Goal: Complete application form: Complete application form

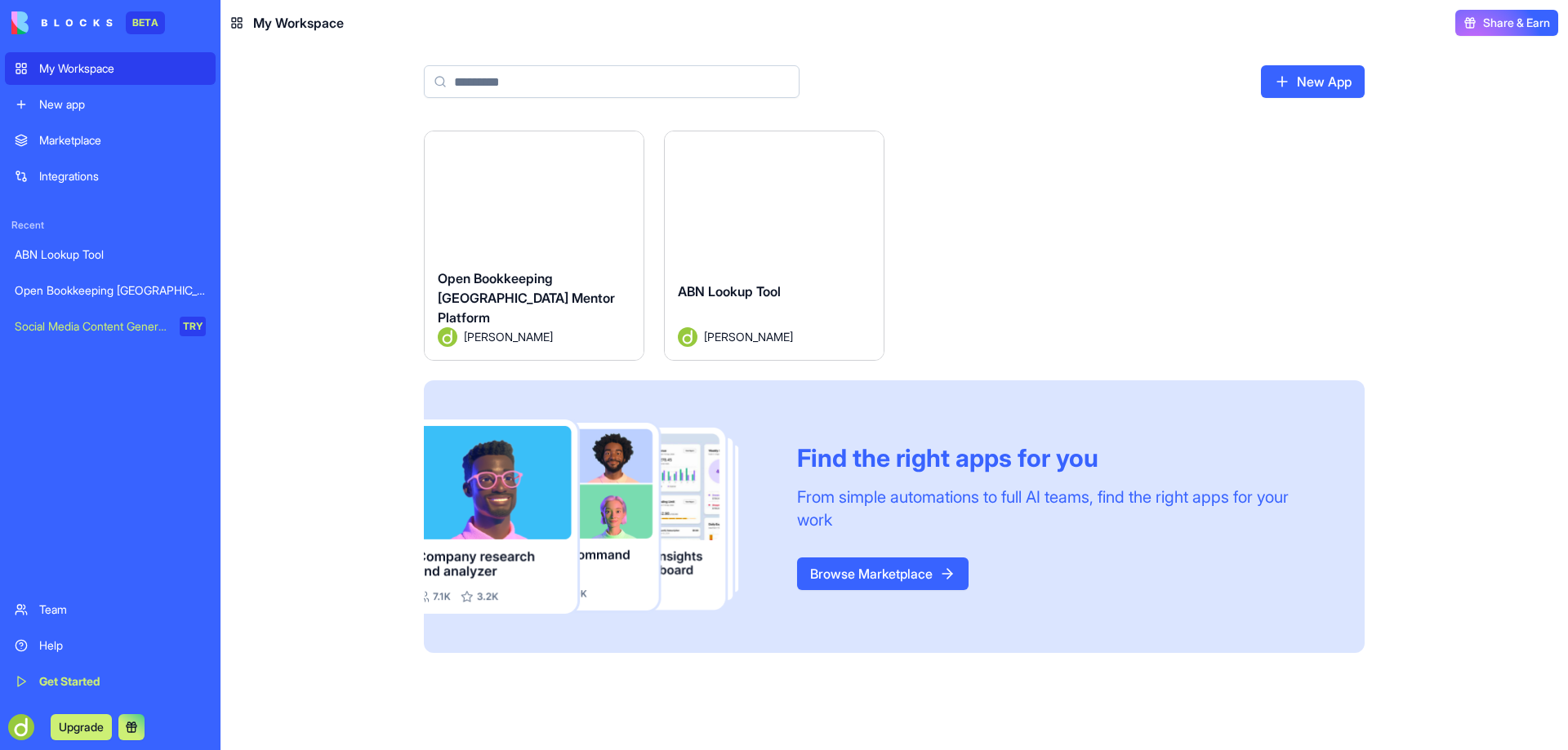
click at [526, 191] on button "Launch" at bounding box center [534, 200] width 122 height 32
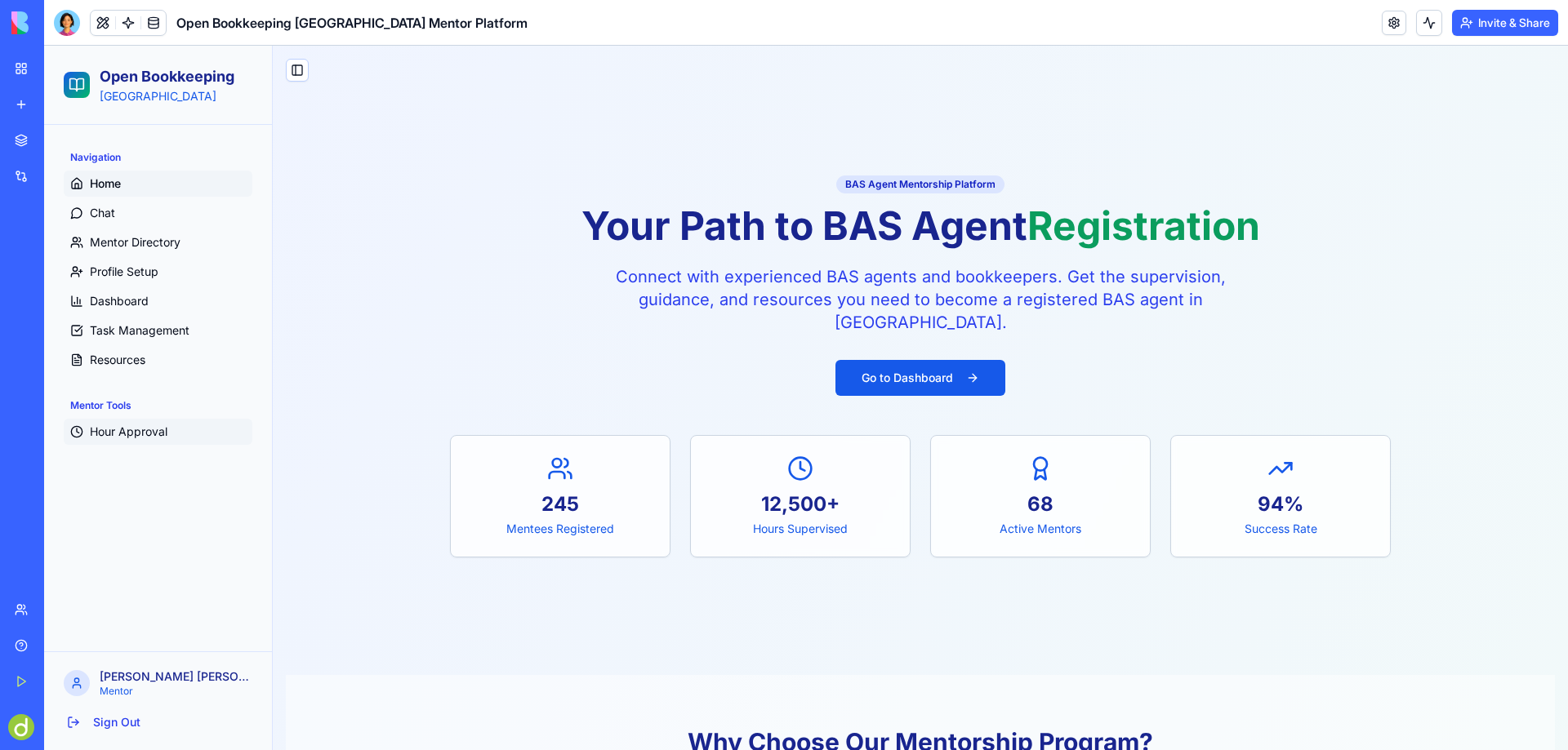
click at [108, 425] on span "Hour Approval" at bounding box center [129, 432] width 78 height 17
click at [94, 357] on span "Resources" at bounding box center [117, 361] width 56 height 17
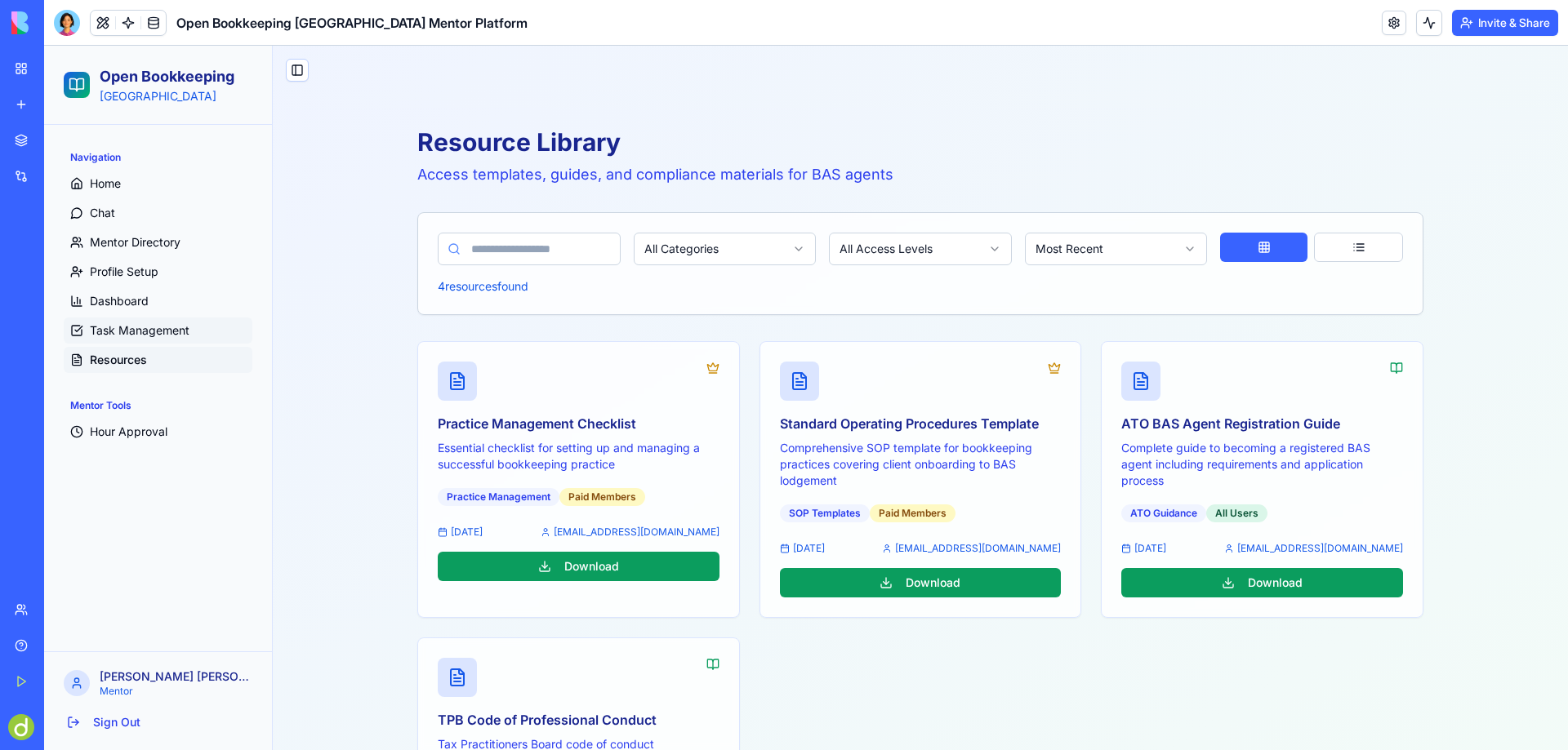
click at [127, 326] on span "Task Management" at bounding box center [140, 331] width 100 height 17
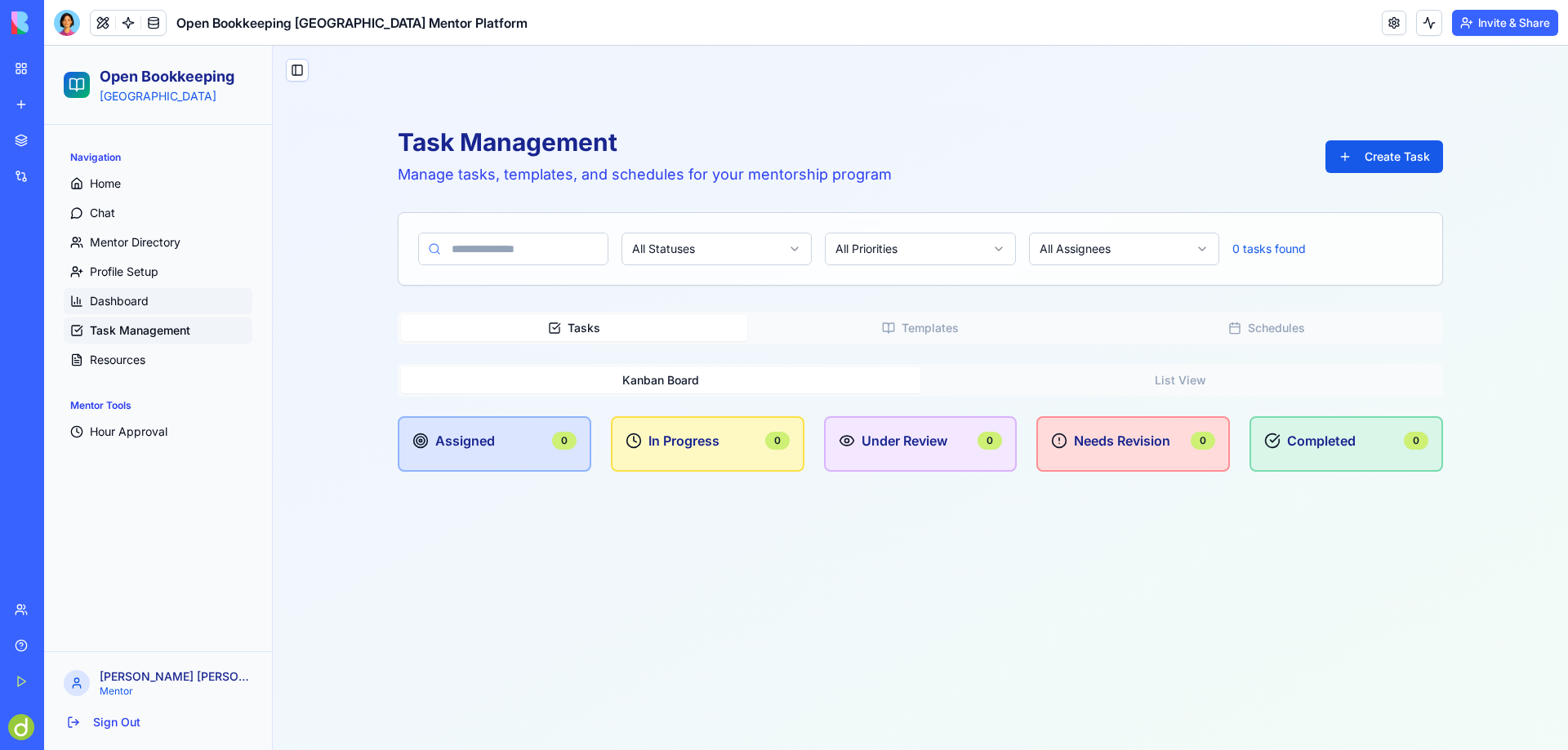
click at [111, 297] on span "Dashboard" at bounding box center [119, 301] width 59 height 17
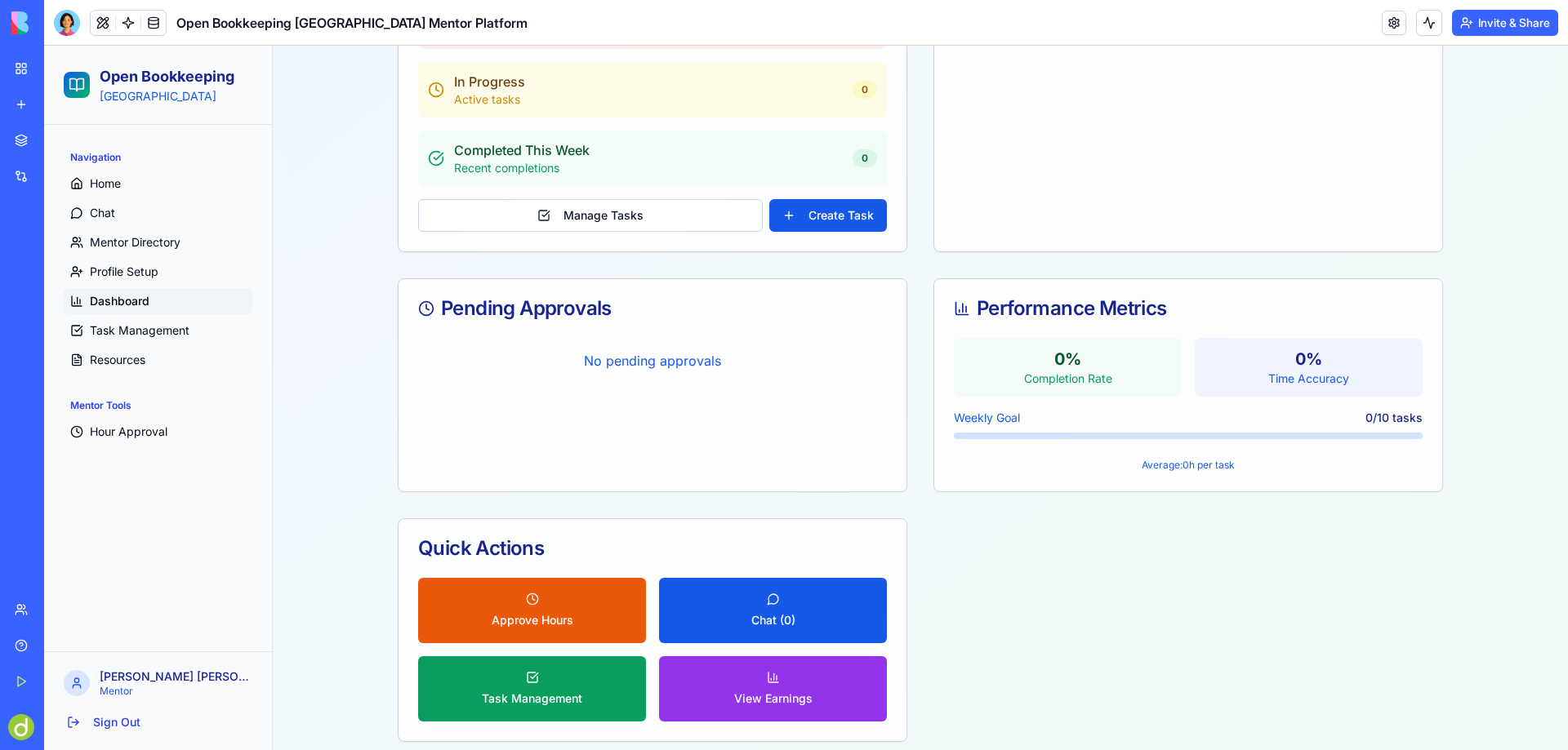
scroll to position [408, 0]
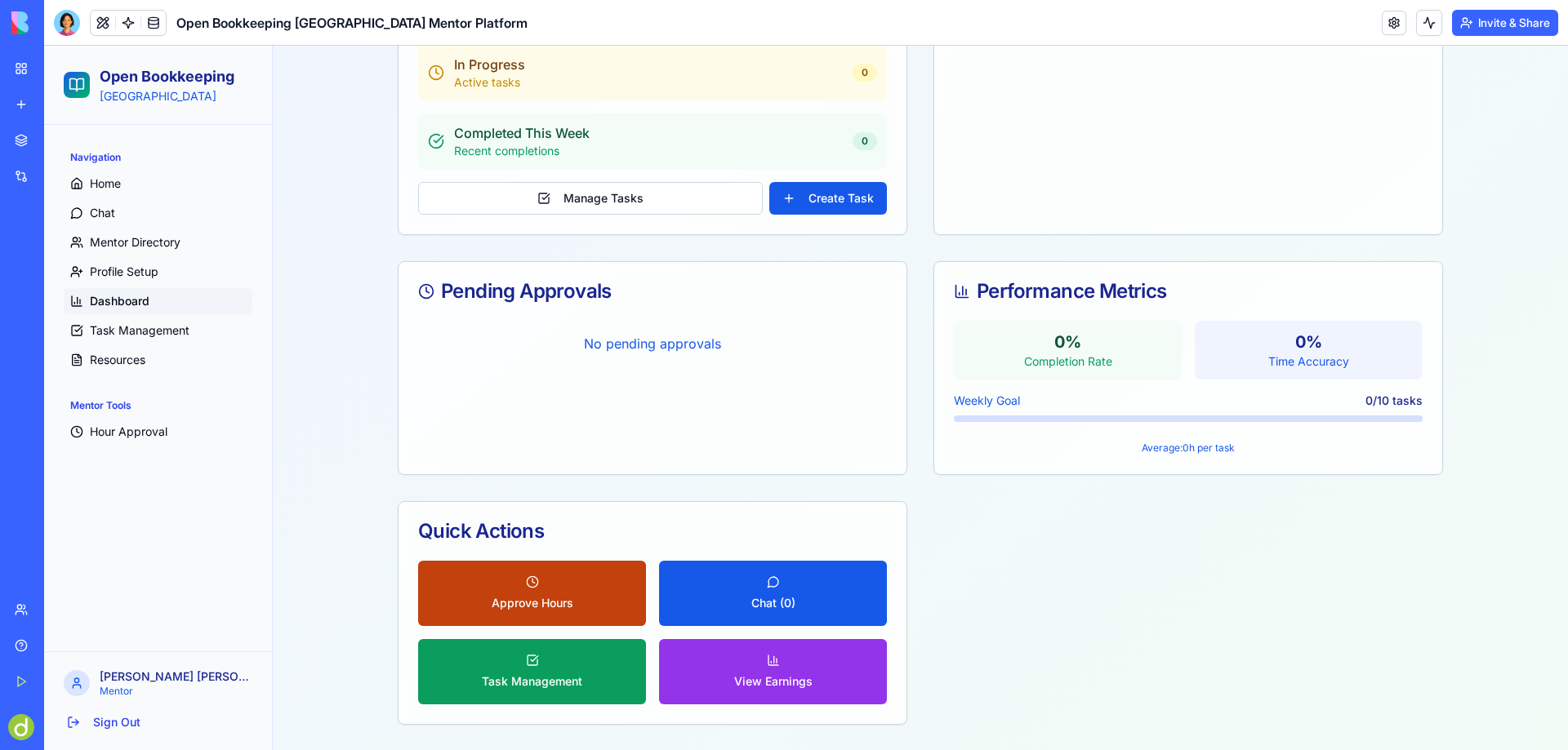
click at [526, 592] on button "Approve Hours" at bounding box center [532, 594] width 228 height 66
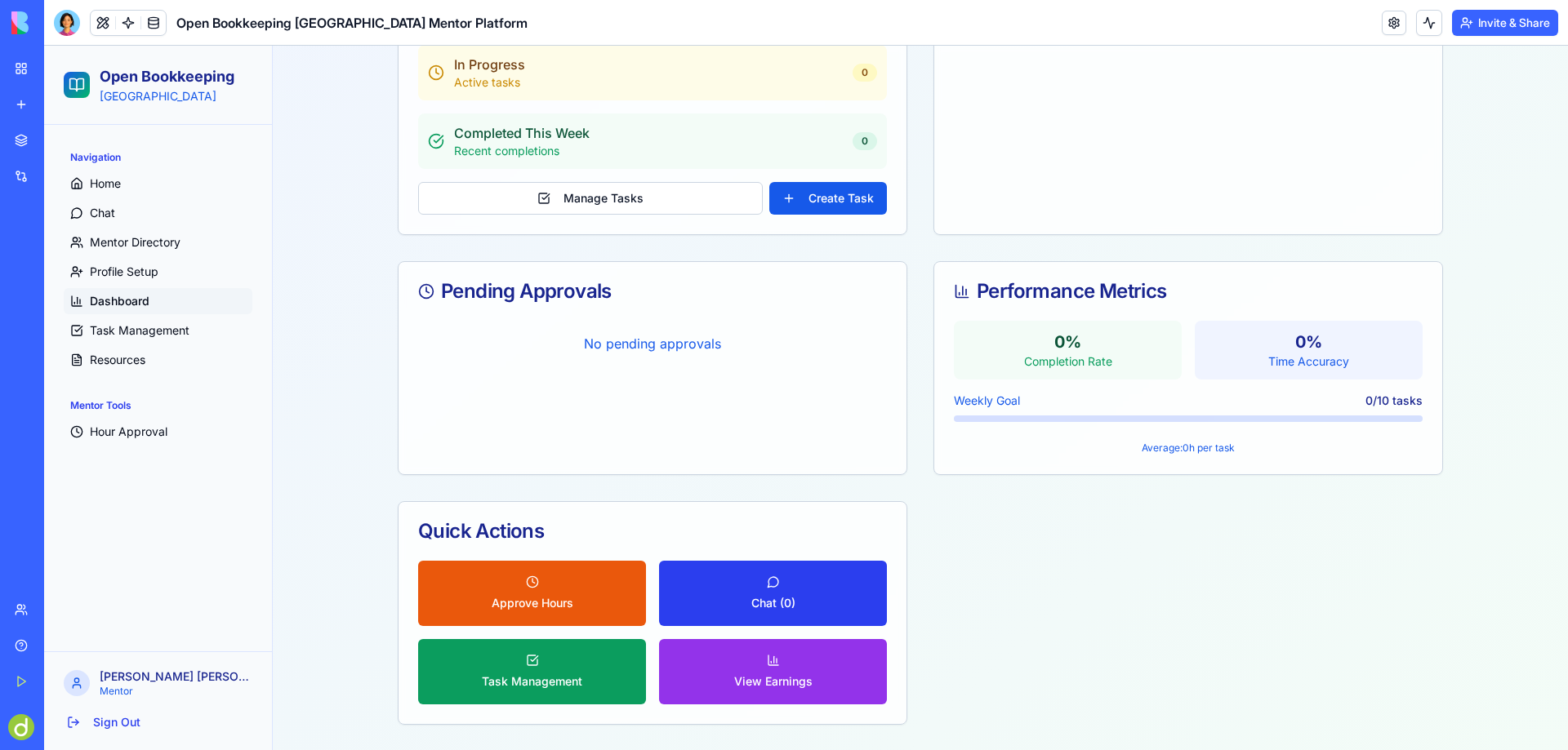
click at [779, 577] on button "Chat ( 0 )" at bounding box center [773, 594] width 228 height 66
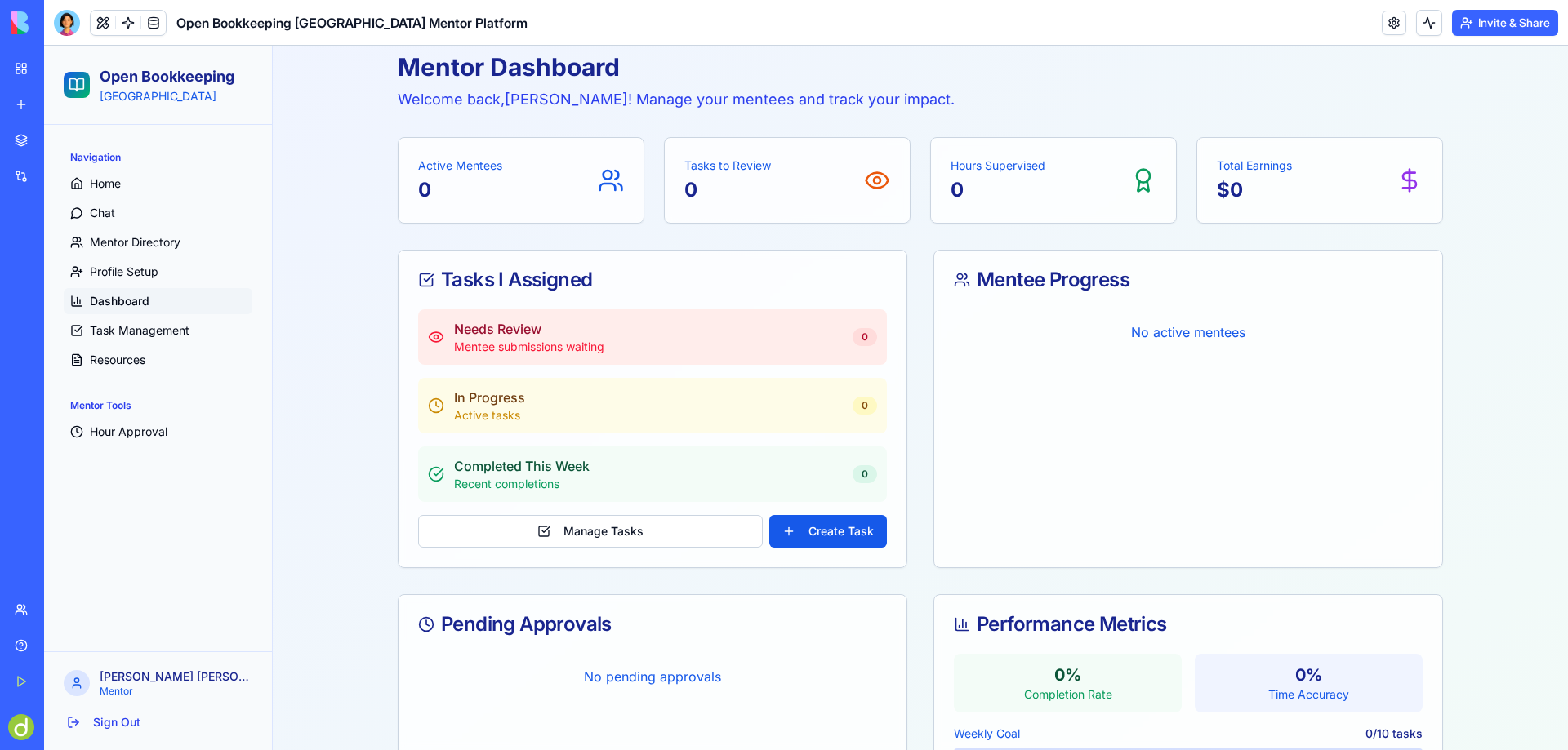
scroll to position [408, 0]
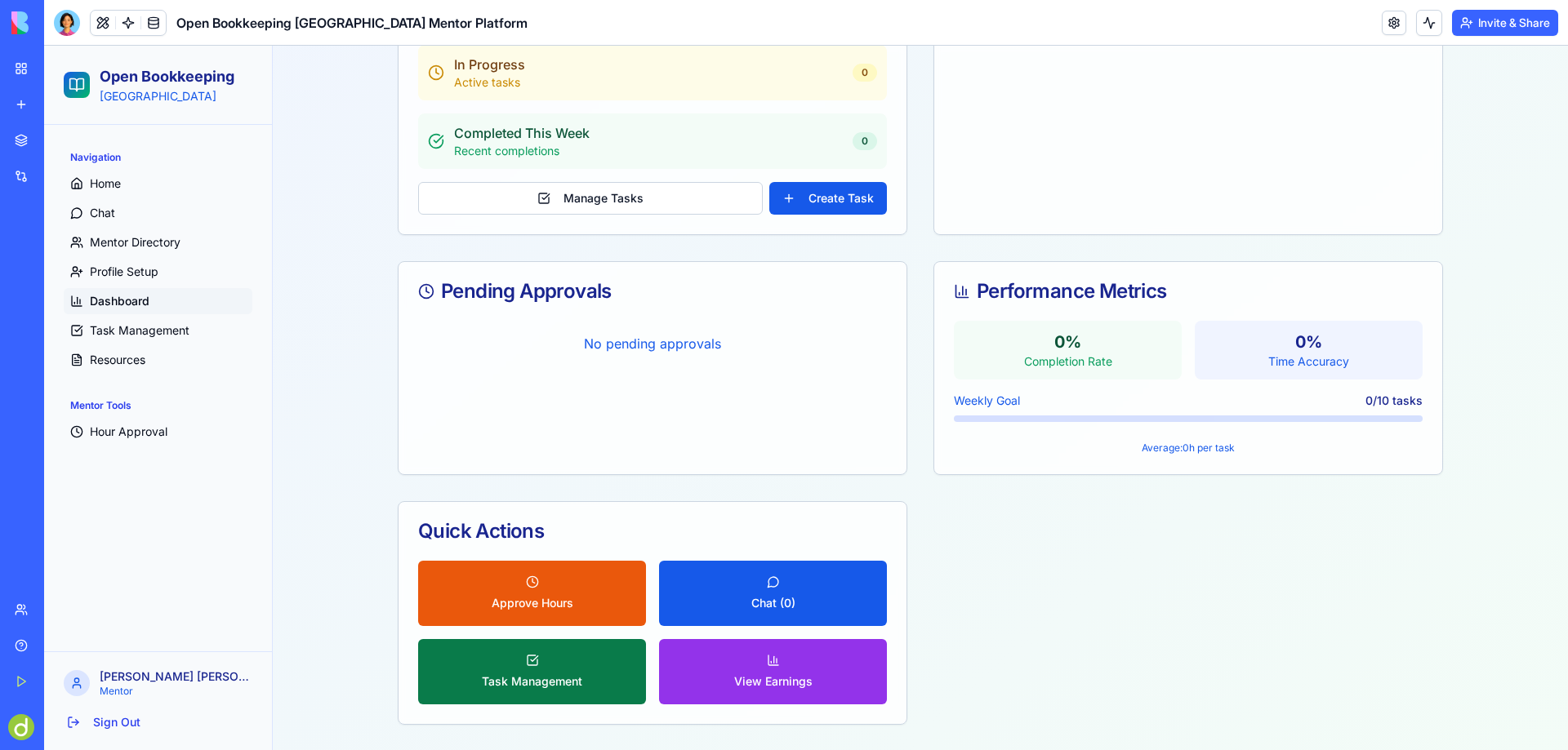
click at [515, 665] on button "Task Management" at bounding box center [532, 671] width 228 height 66
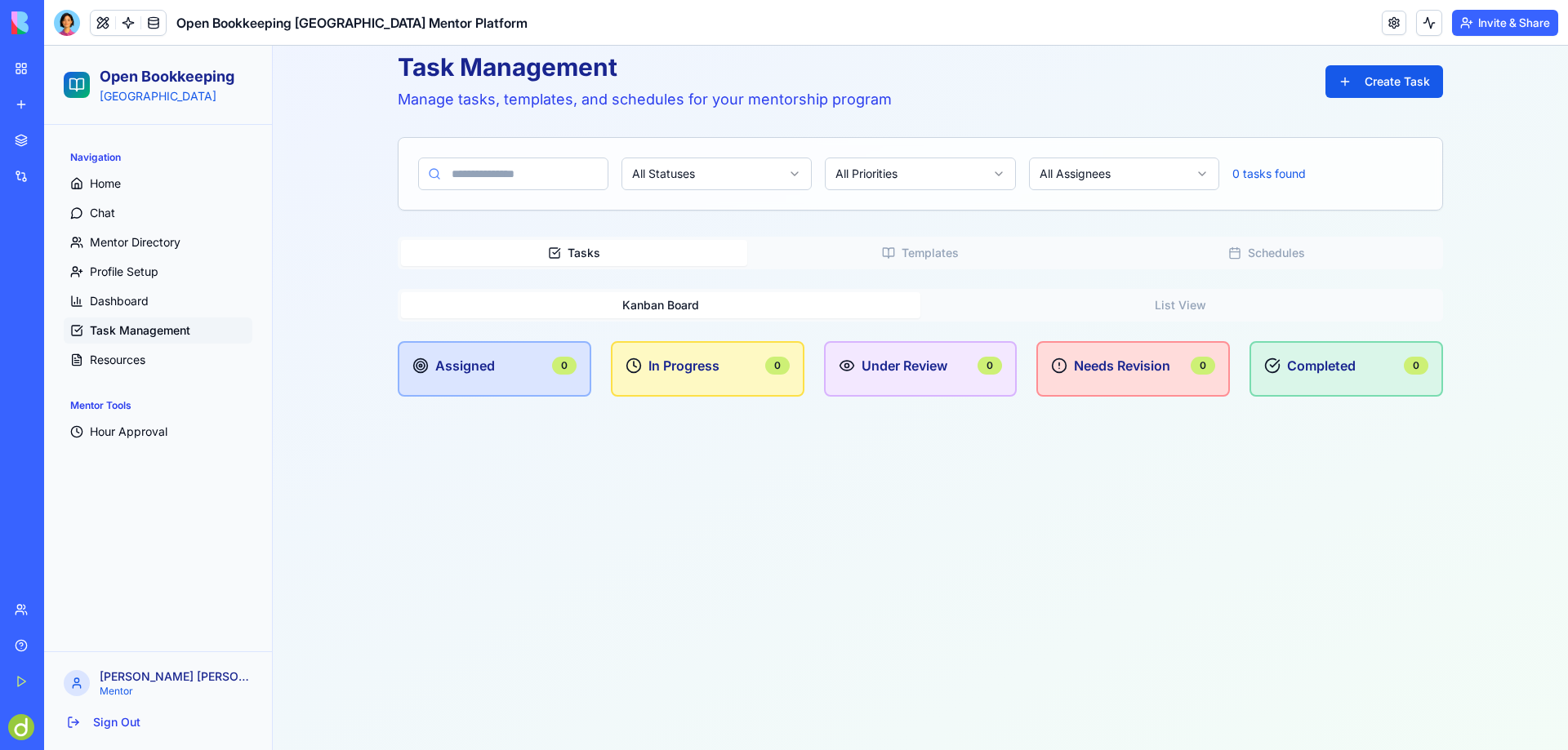
scroll to position [75, 0]
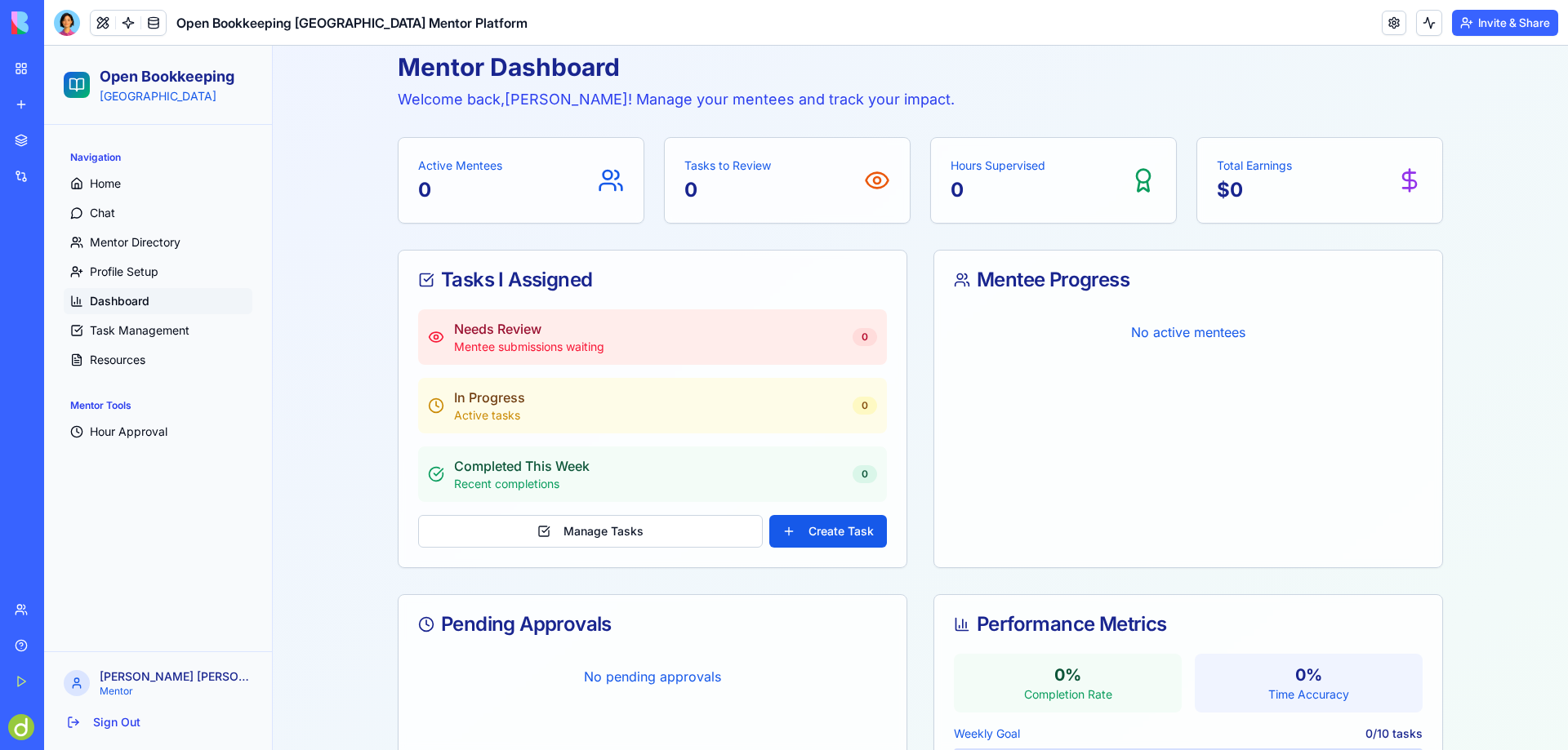
scroll to position [408, 0]
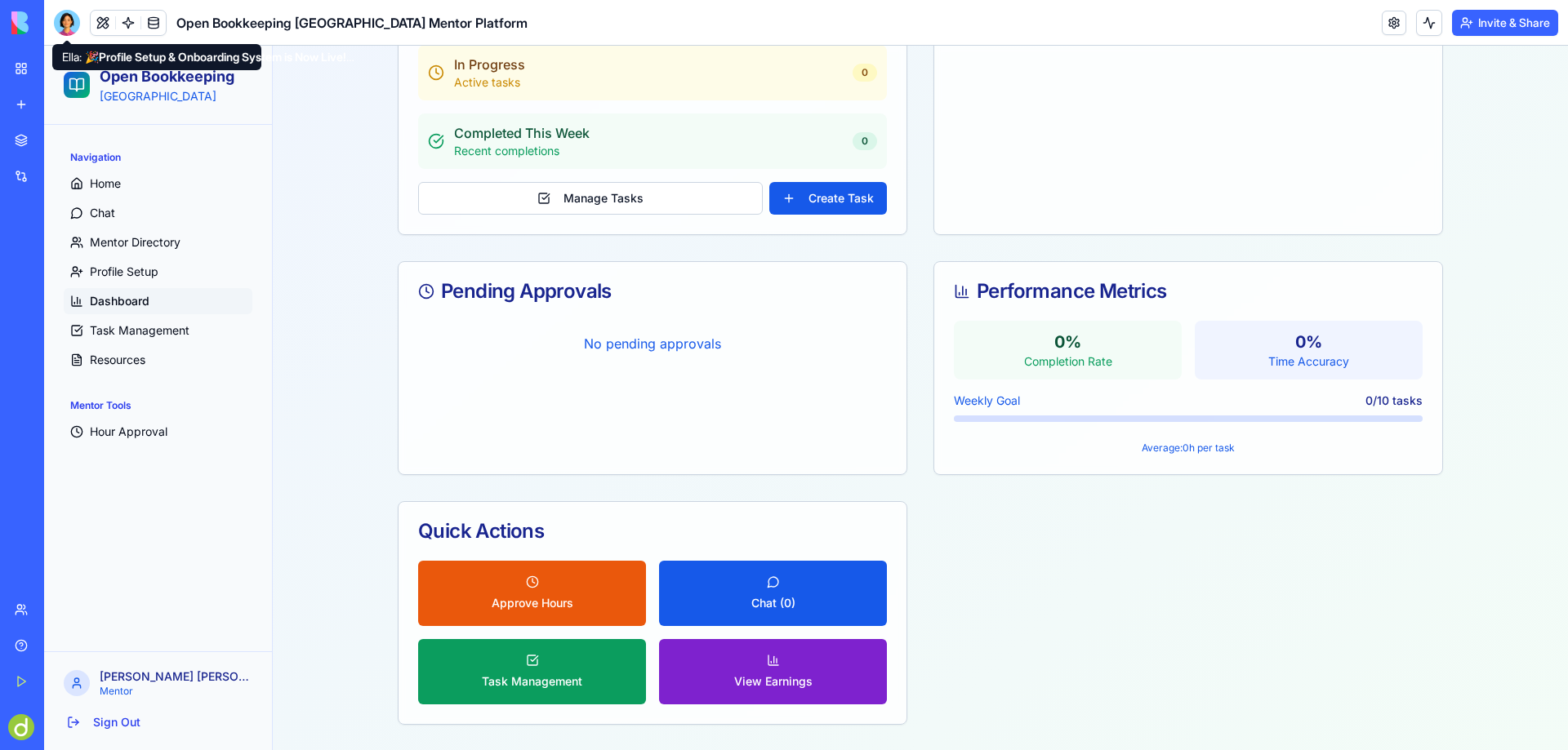
click at [779, 676] on span "View Earnings" at bounding box center [773, 682] width 79 height 17
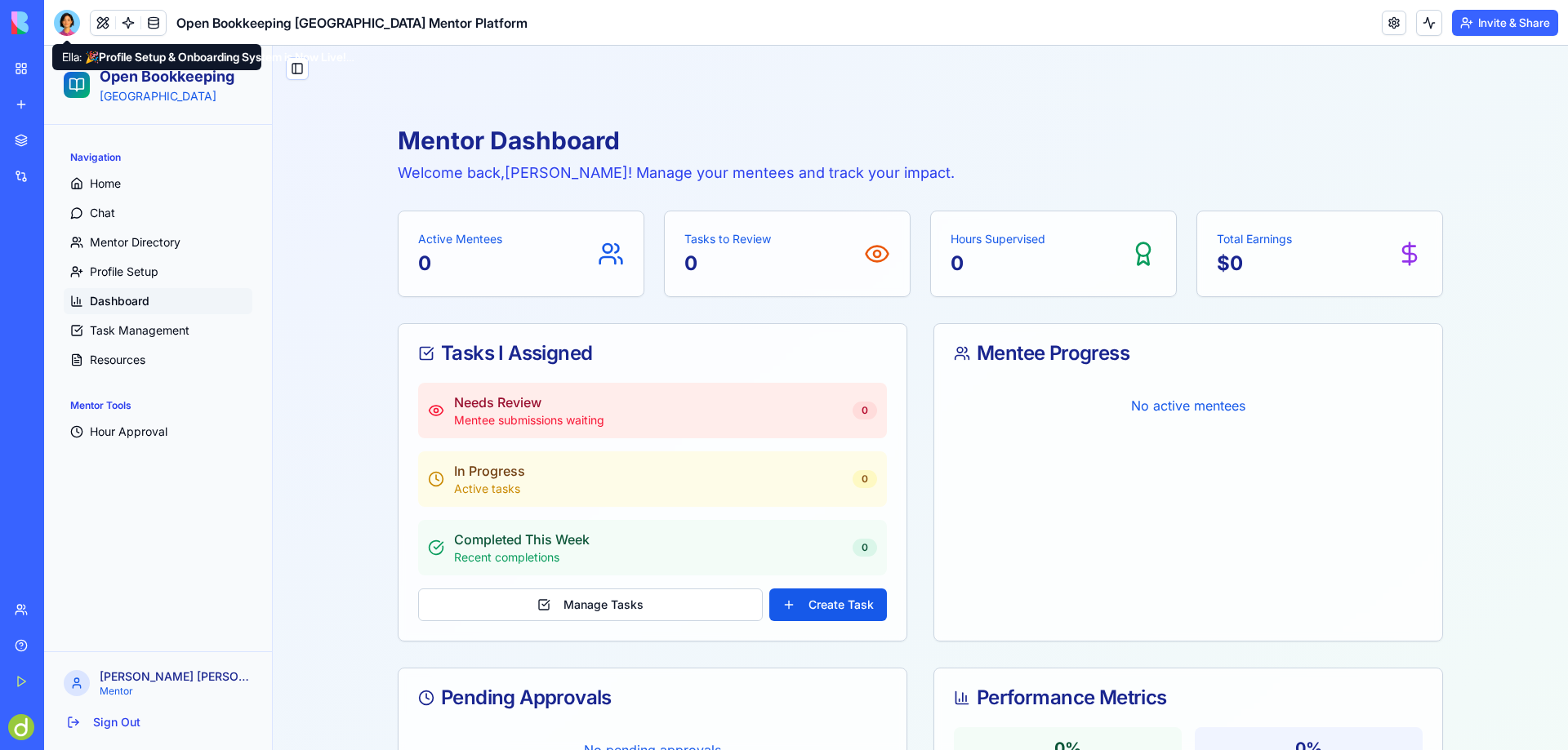
scroll to position [0, 0]
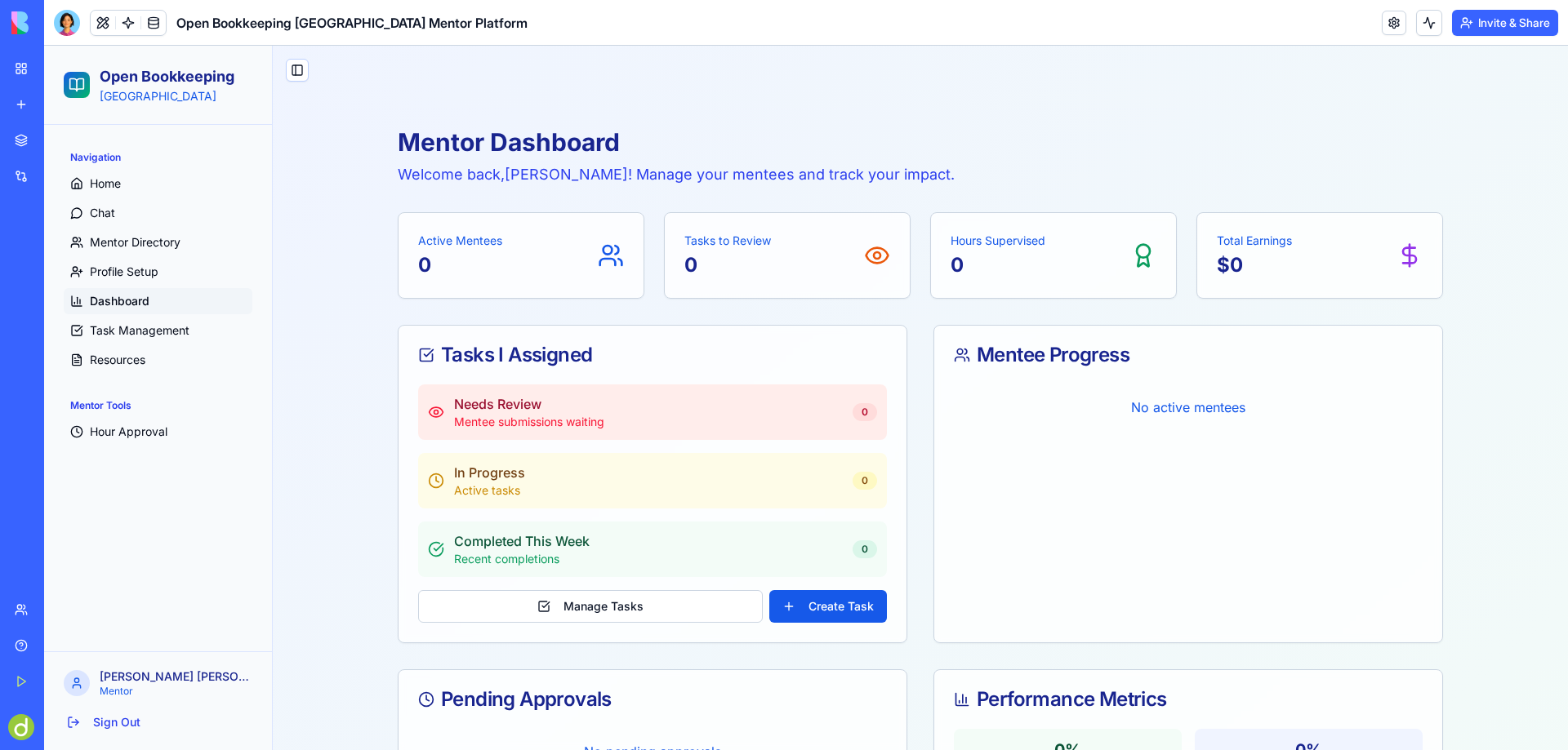
click at [1505, 20] on button "Invite & Share" at bounding box center [1505, 23] width 106 height 26
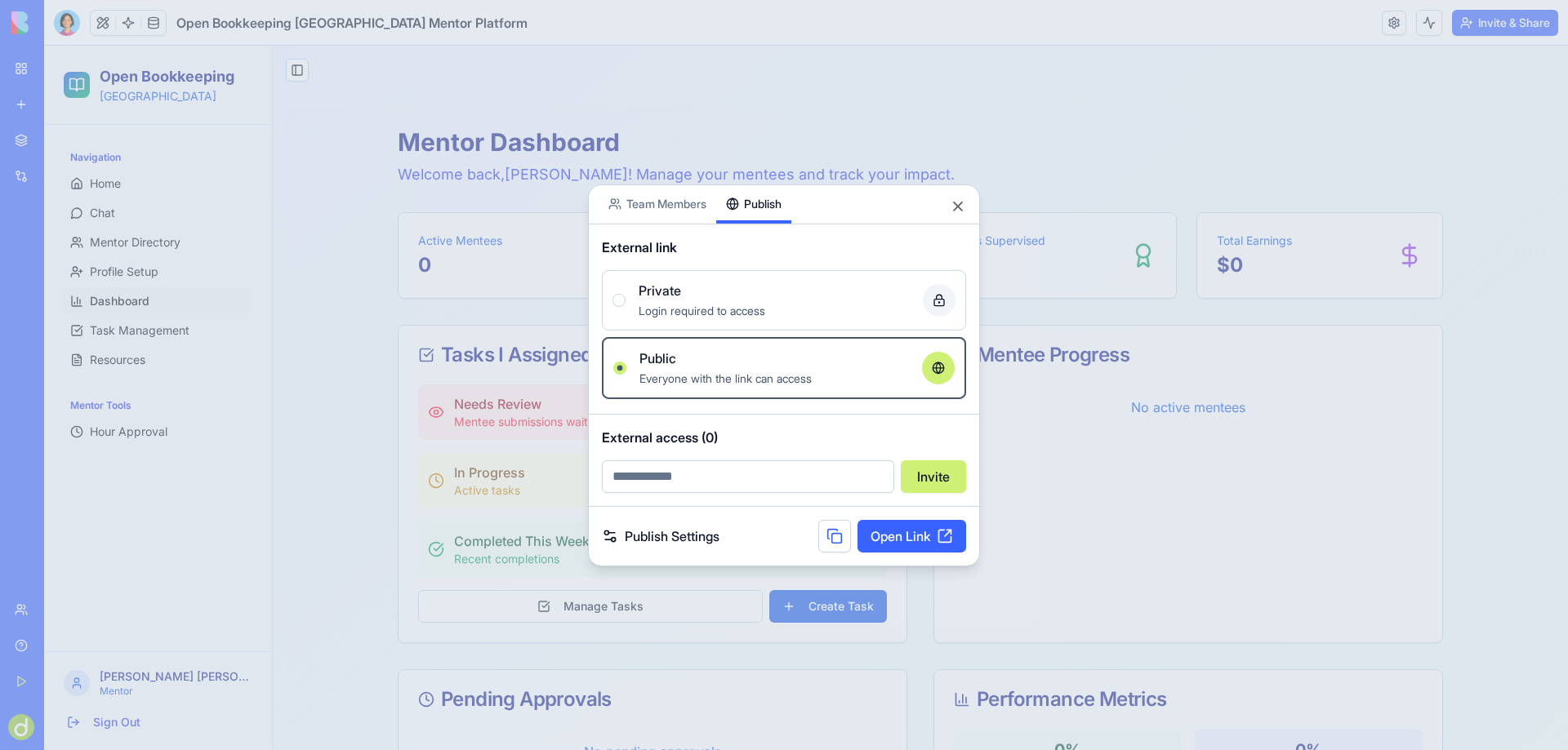
click at [771, 185] on button "Publish" at bounding box center [753, 203] width 75 height 38
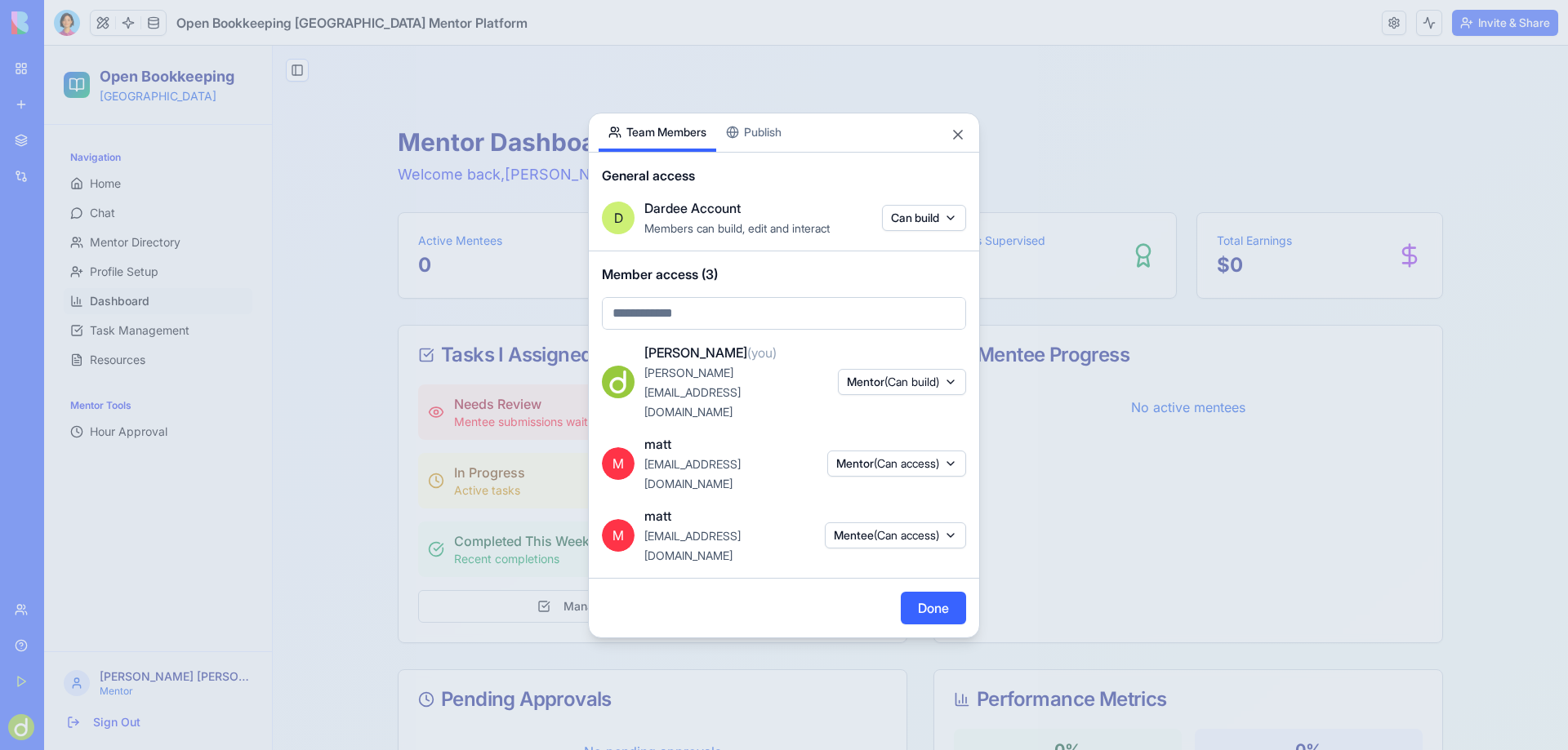
click at [648, 152] on button "Team Members" at bounding box center [657, 132] width 117 height 38
click at [952, 143] on button "Close" at bounding box center [958, 135] width 17 height 17
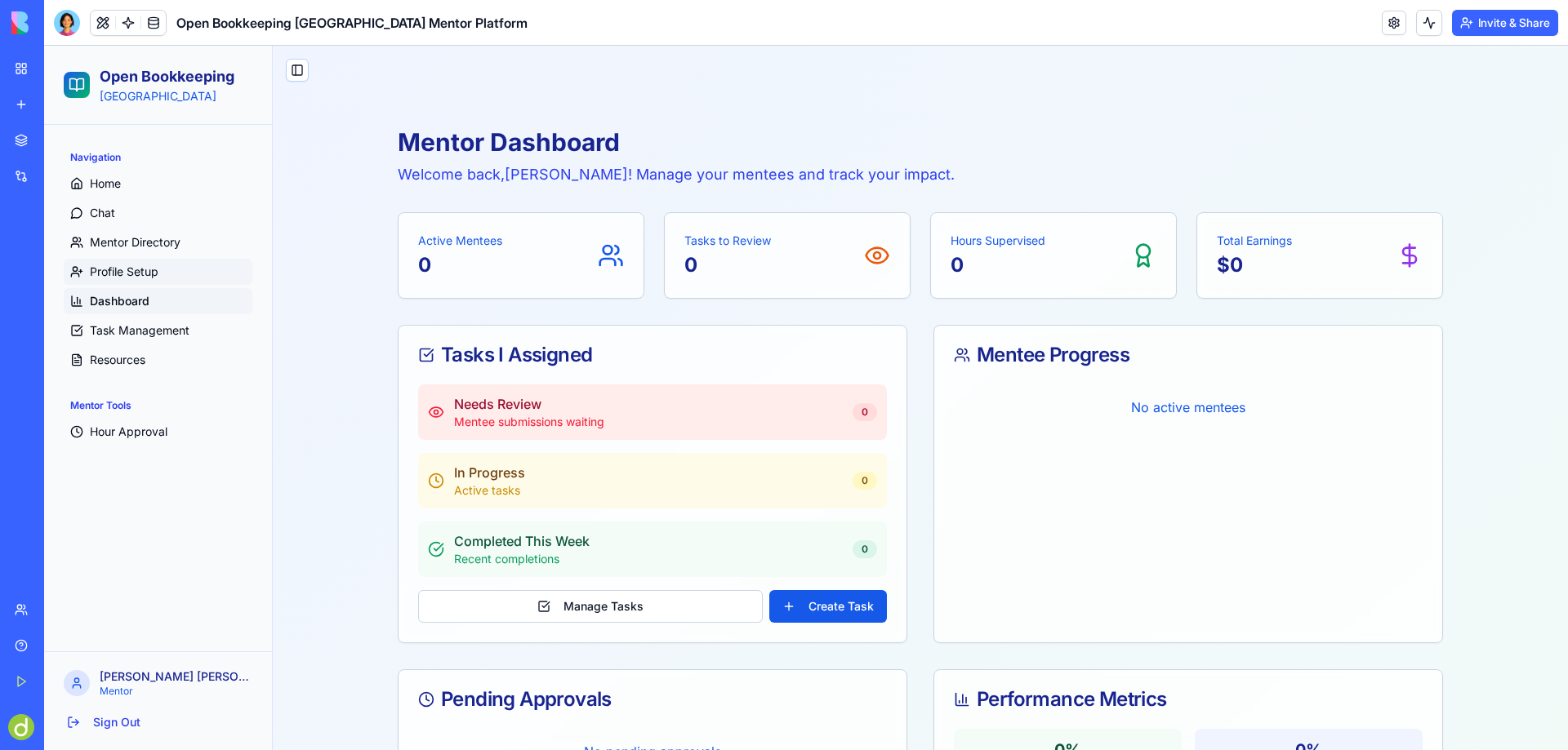
click at [103, 268] on span "Profile Setup" at bounding box center [124, 272] width 68 height 17
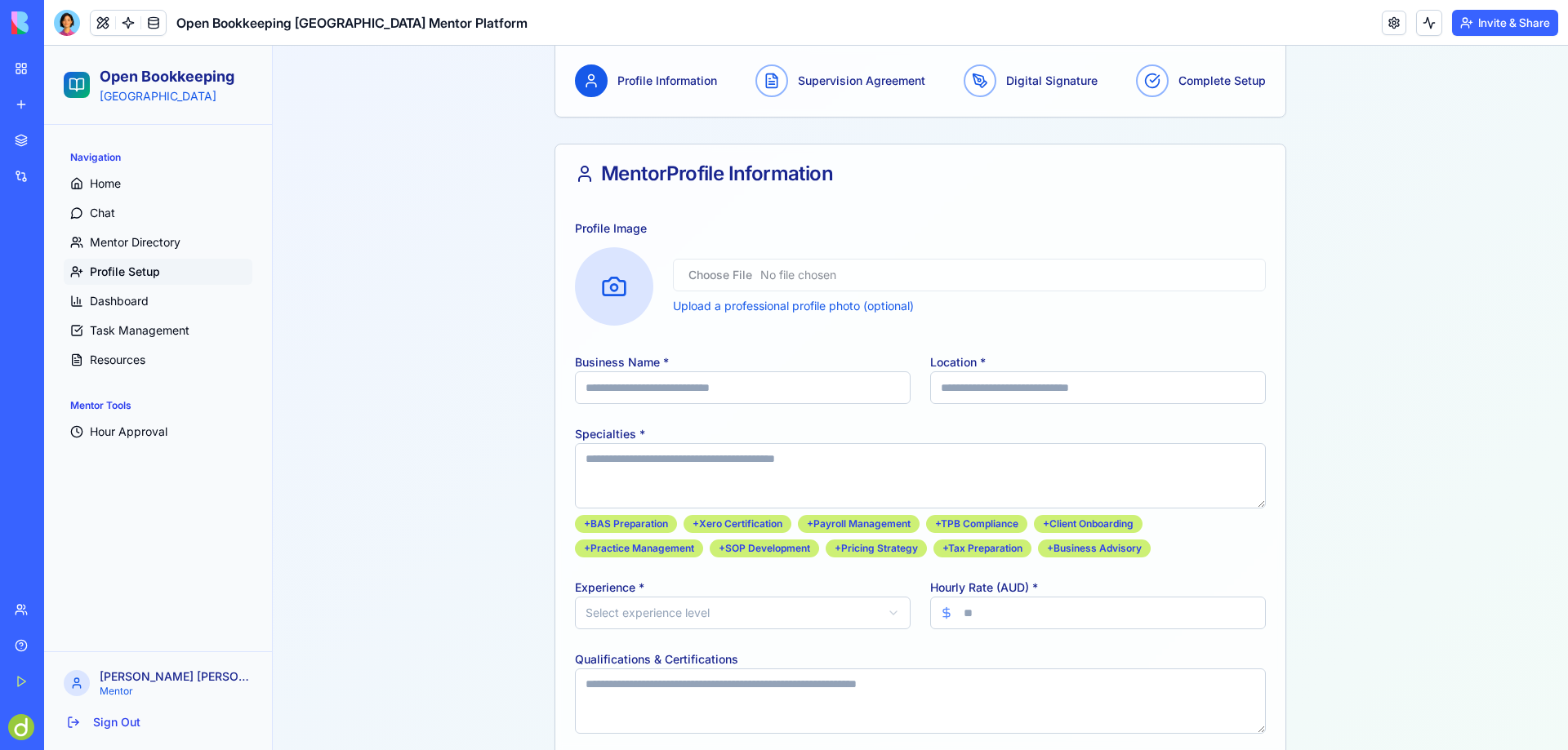
scroll to position [292, 0]
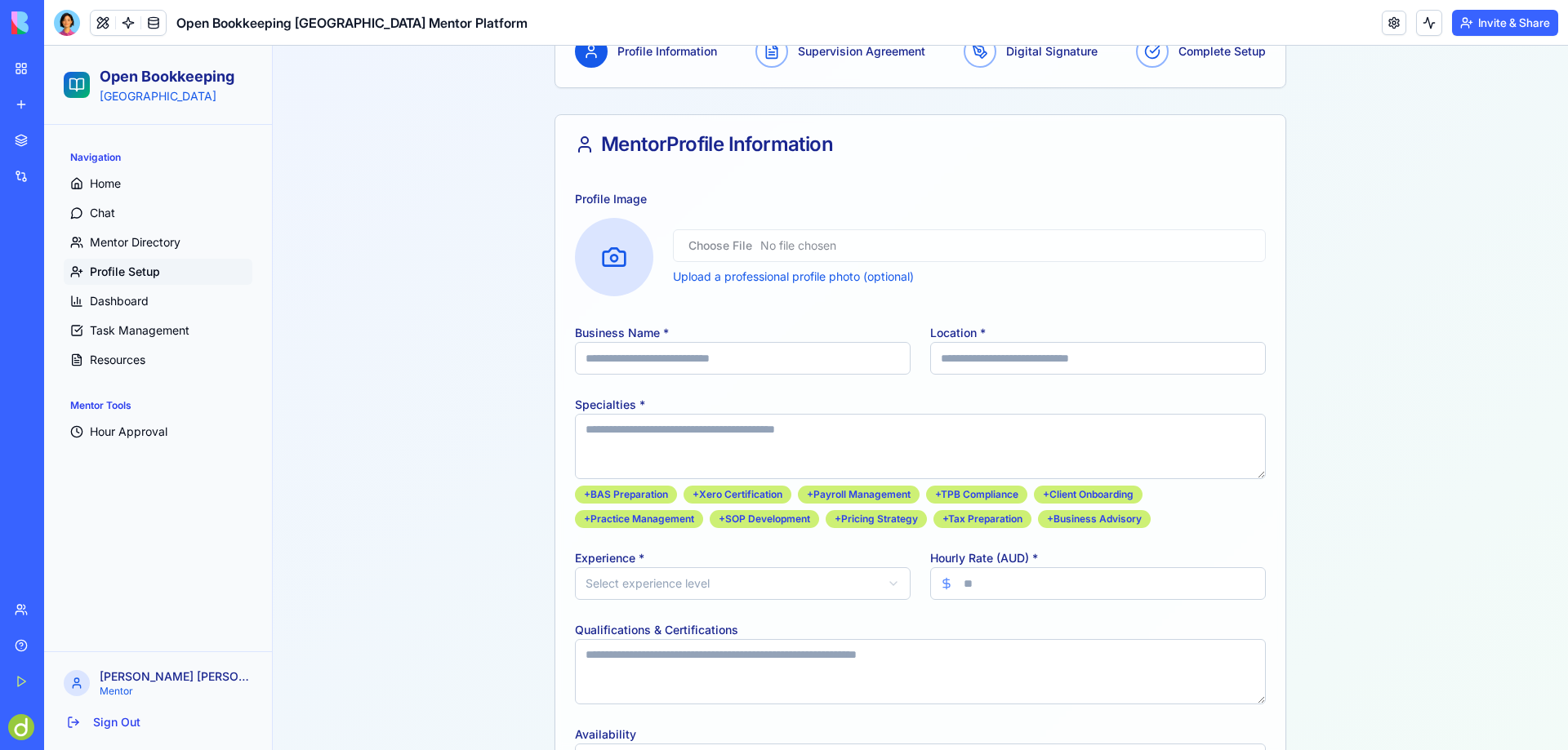
click at [673, 361] on input "Business Name *" at bounding box center [743, 358] width 336 height 32
type input "**********"
click at [631, 489] on div "+ BAS Preparation" at bounding box center [626, 494] width 102 height 18
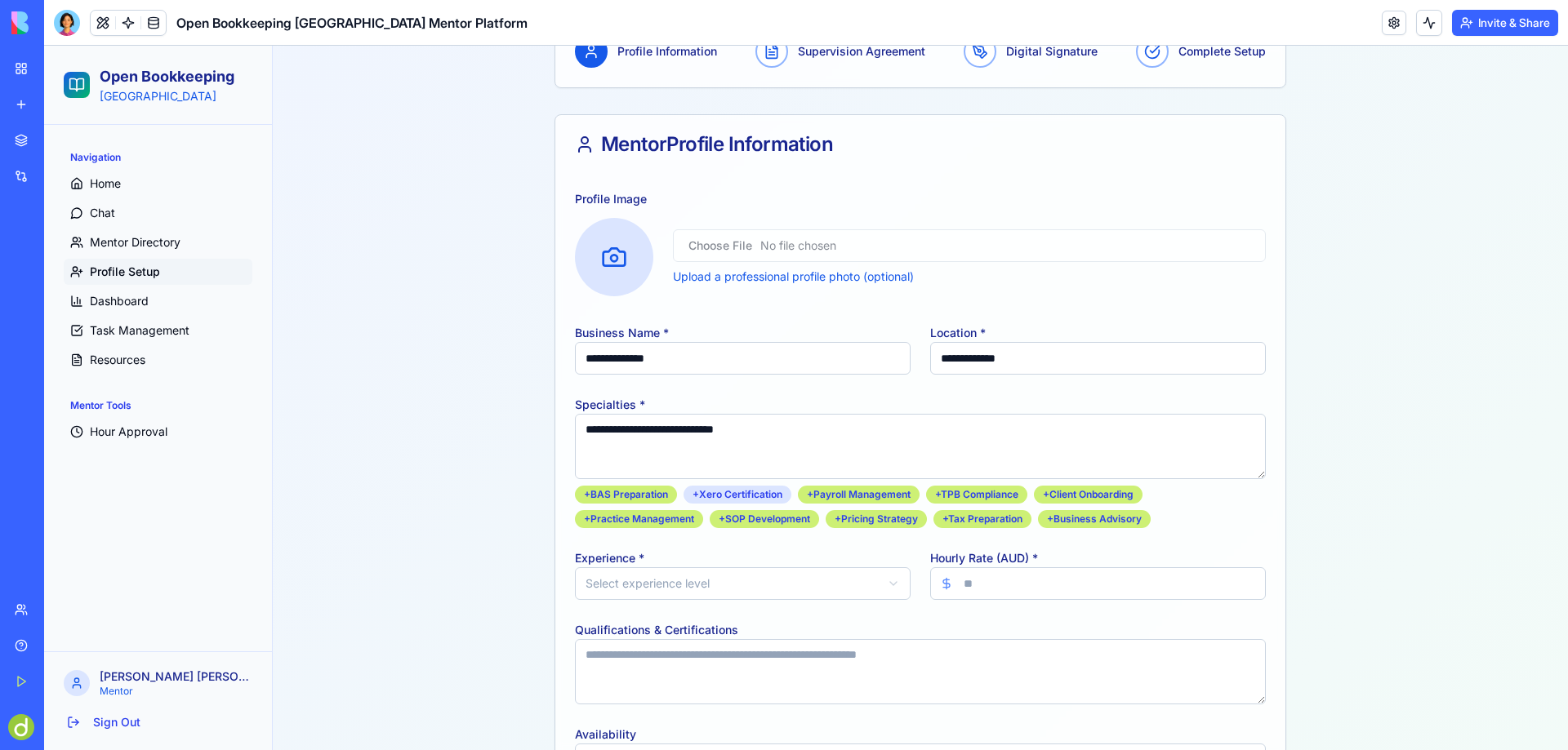
click at [745, 493] on div "+ Xero Certification" at bounding box center [737, 494] width 108 height 18
click at [854, 492] on div "+ Payroll Management" at bounding box center [859, 494] width 122 height 18
click at [994, 487] on div "+ TPB Compliance" at bounding box center [976, 494] width 101 height 18
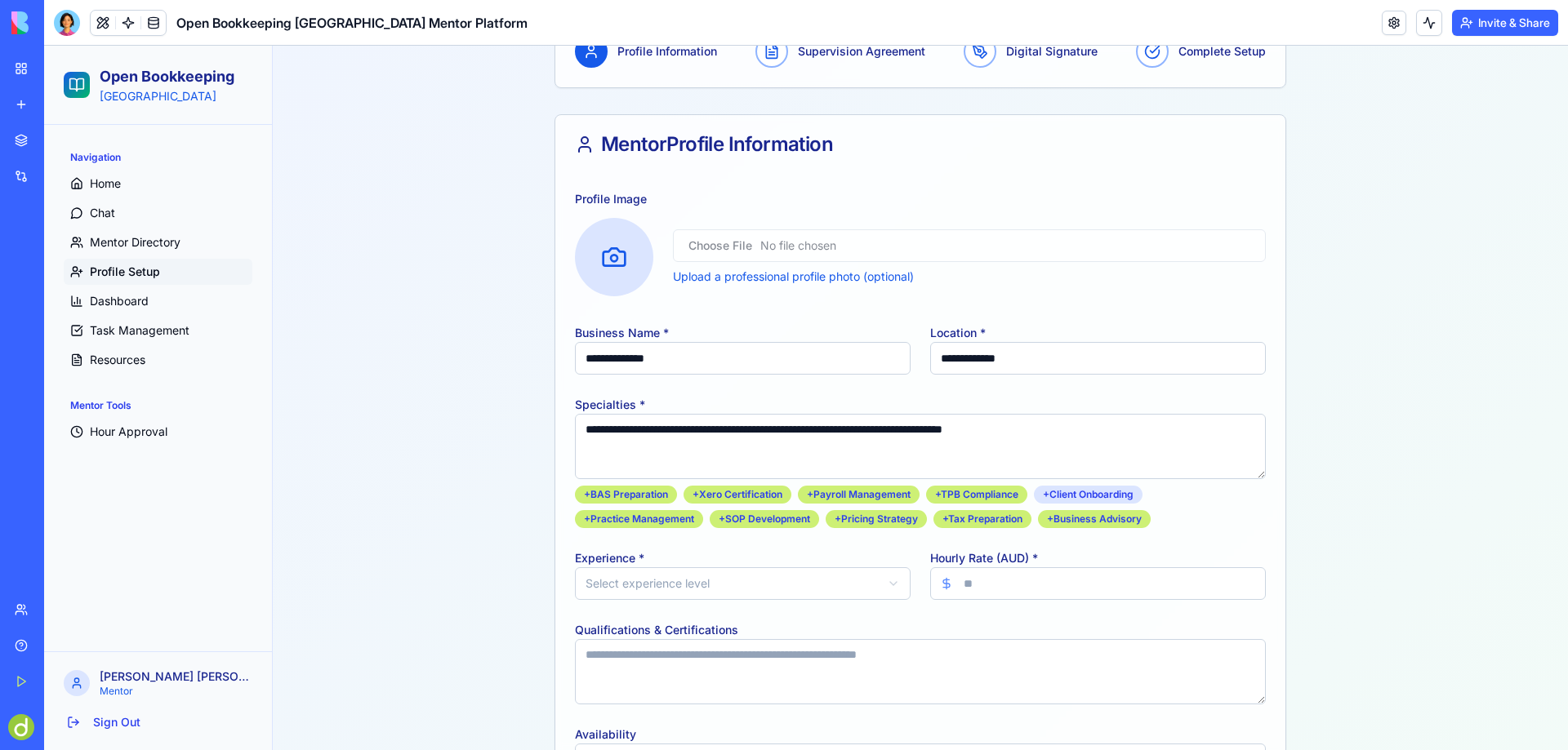
click at [1100, 492] on div "+ Client Onboarding" at bounding box center [1088, 494] width 108 height 18
click at [650, 521] on div "+ Practice Management" at bounding box center [639, 519] width 129 height 18
click at [788, 519] on div "+ SOP Development" at bounding box center [764, 519] width 109 height 18
click at [883, 519] on div "+ Pricing Strategy" at bounding box center [876, 519] width 101 height 18
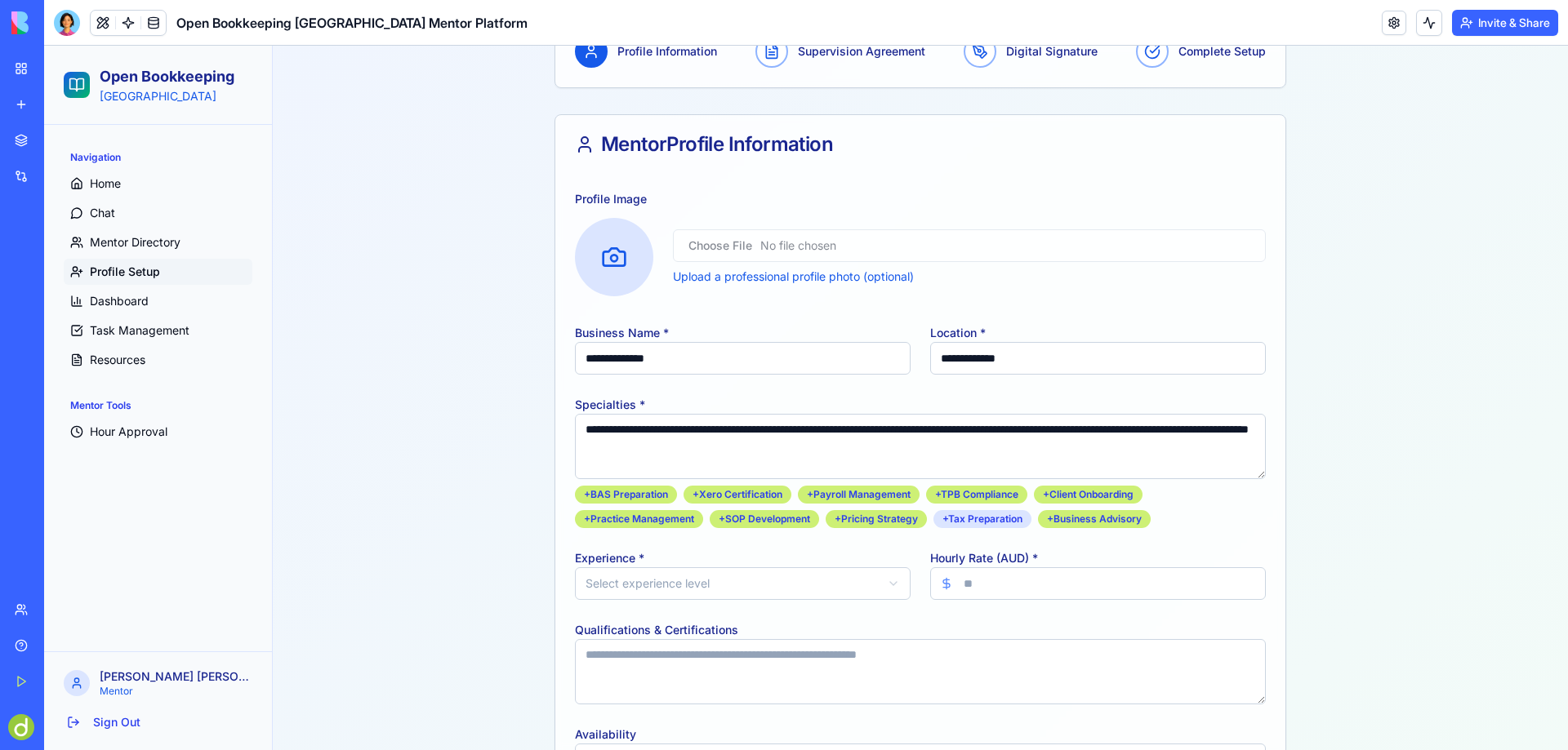
click at [977, 522] on div "+ Tax Preparation" at bounding box center [982, 519] width 98 height 18
click at [1106, 519] on div "+ Business Advisory" at bounding box center [1094, 519] width 113 height 18
type textarea "**********"
click at [633, 581] on html "**********" at bounding box center [807, 414] width 1525 height 1323
click at [1008, 582] on input "Hourly Rate (AUD) *" at bounding box center [1098, 584] width 336 height 32
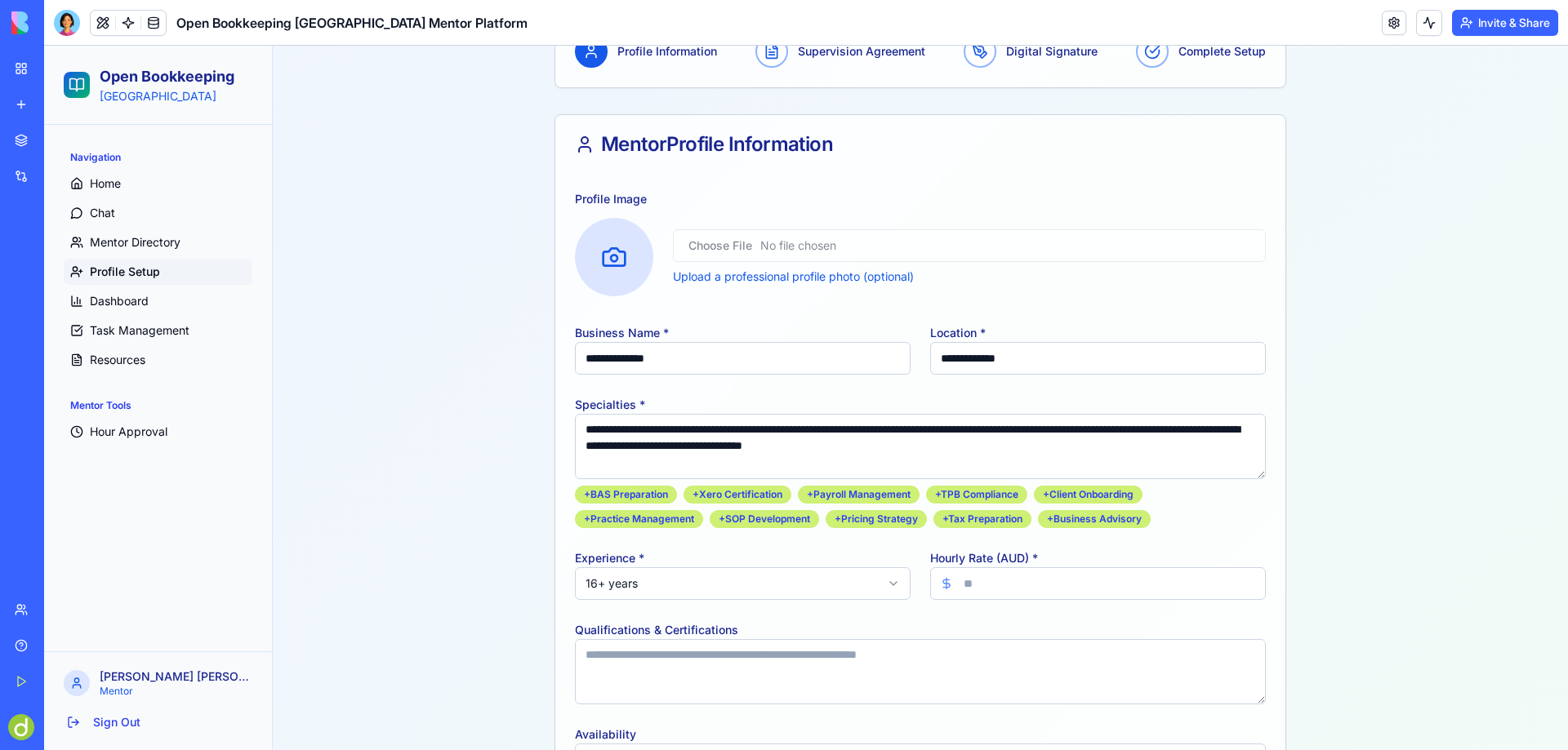
type input "*"
type input "******"
click at [897, 618] on div "**********" at bounding box center [920, 633] width 691 height 622
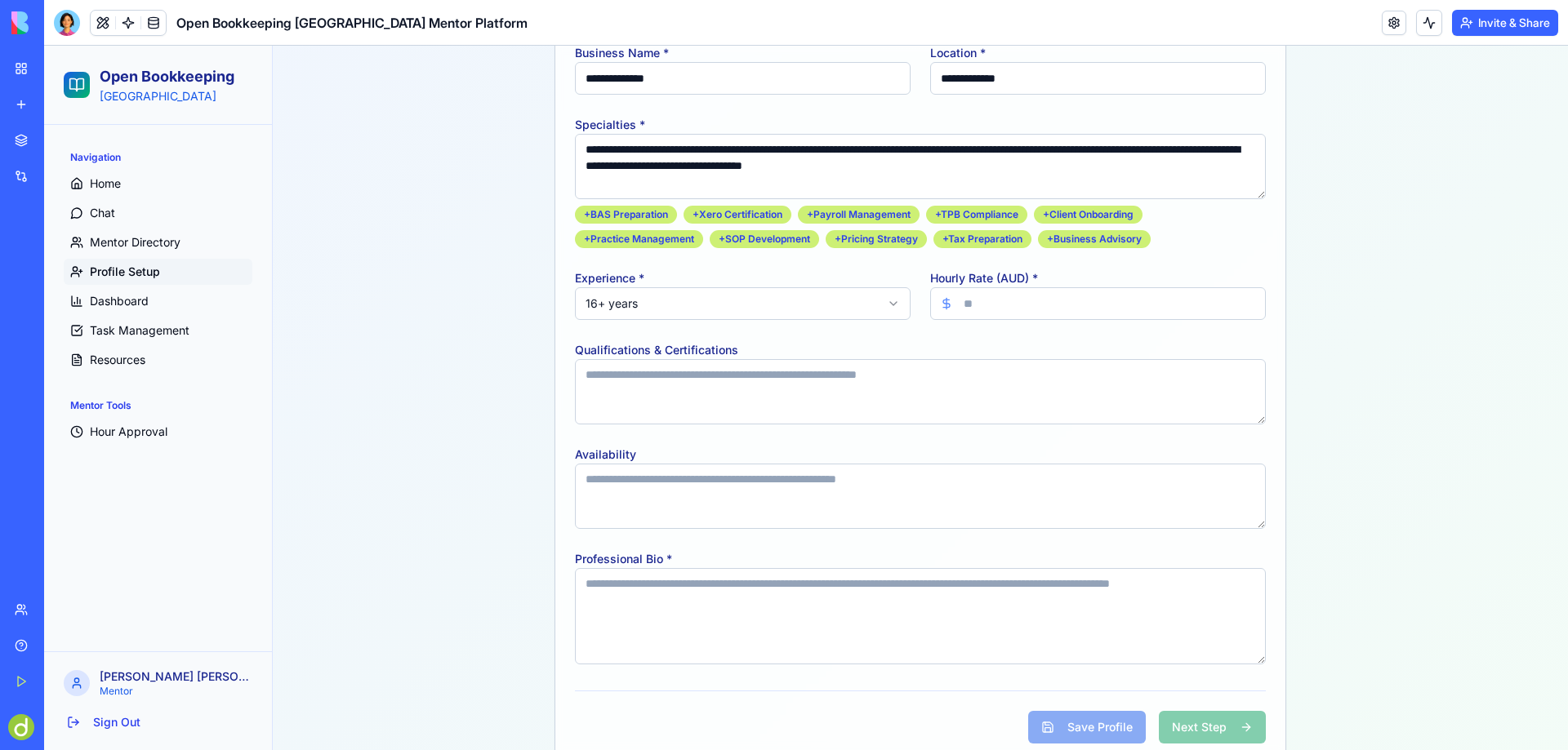
scroll to position [619, 0]
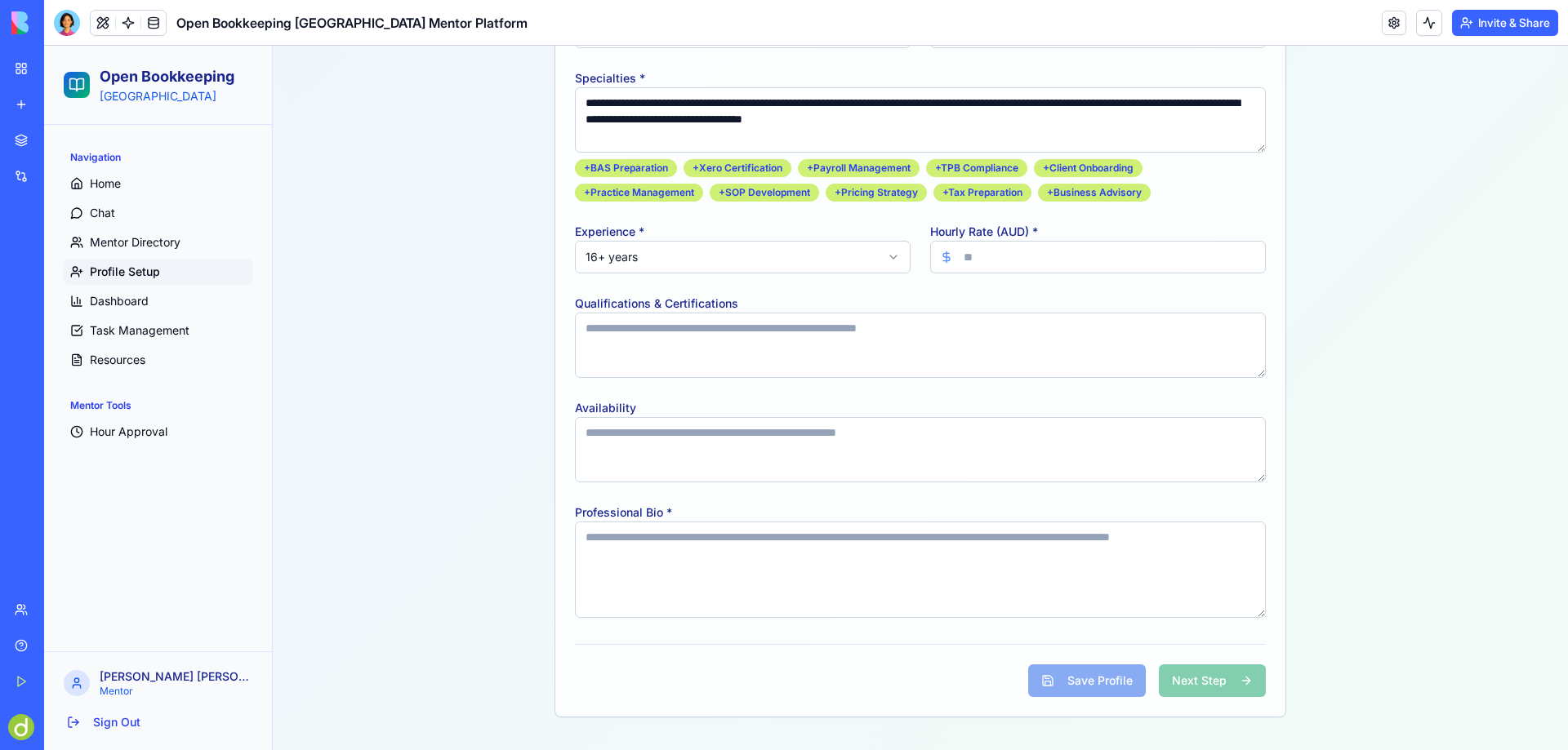
click at [629, 332] on textarea "Qualifications & Certifications" at bounding box center [920, 345] width 691 height 66
click at [631, 327] on textarea "**********" at bounding box center [920, 345] width 691 height 66
click at [785, 329] on textarea "**********" at bounding box center [920, 345] width 691 height 66
type textarea "**********"
click at [619, 435] on textarea "Availability" at bounding box center [920, 449] width 691 height 66
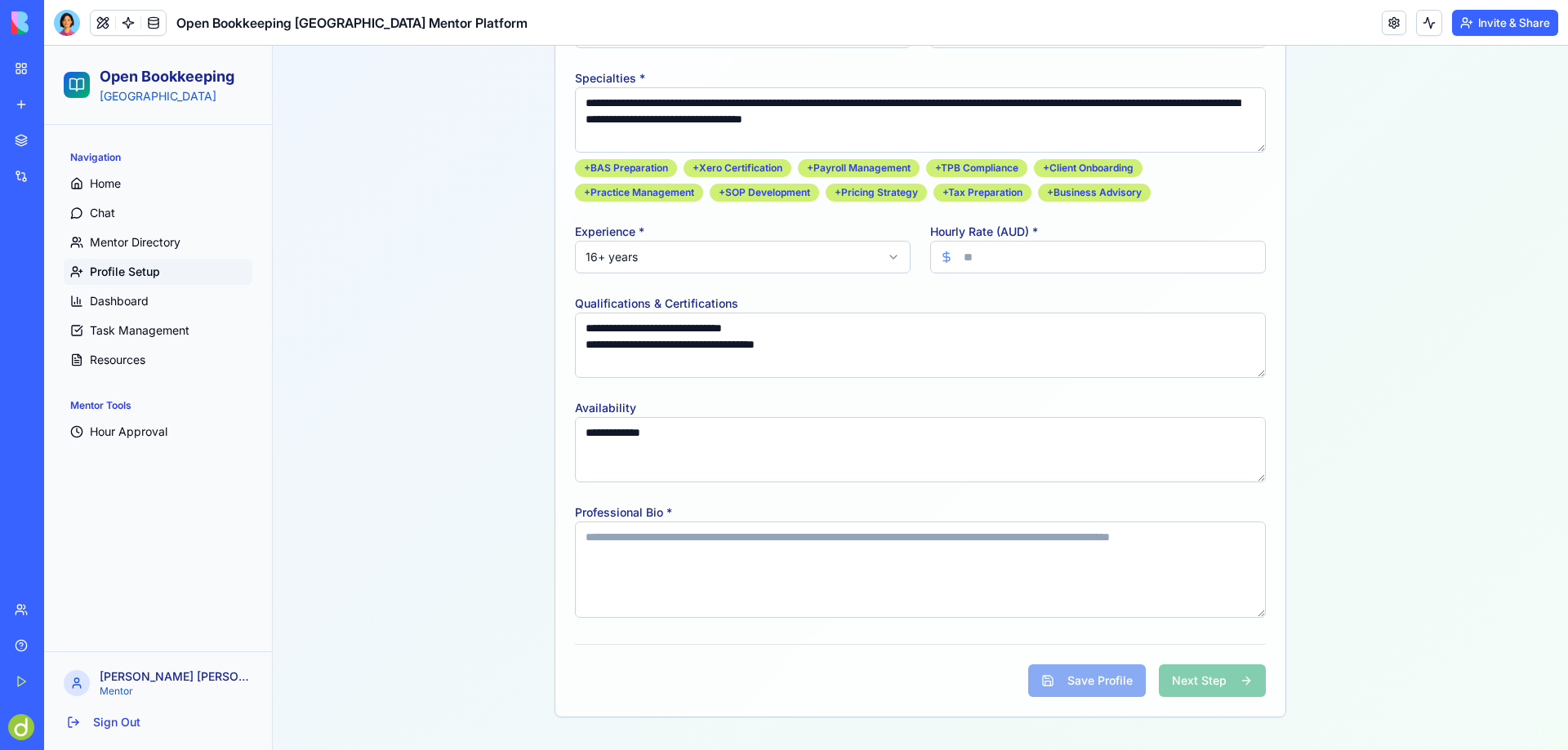
type textarea "**********"
click at [622, 541] on textarea "Professional Bio *" at bounding box center [920, 570] width 691 height 96
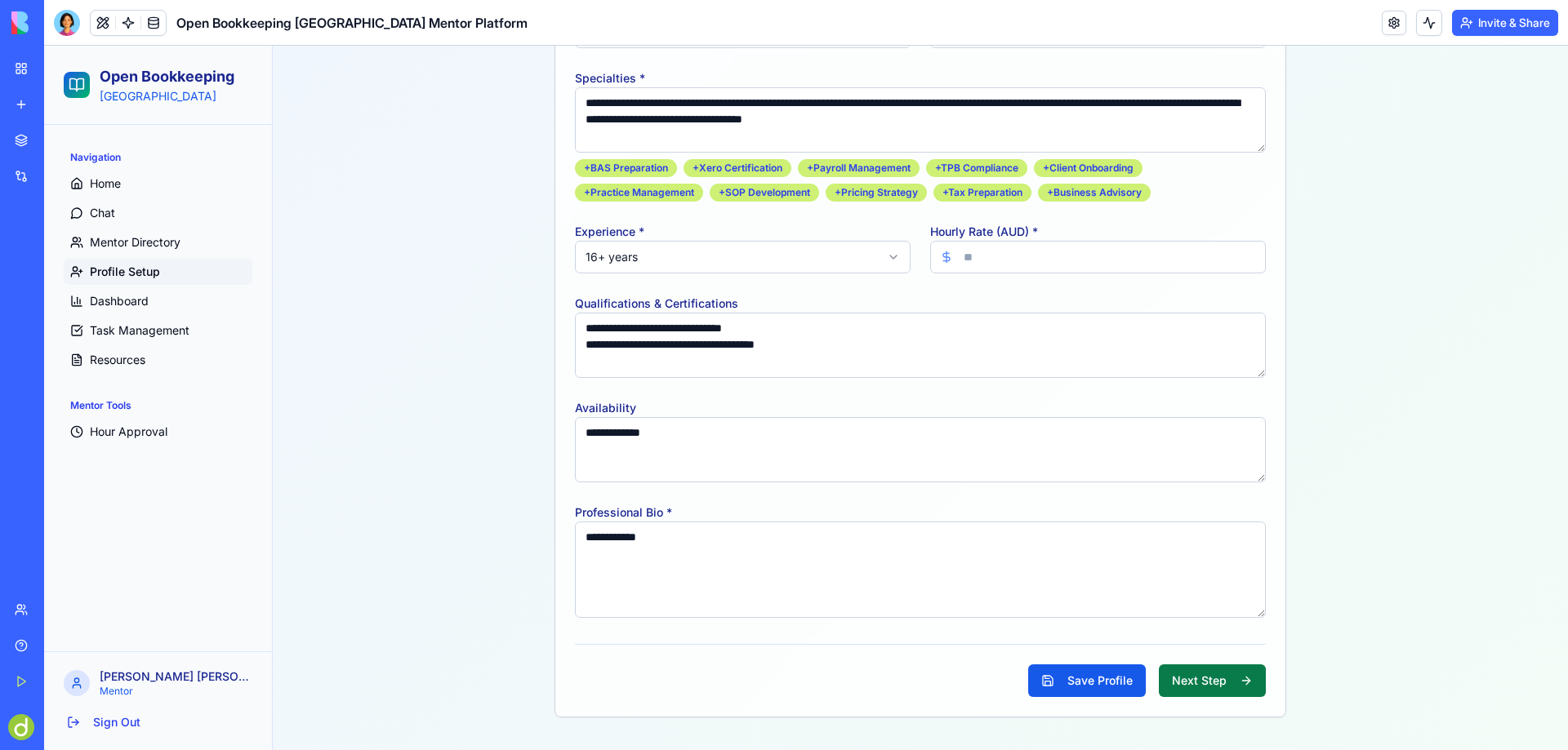
type textarea "**********"
click at [1202, 677] on button "Next Step" at bounding box center [1213, 681] width 107 height 32
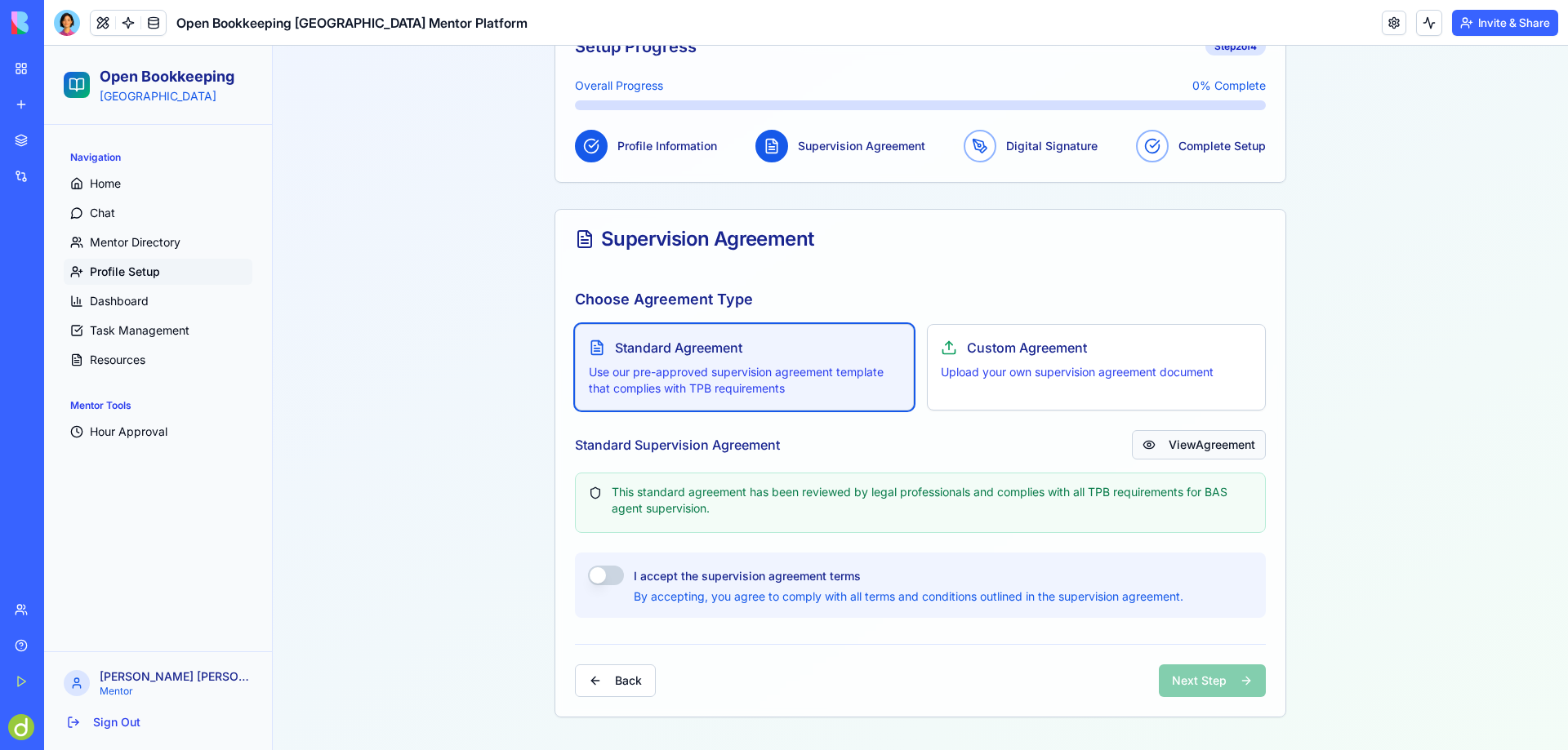
click at [1196, 442] on button "View Agreement" at bounding box center [1199, 445] width 134 height 30
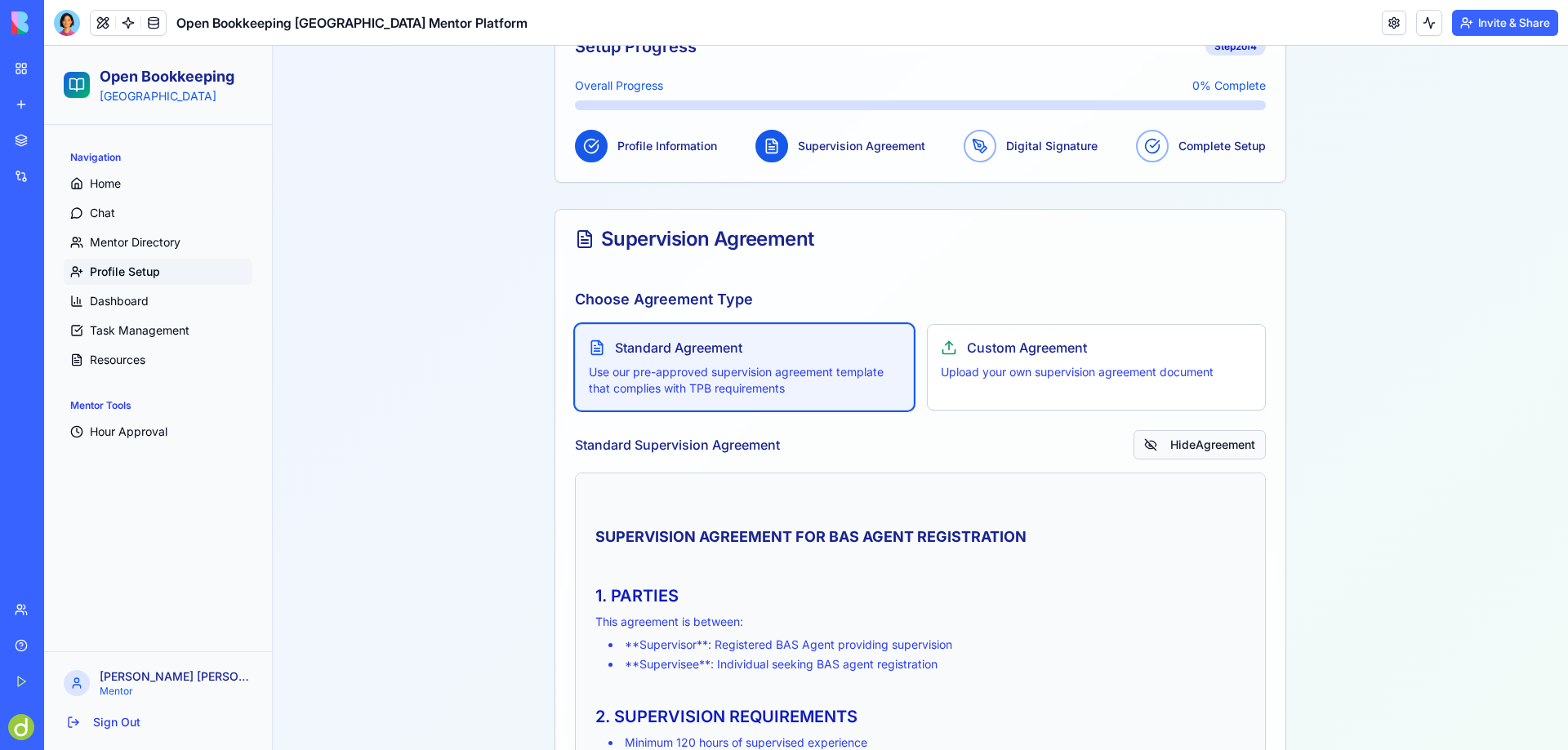
click at [1184, 442] on button "Hide Agreement" at bounding box center [1199, 445] width 132 height 30
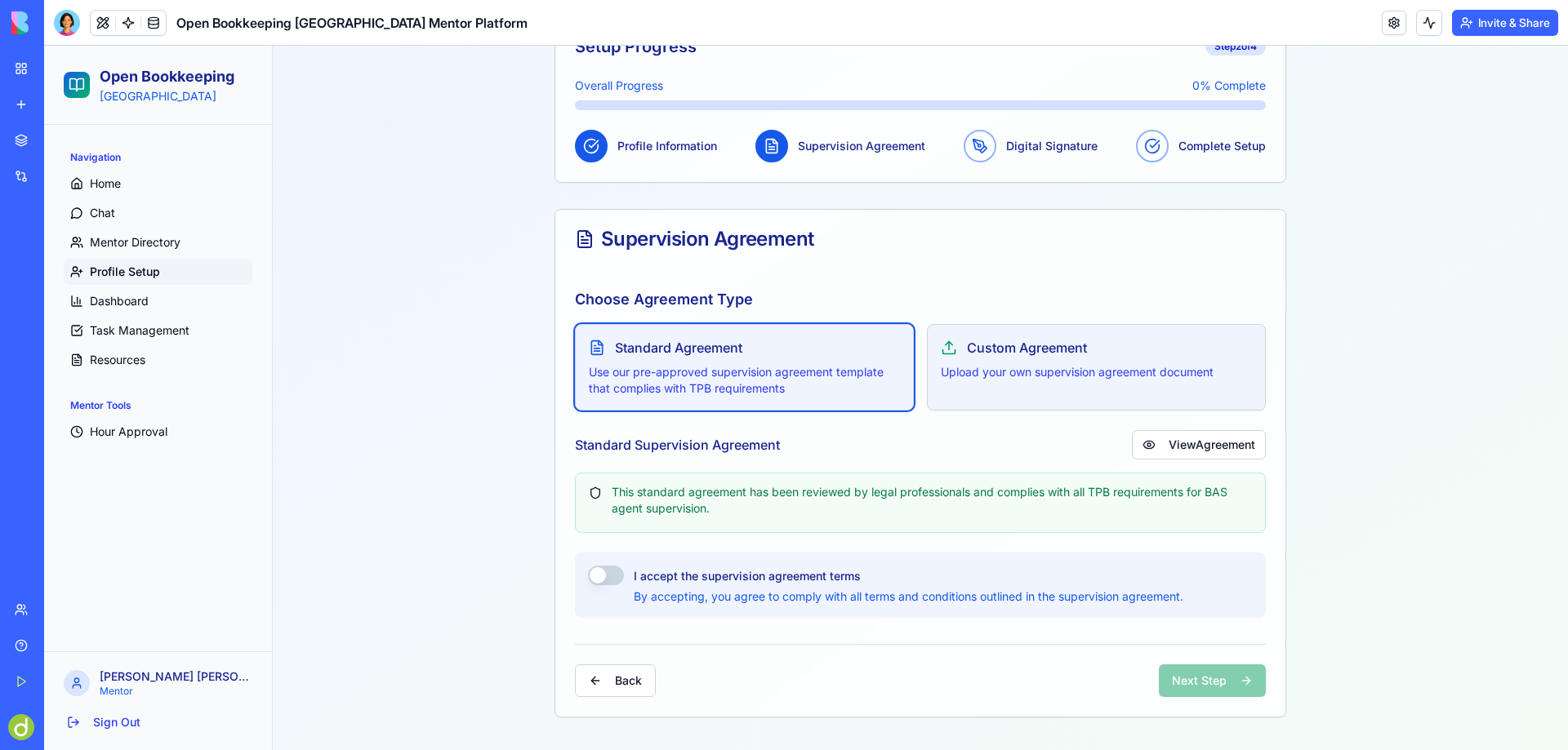
click at [1056, 364] on p "Upload your own supervision agreement document" at bounding box center [1096, 373] width 311 height 17
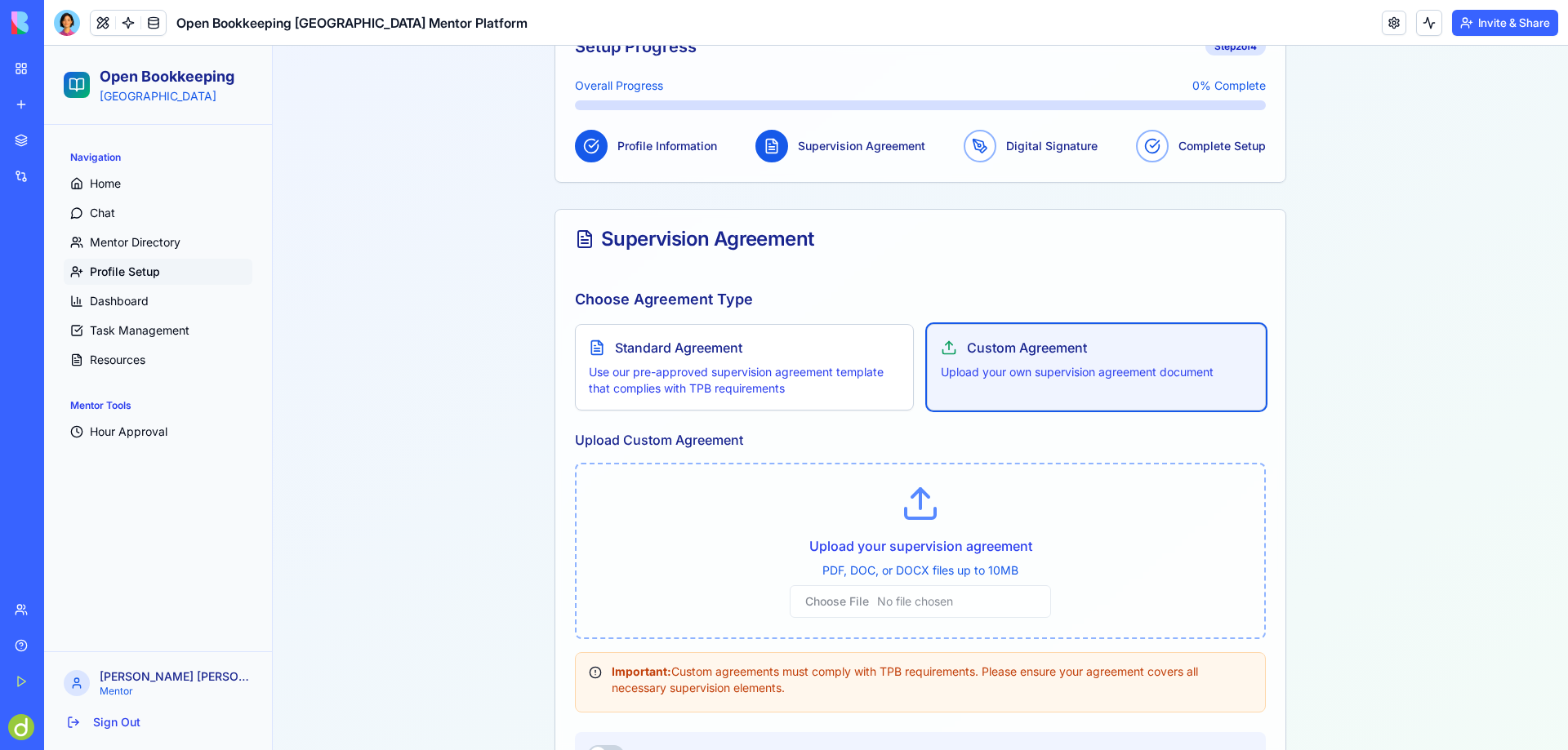
click at [899, 598] on input "file" at bounding box center [920, 601] width 262 height 32
type input "**********"
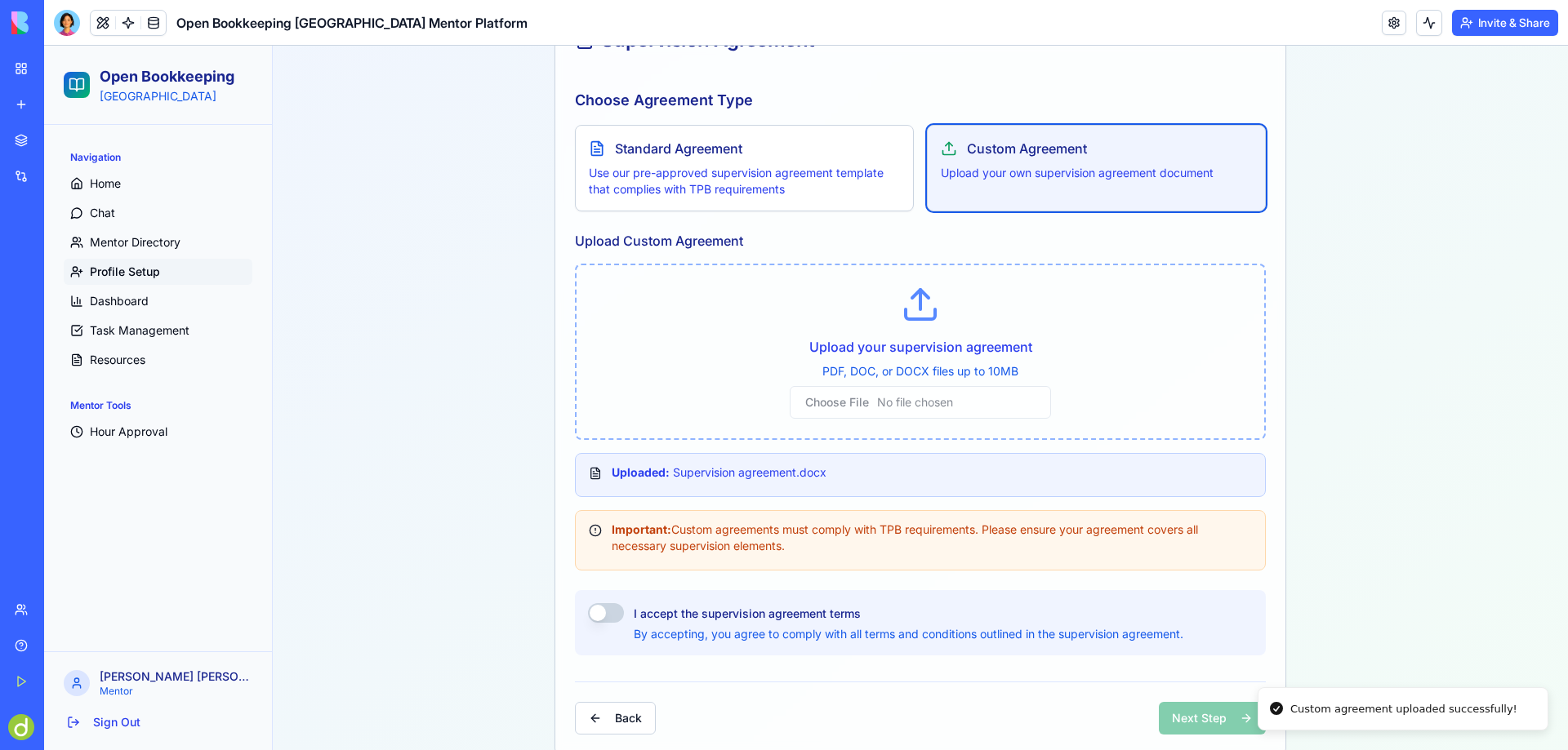
scroll to position [435, 0]
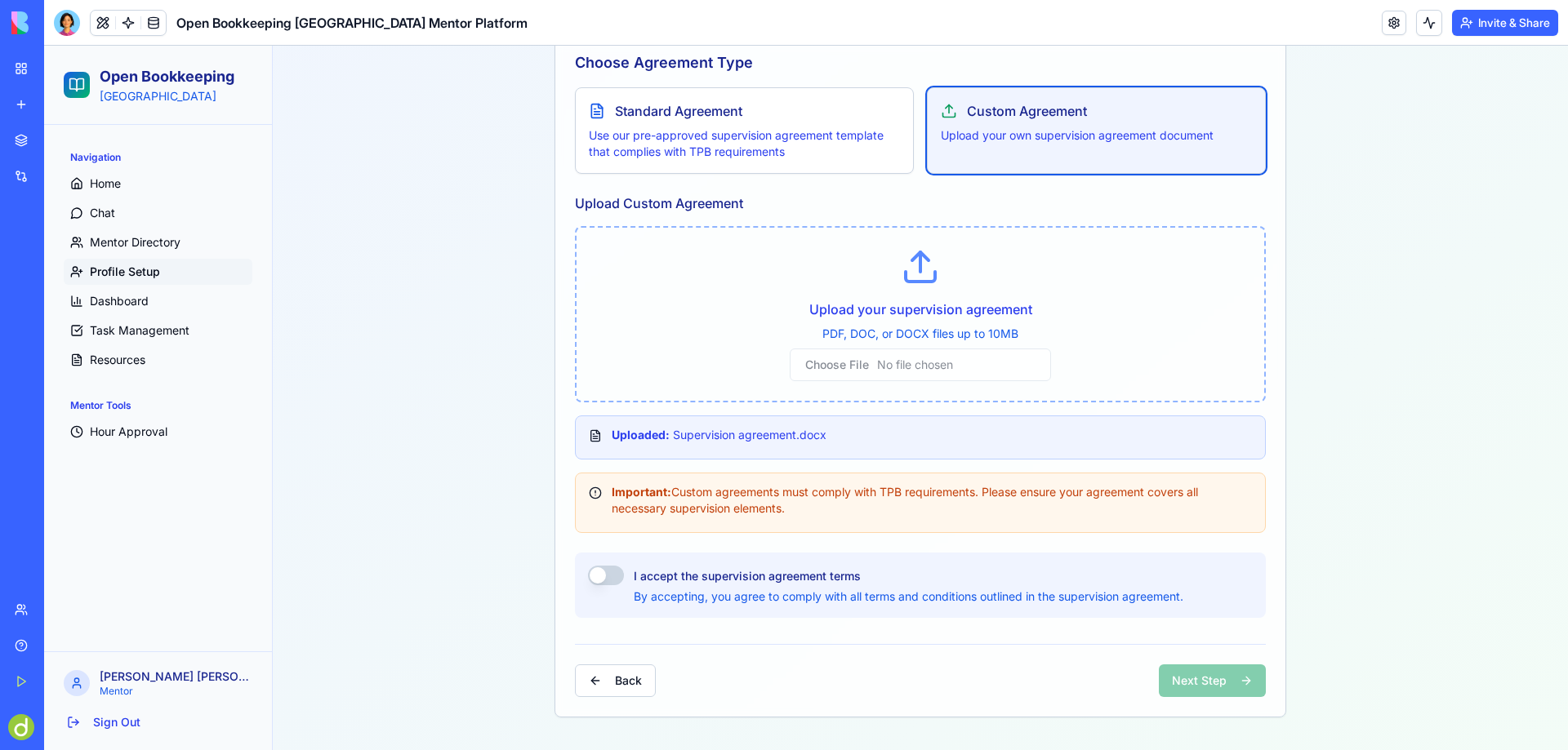
click at [603, 569] on button "I accept the supervision agreement terms" at bounding box center [606, 575] width 36 height 19
click at [1201, 678] on button "Next Step" at bounding box center [1213, 681] width 107 height 32
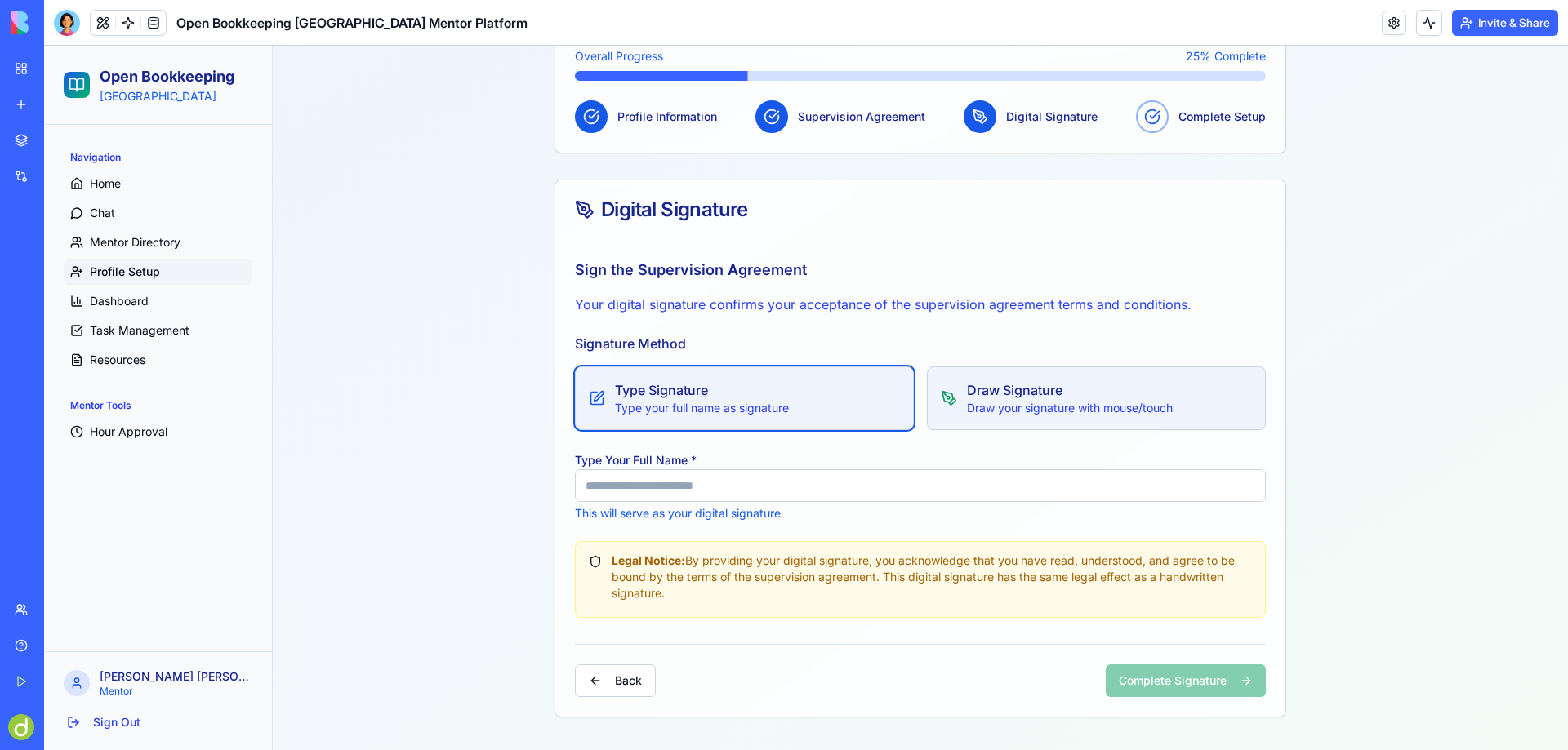
click at [1025, 394] on h4 "Draw Signature" at bounding box center [1069, 389] width 205 height 19
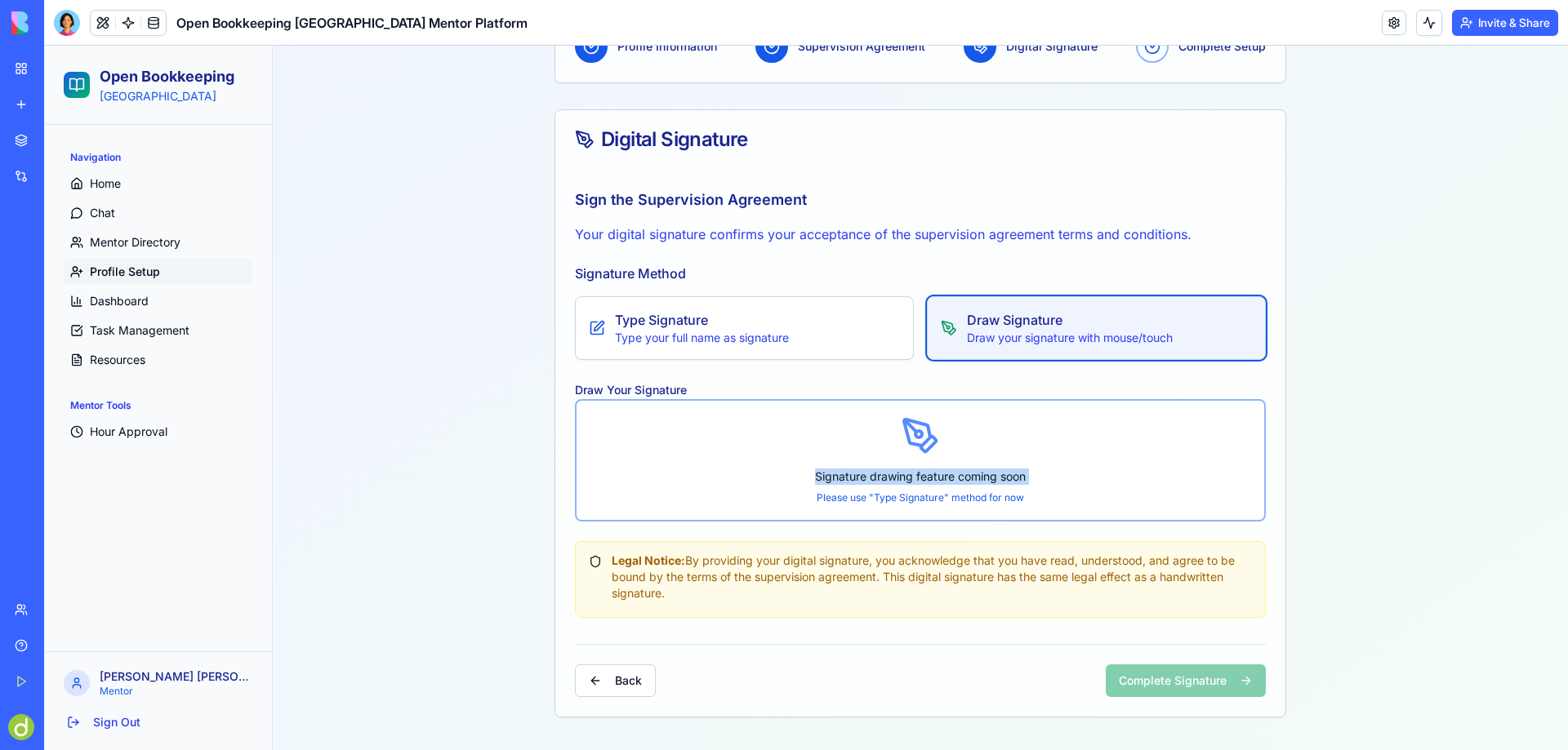
drag, startPoint x: 638, startPoint y: 424, endPoint x: 641, endPoint y: 502, distance: 78.1
click at [640, 502] on div "Signature drawing feature coming soon Please use "Type Signature" method for now" at bounding box center [920, 461] width 691 height 122
click at [916, 436] on circle at bounding box center [919, 434] width 6 height 6
drag, startPoint x: 631, startPoint y: 429, endPoint x: 661, endPoint y: 487, distance: 65.3
click at [658, 495] on div "Signature drawing feature coming soon Please use "Type Signature" method for now" at bounding box center [920, 461] width 691 height 122
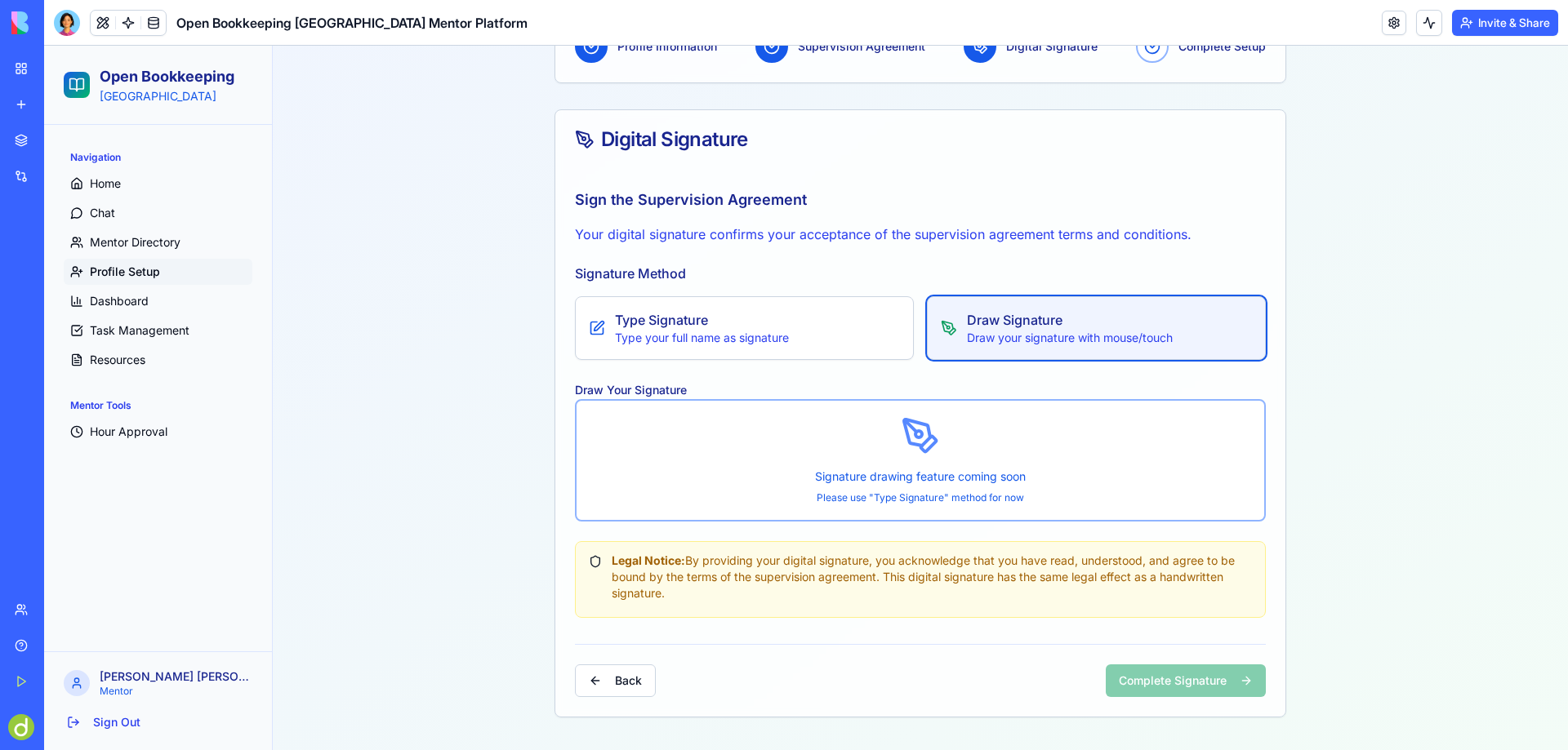
drag, startPoint x: 680, startPoint y: 459, endPoint x: 714, endPoint y: 471, distance: 36.1
click at [708, 472] on div "Signature drawing feature coming soon Please use "Type Signature" method for now" at bounding box center [920, 461] width 691 height 122
drag, startPoint x: 714, startPoint y: 471, endPoint x: 843, endPoint y: 479, distance: 129.2
click at [843, 479] on div "Signature drawing feature coming soon Please use "Type Signature" method for now" at bounding box center [920, 461] width 691 height 122
click at [916, 437] on circle at bounding box center [919, 434] width 6 height 6
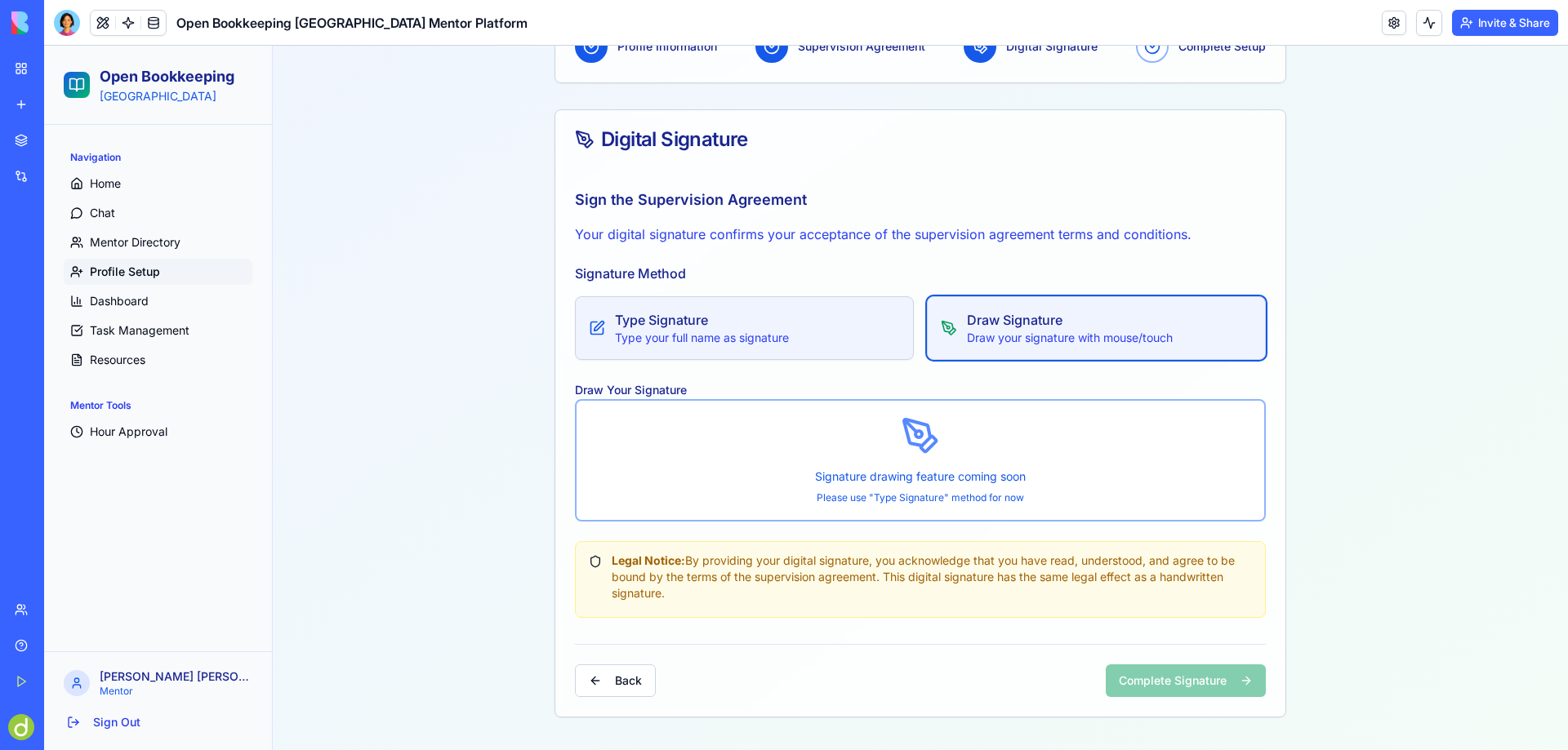
click at [715, 332] on p "Type your full name as signature" at bounding box center [702, 338] width 174 height 17
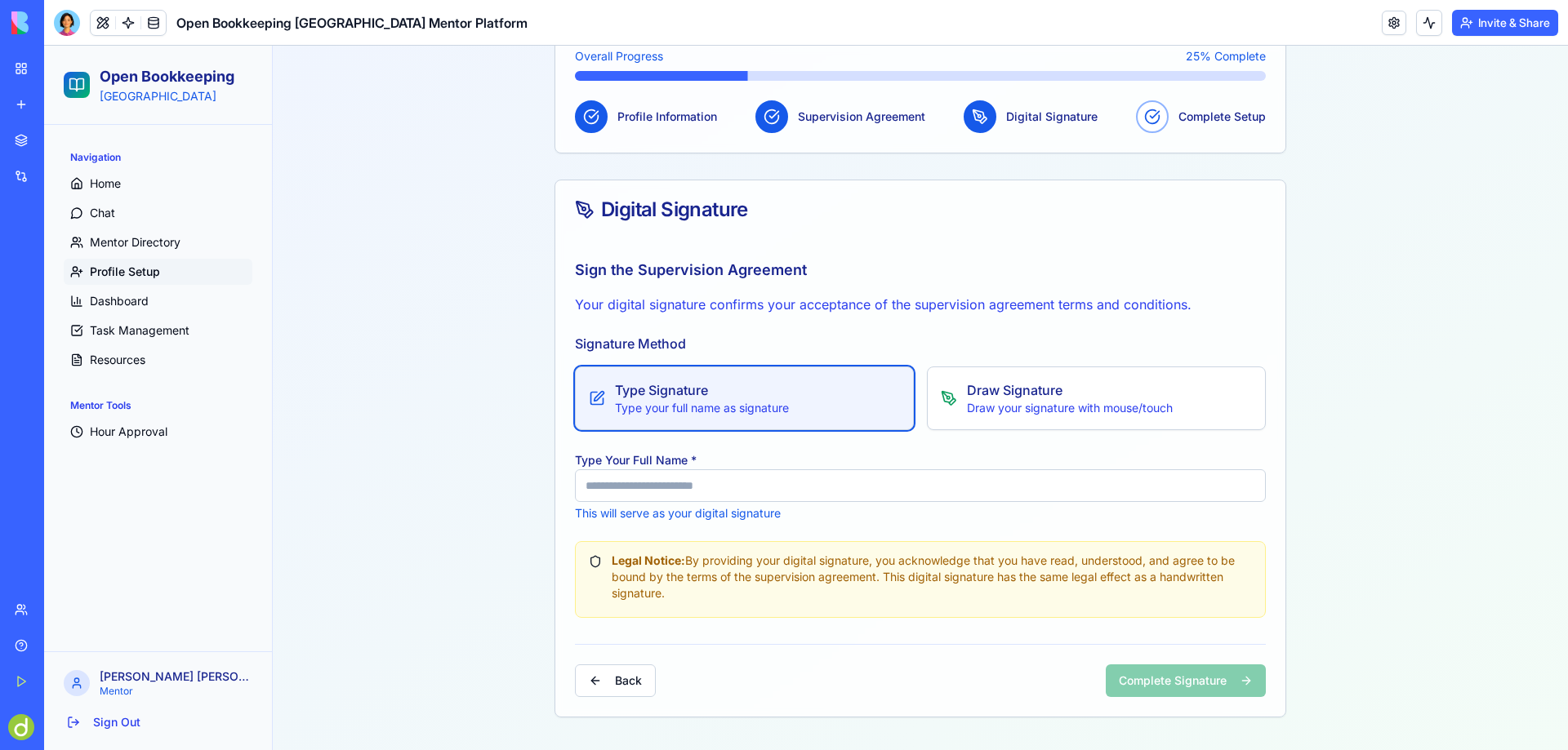
scroll to position [227, 0]
click at [699, 400] on h4 "Type Signature" at bounding box center [702, 389] width 174 height 19
click at [737, 483] on input "Type Your Full Name *" at bounding box center [920, 486] width 691 height 32
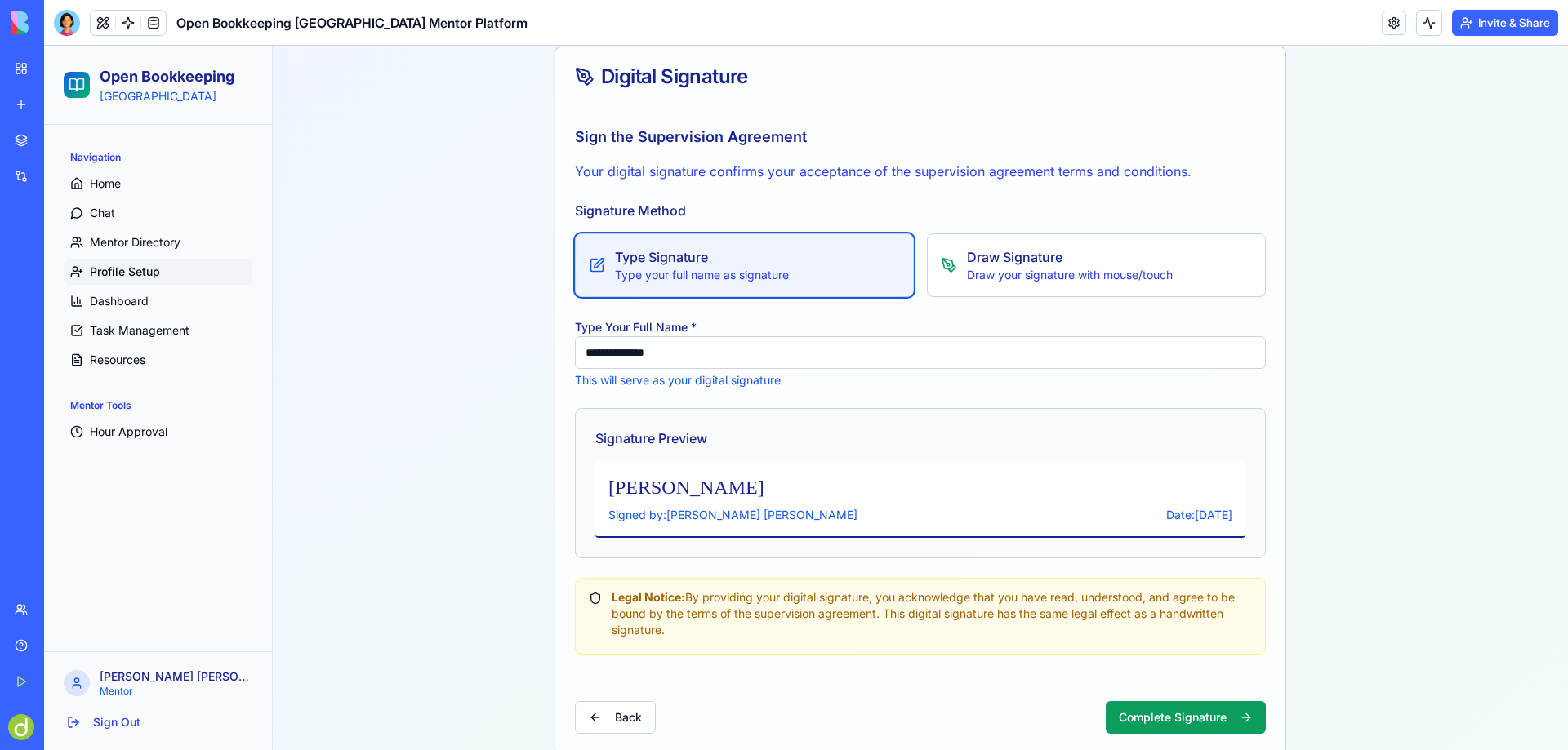
scroll to position [397, 0]
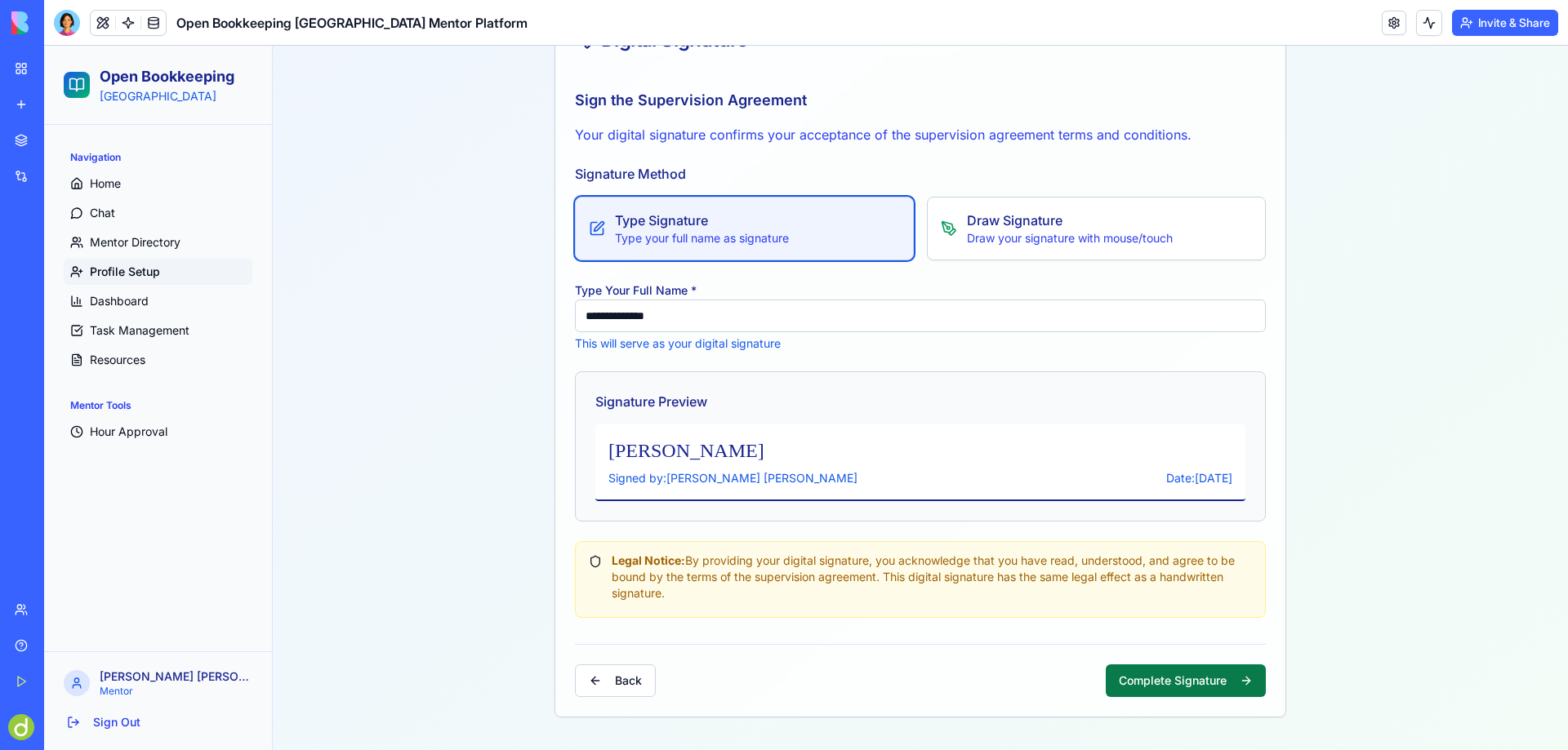
type input "**********"
click at [1179, 679] on button "Complete Signature" at bounding box center [1185, 681] width 160 height 32
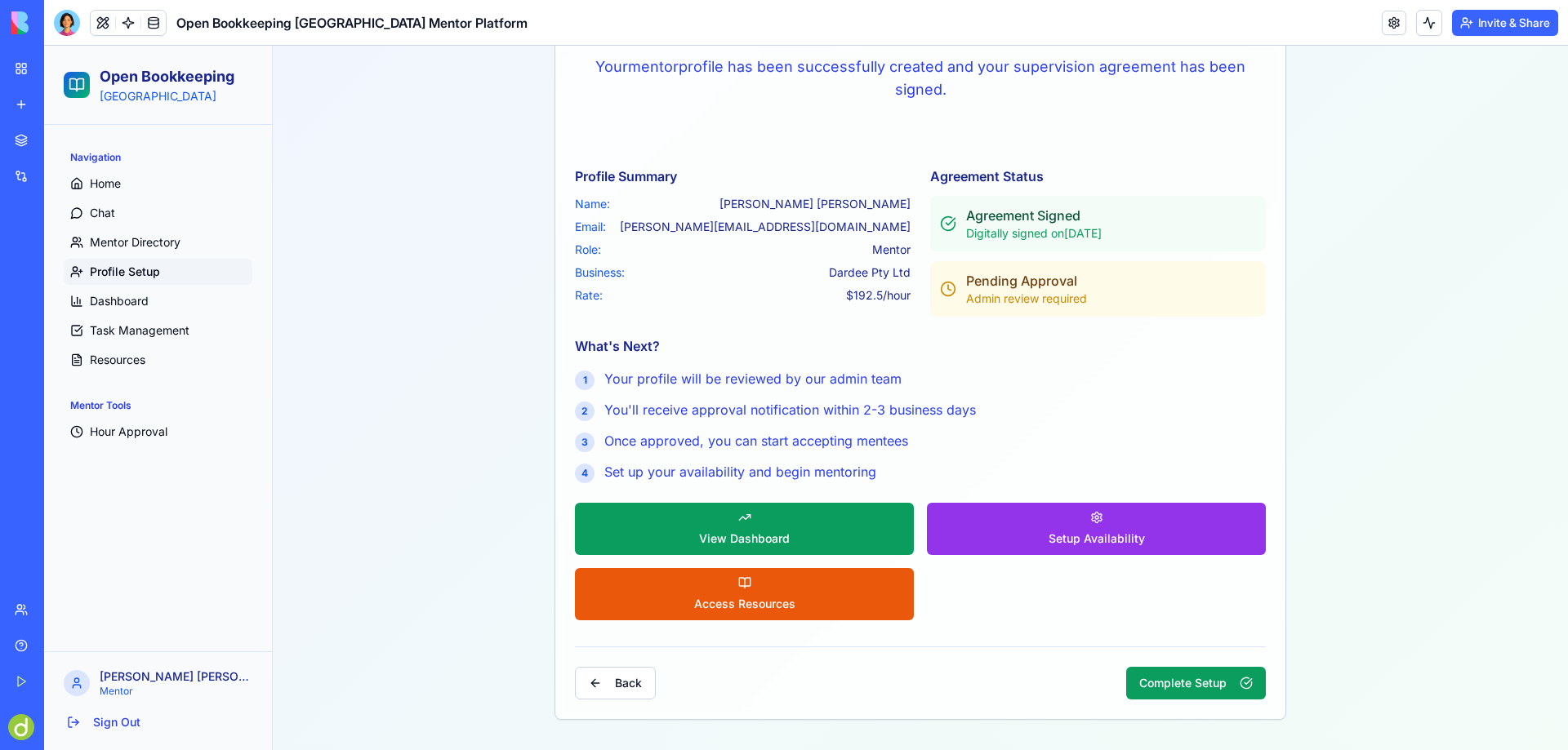
scroll to position [583, 0]
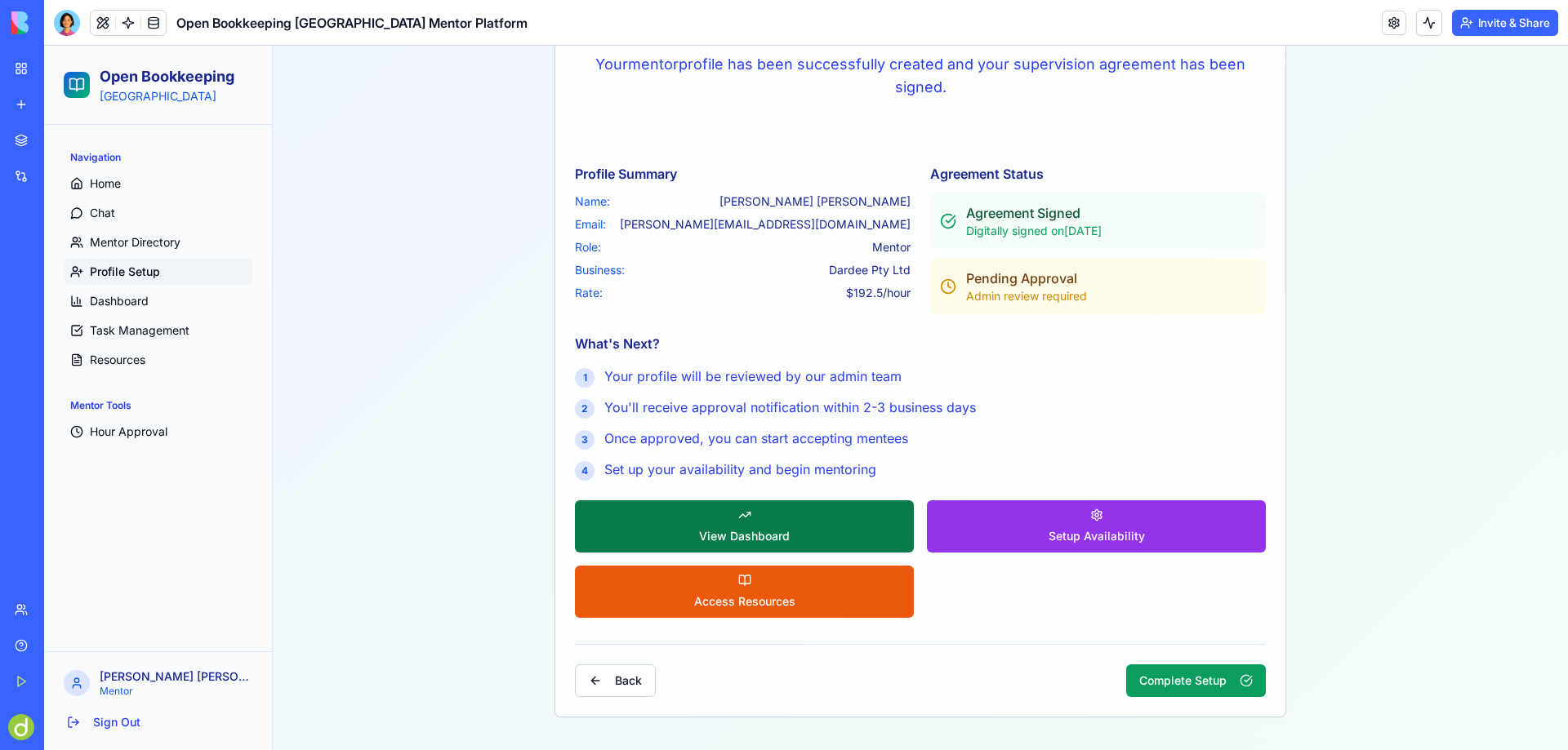
click at [787, 519] on button "View Dashboard" at bounding box center [745, 526] width 339 height 53
click at [735, 522] on button "View Dashboard" at bounding box center [745, 526] width 339 height 53
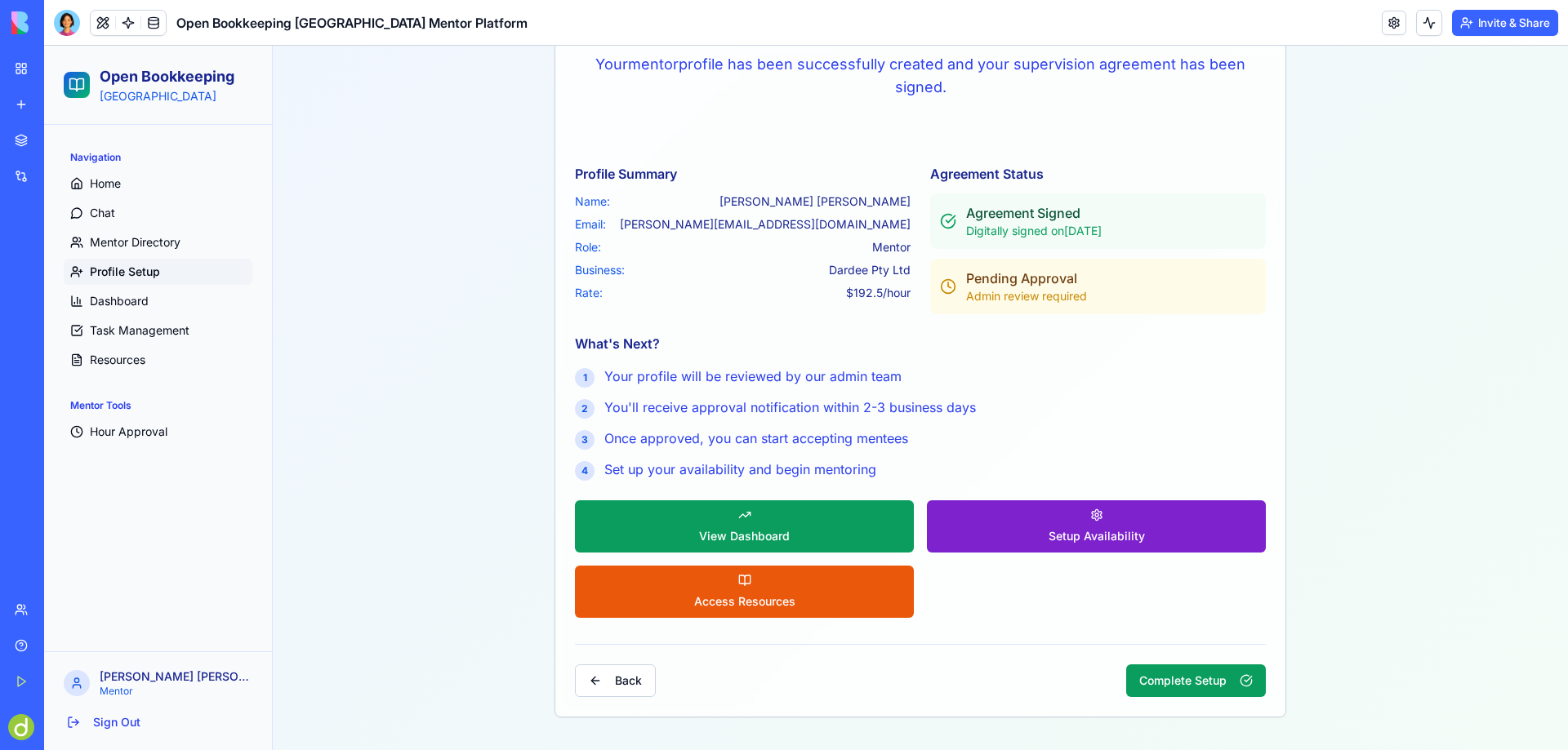
click at [1066, 528] on span "Setup Availability" at bounding box center [1097, 536] width 96 height 17
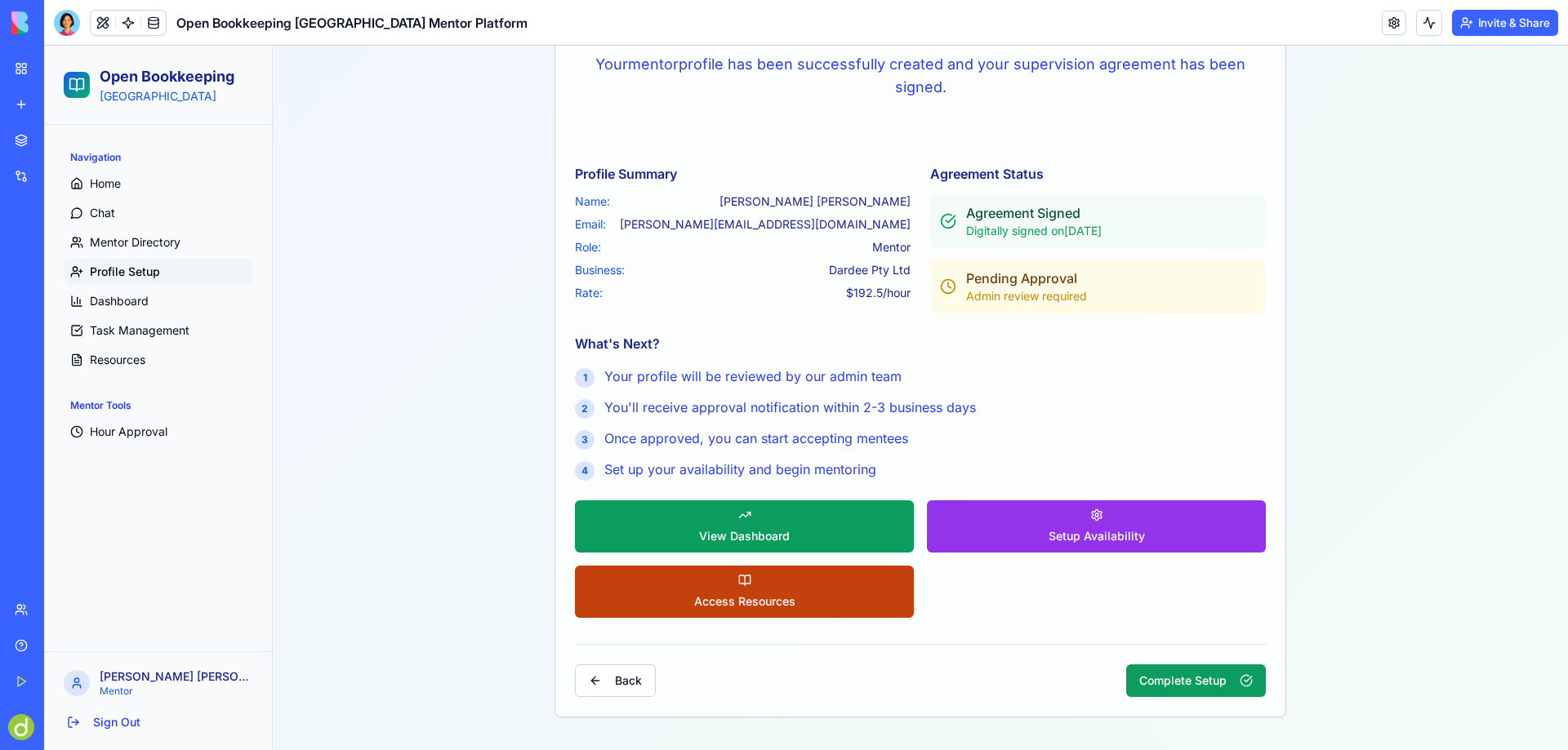
click at [749, 582] on button "Access Resources" at bounding box center [745, 592] width 339 height 53
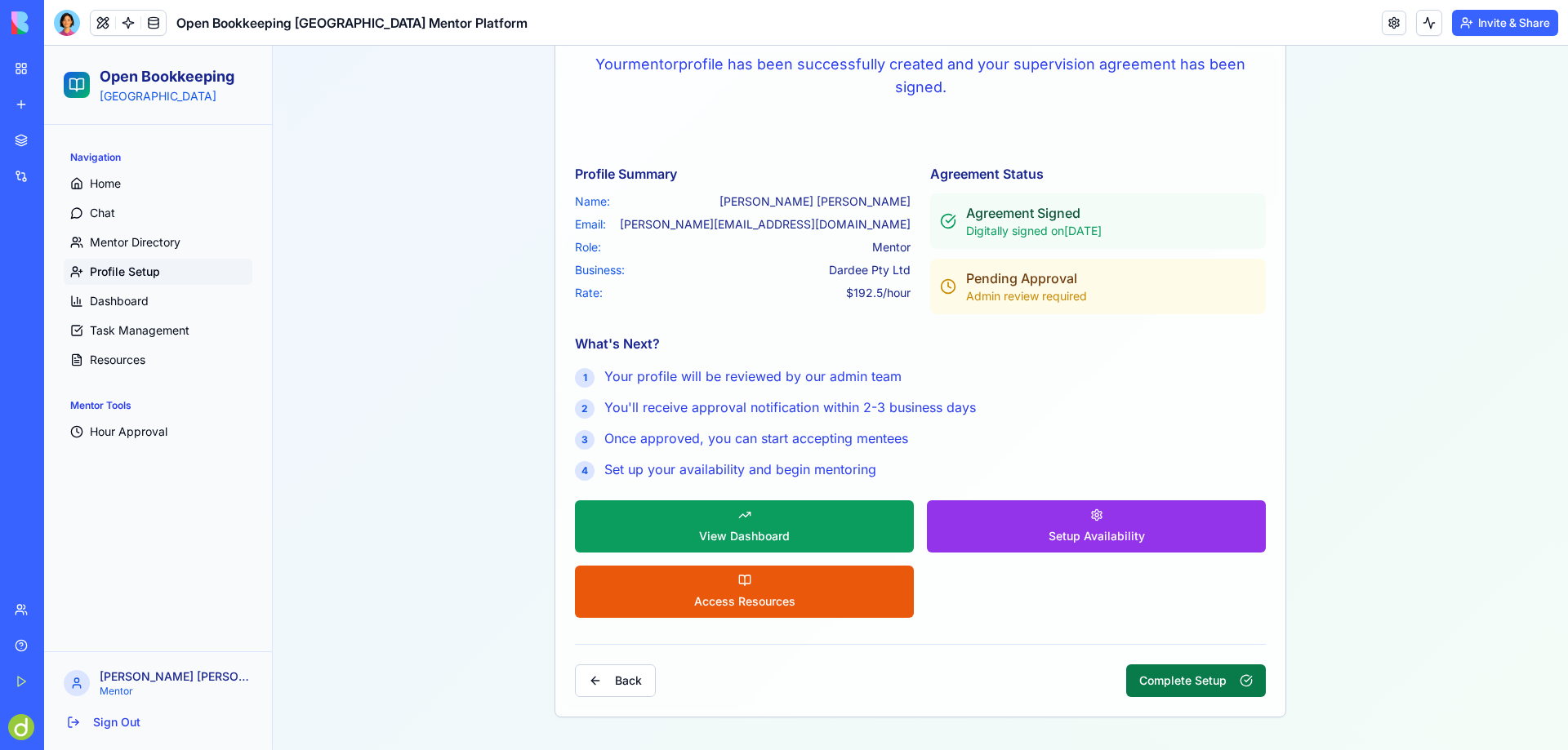
click at [1184, 676] on button "Complete Setup" at bounding box center [1196, 681] width 140 height 32
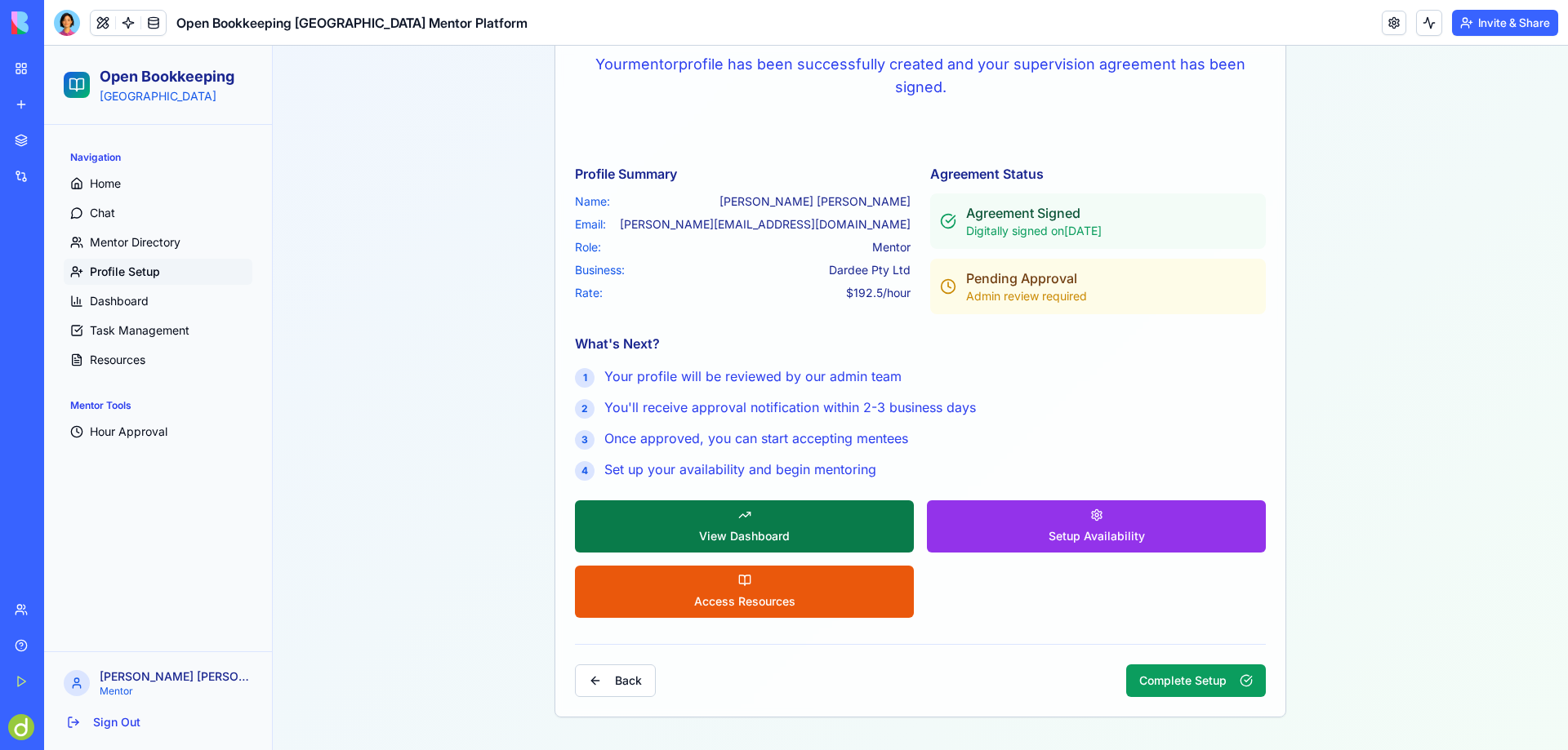
click at [737, 524] on button "View Dashboard" at bounding box center [745, 526] width 339 height 53
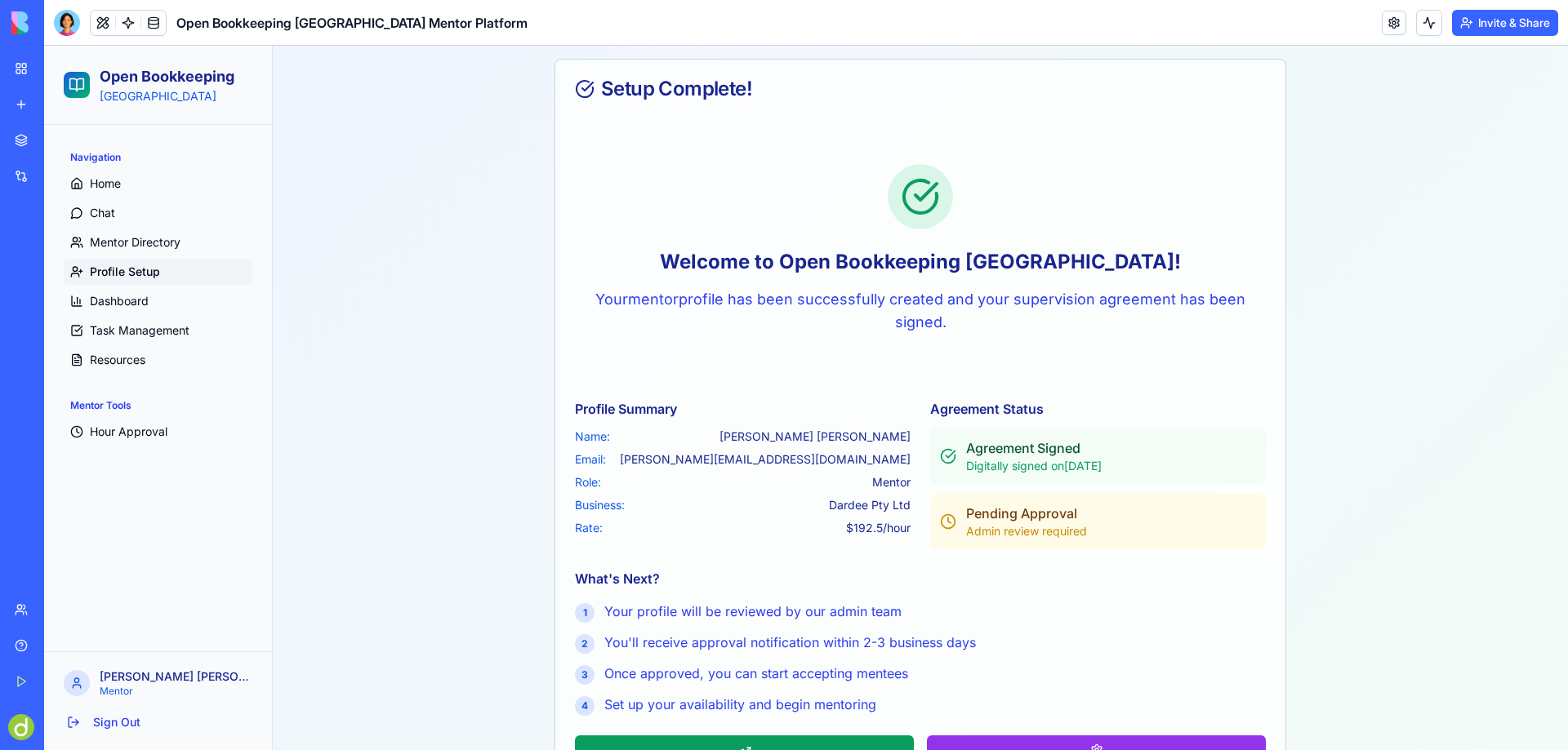
scroll to position [338, 0]
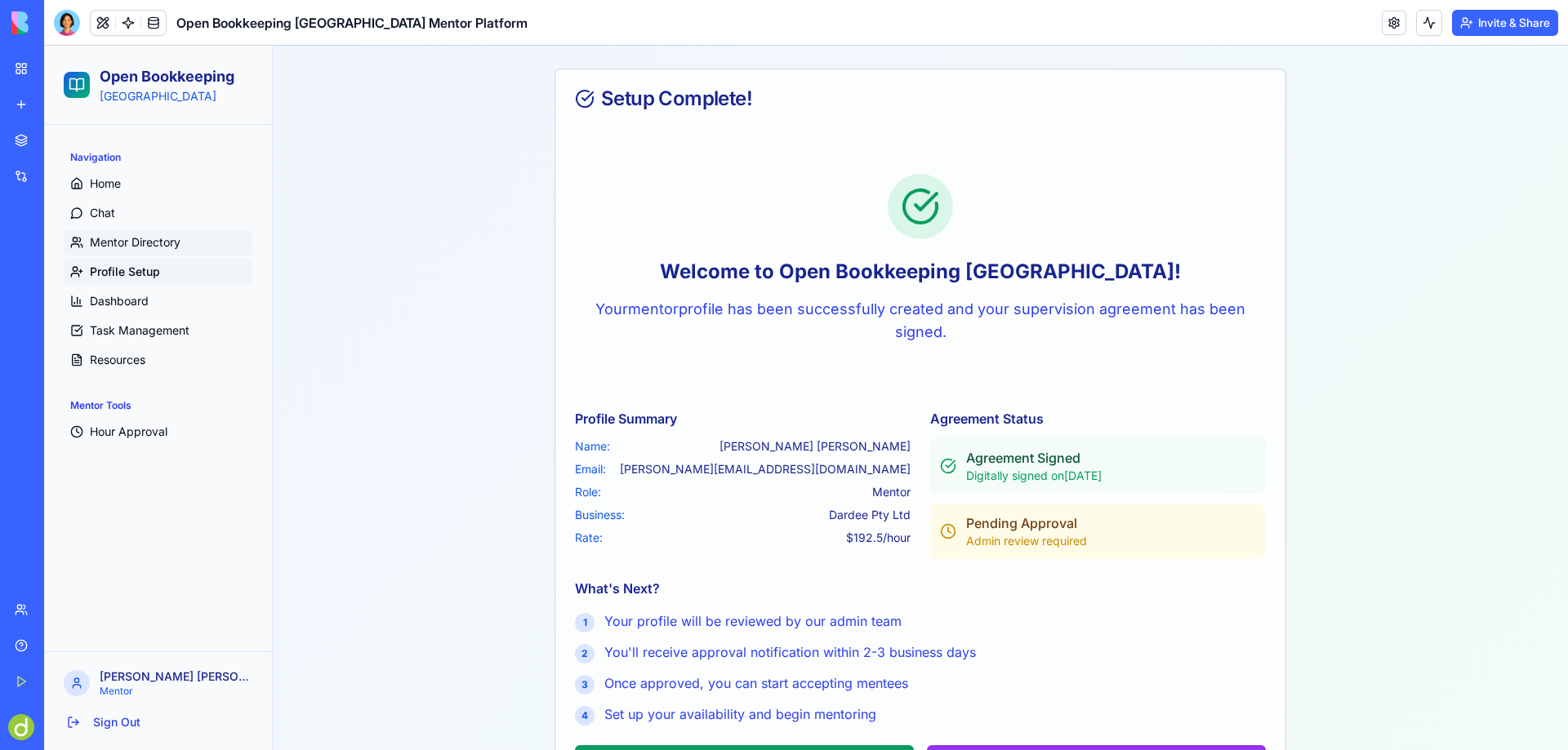
click at [120, 238] on span "Mentor Directory" at bounding box center [135, 242] width 91 height 17
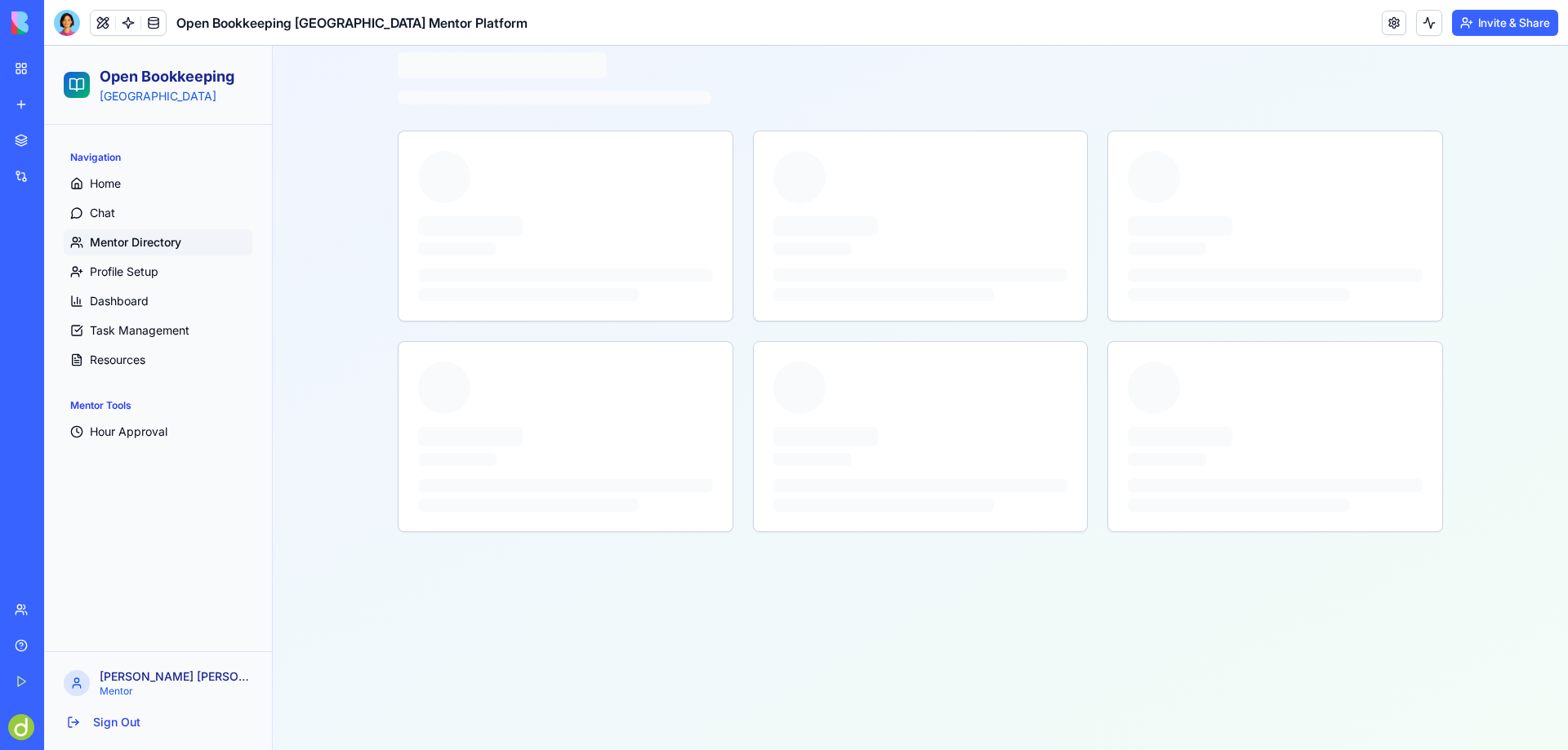
scroll to position [75, 0]
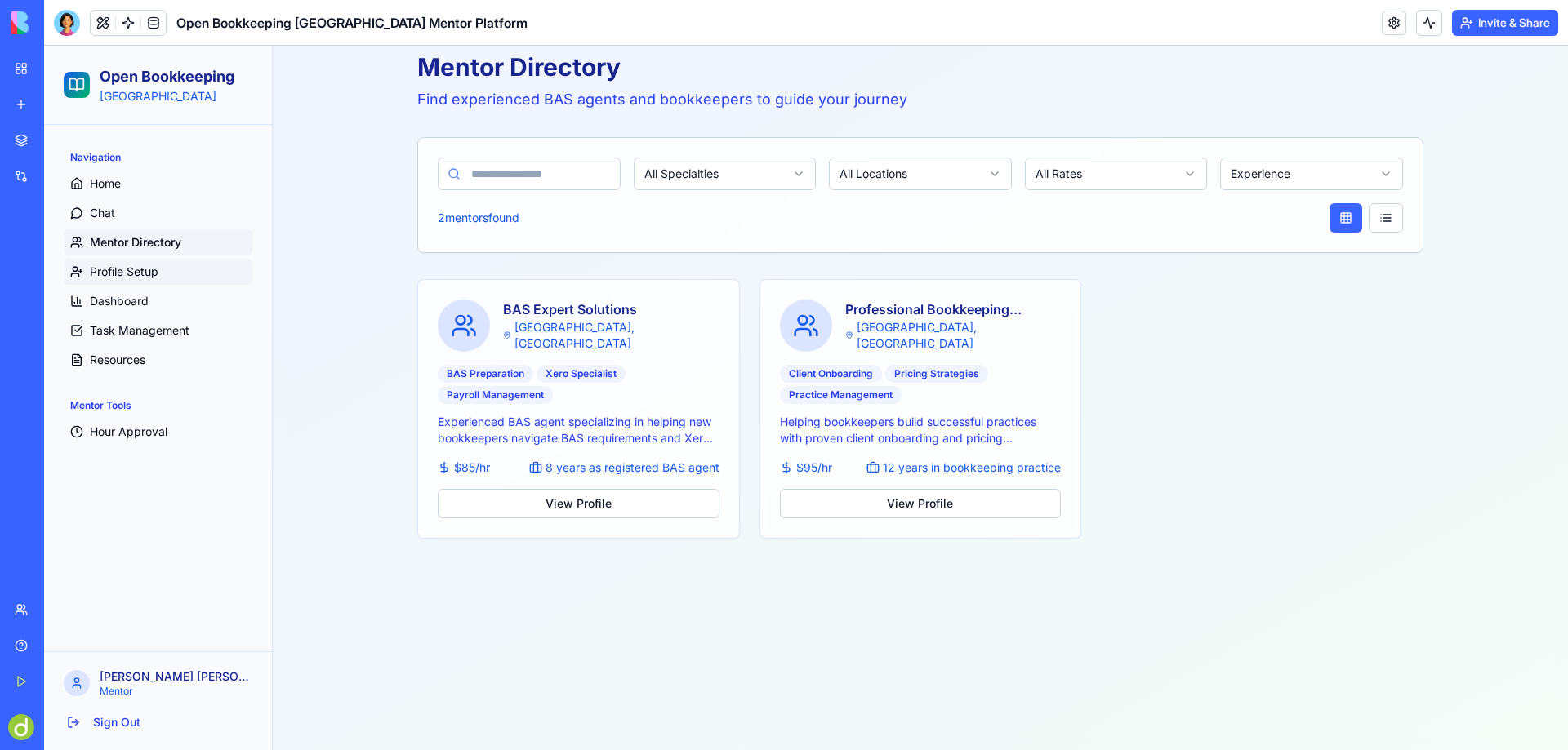
click at [115, 268] on span "Profile Setup" at bounding box center [124, 272] width 68 height 17
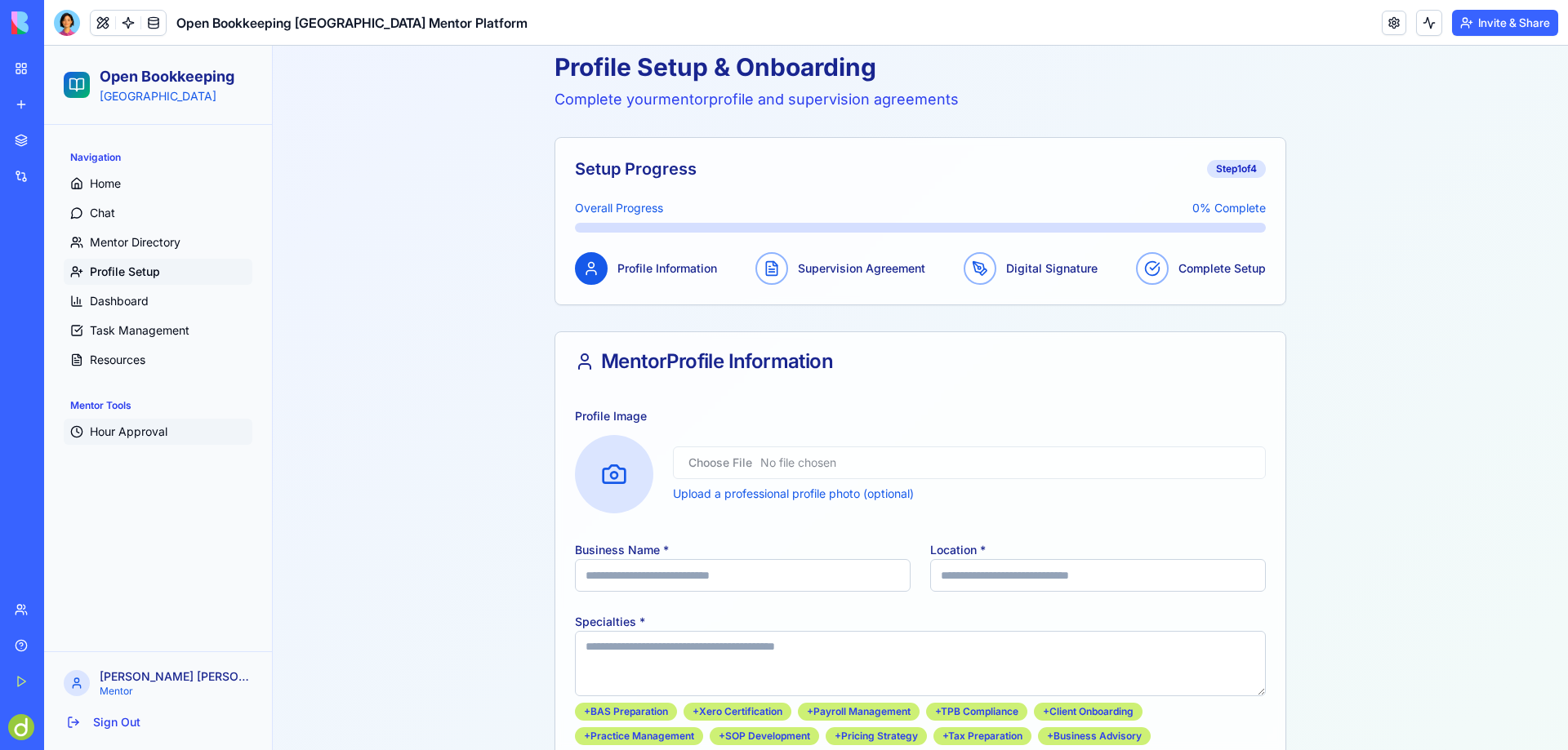
click at [136, 431] on span "Hour Approval" at bounding box center [129, 432] width 78 height 17
click at [126, 301] on span "Dashboard" at bounding box center [119, 301] width 59 height 17
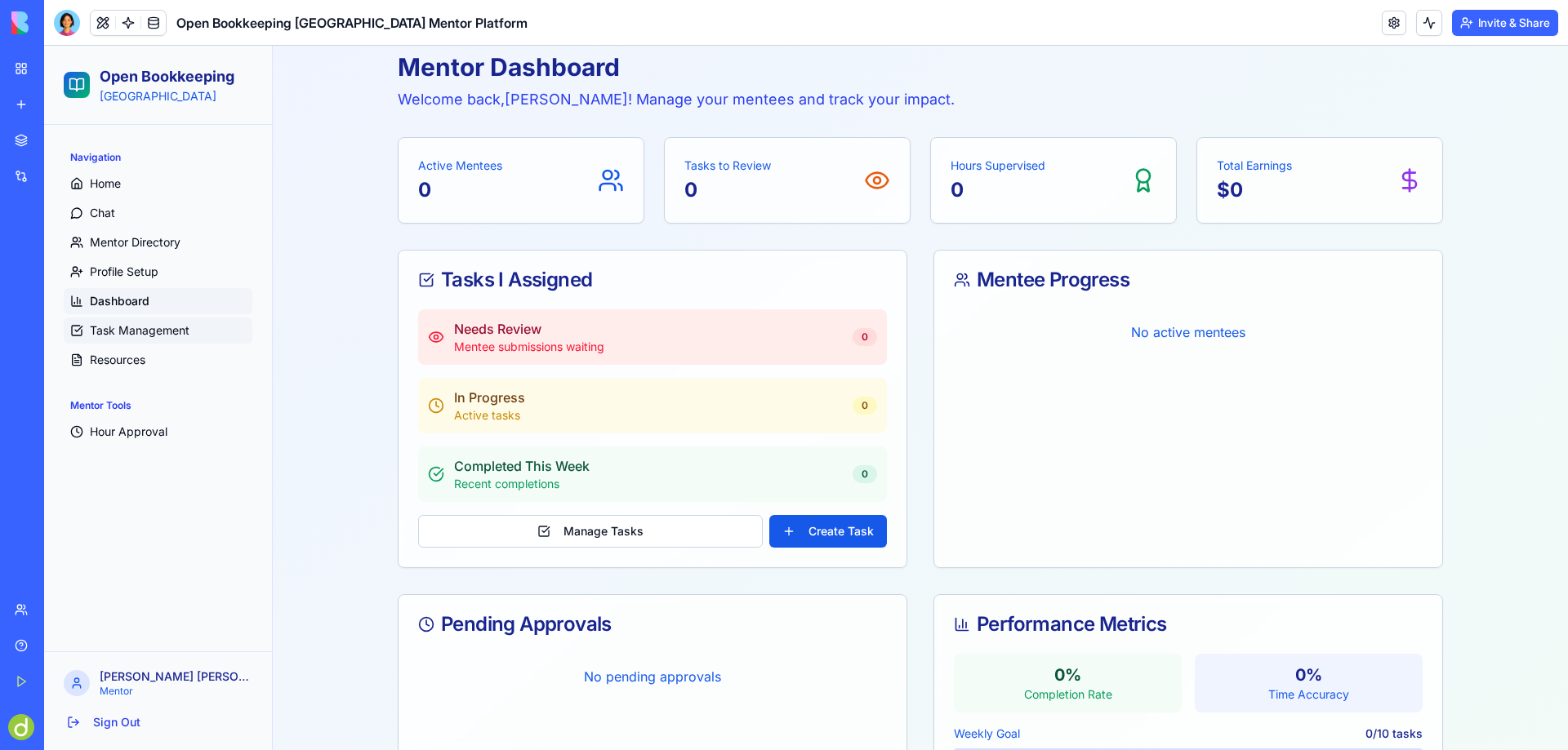
click at [130, 327] on span "Task Management" at bounding box center [140, 331] width 100 height 17
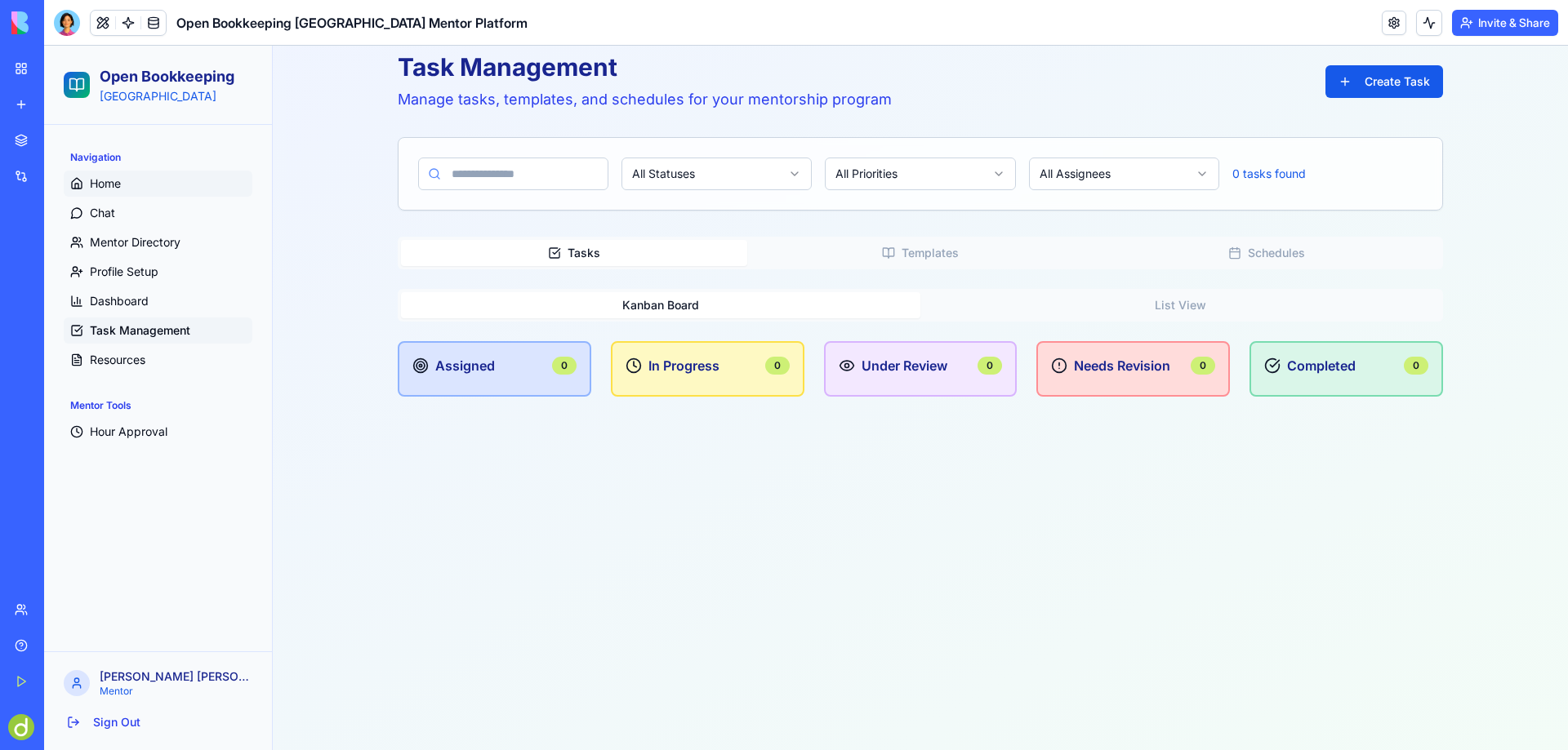
click at [114, 183] on span "Home" at bounding box center [105, 184] width 31 height 17
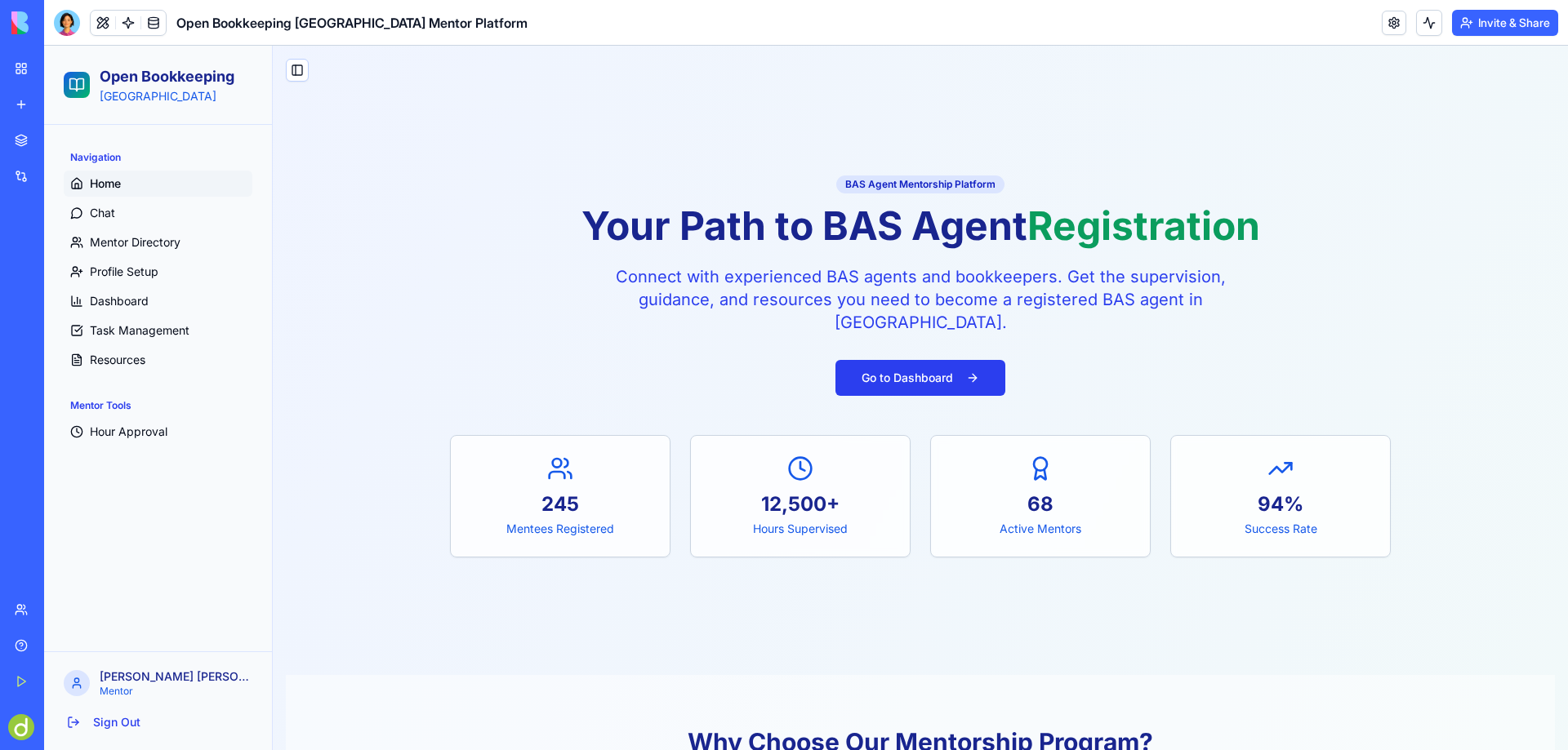
click at [931, 379] on button "Go to Dashboard" at bounding box center [920, 377] width 170 height 36
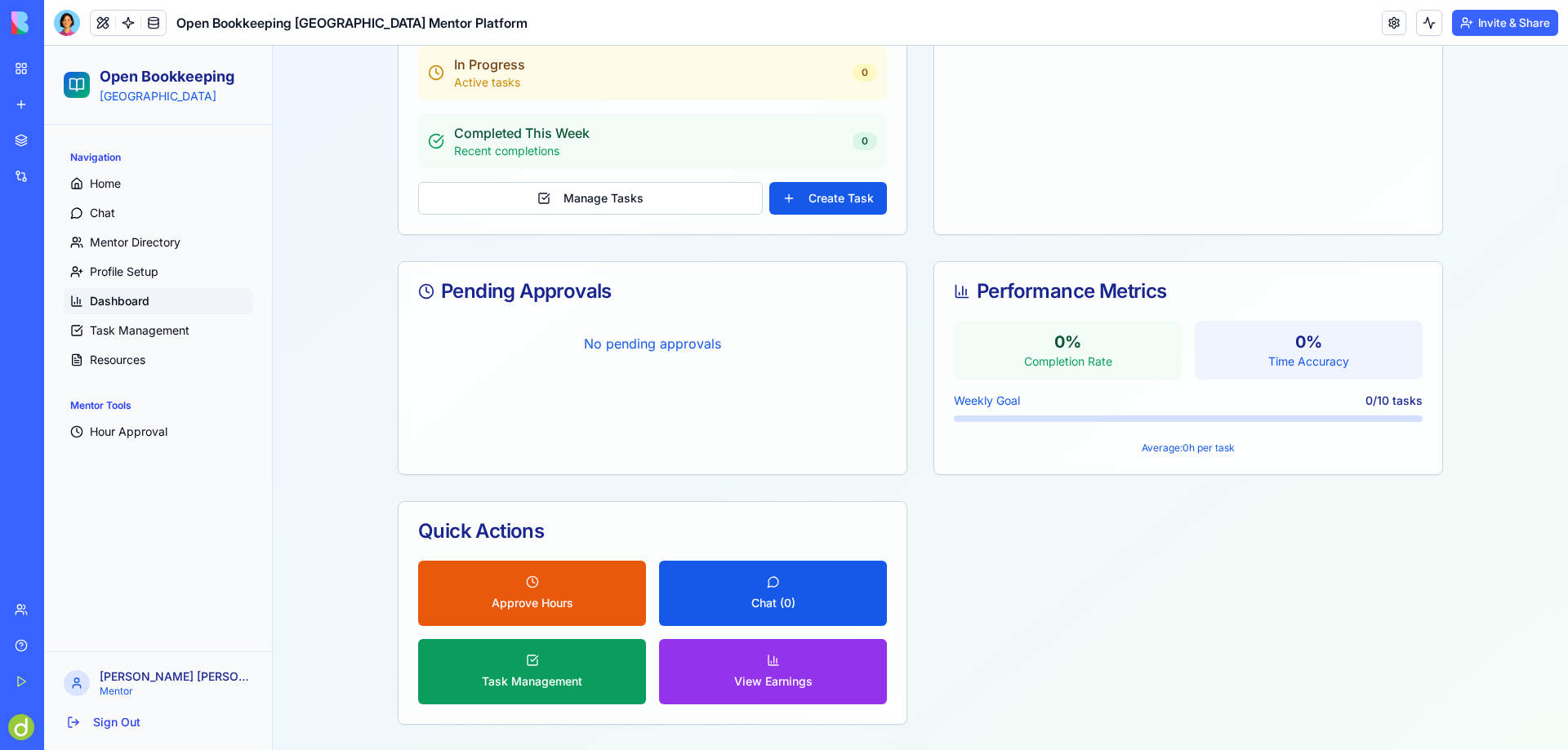
scroll to position [415, 0]
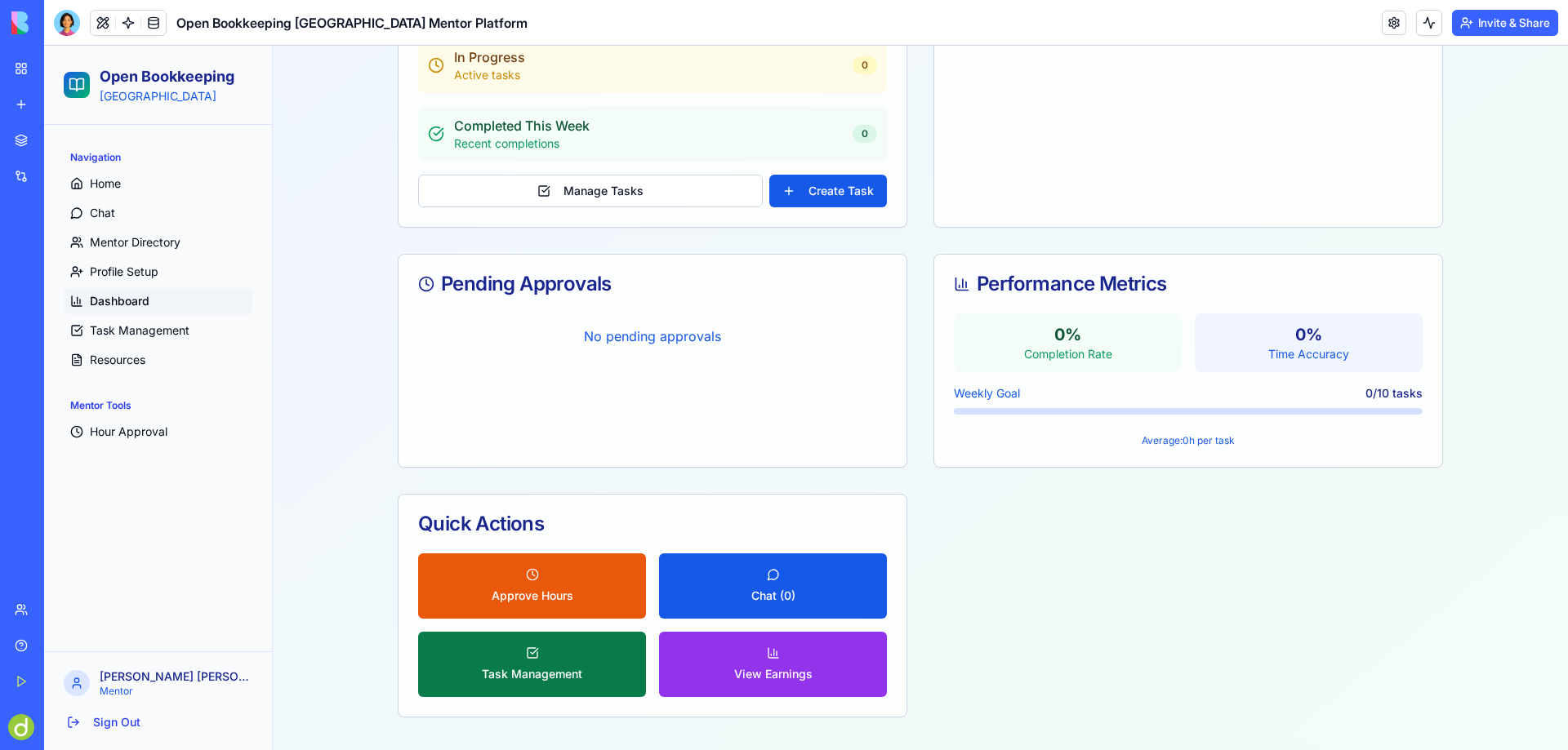
click at [526, 649] on button "Task Management" at bounding box center [532, 664] width 228 height 66
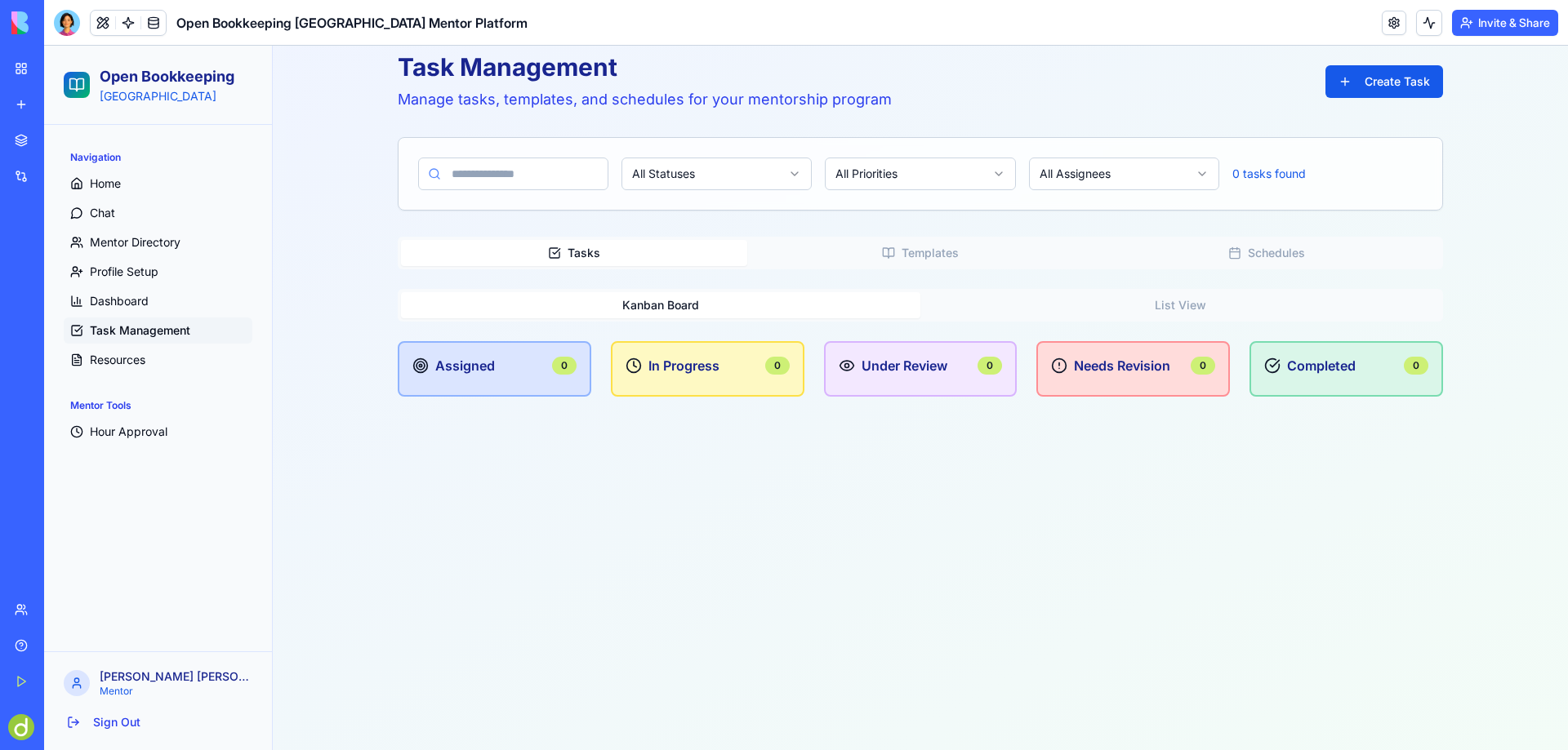
scroll to position [415, 0]
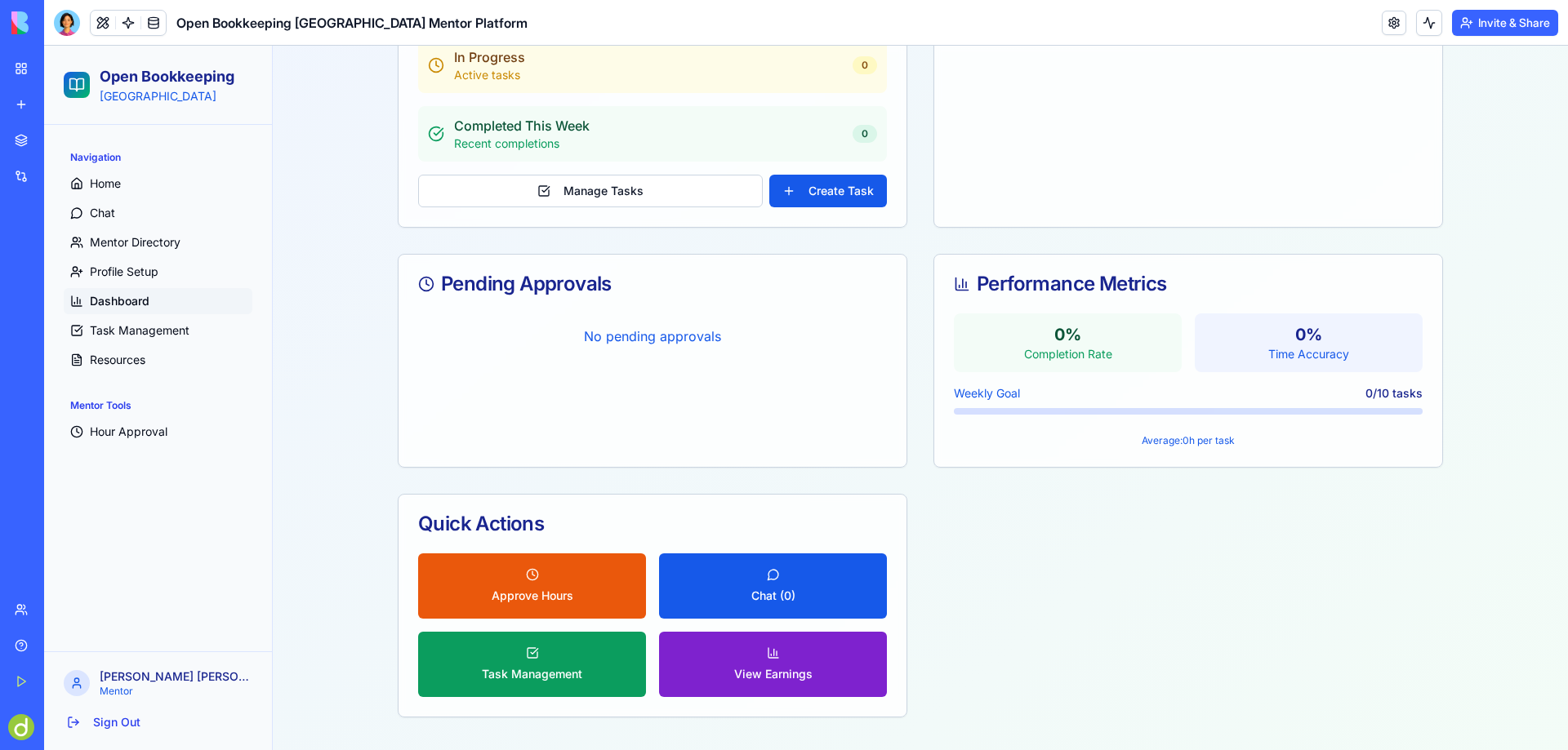
click at [770, 657] on button "View Earnings" at bounding box center [773, 664] width 228 height 66
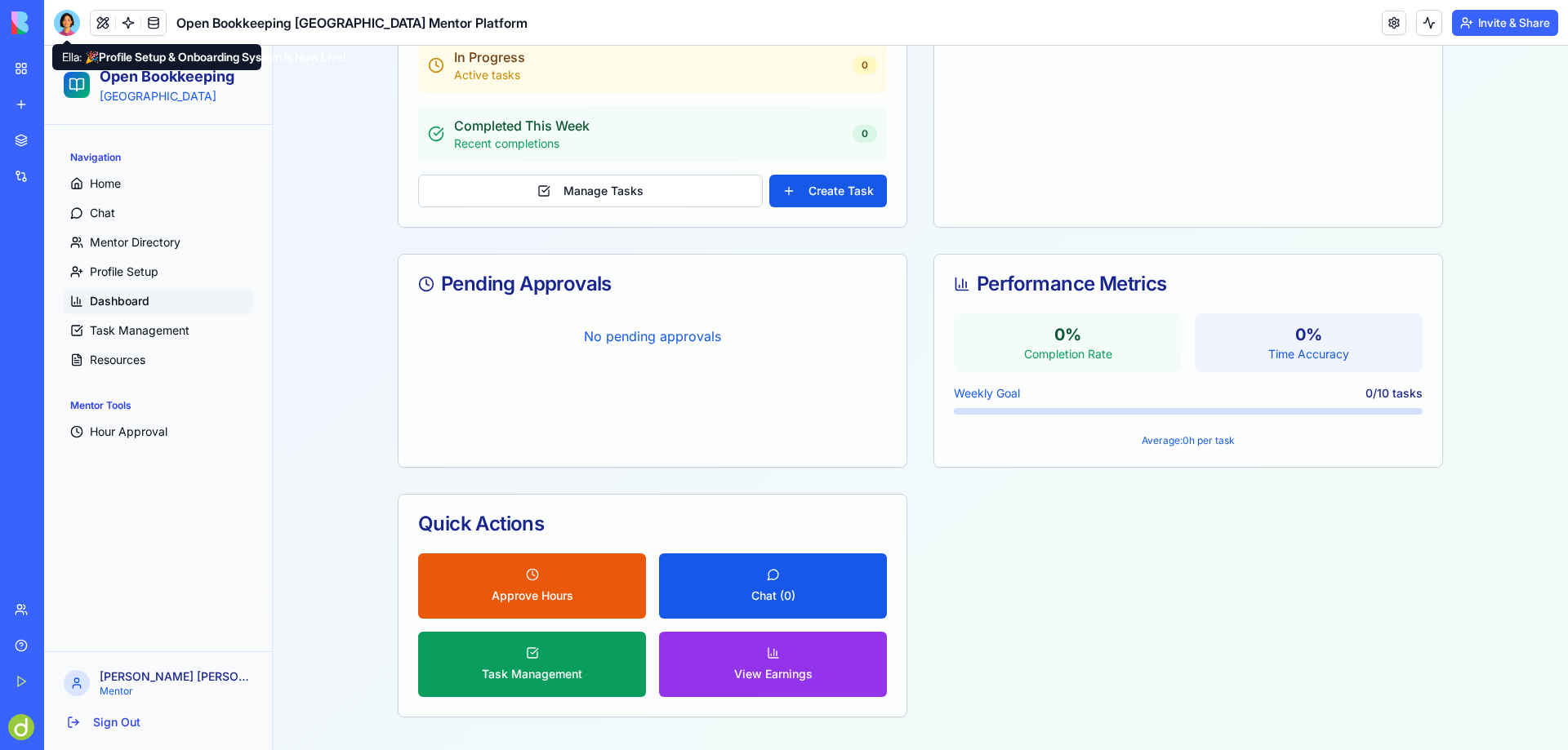
click at [61, 15] on div at bounding box center [67, 23] width 26 height 26
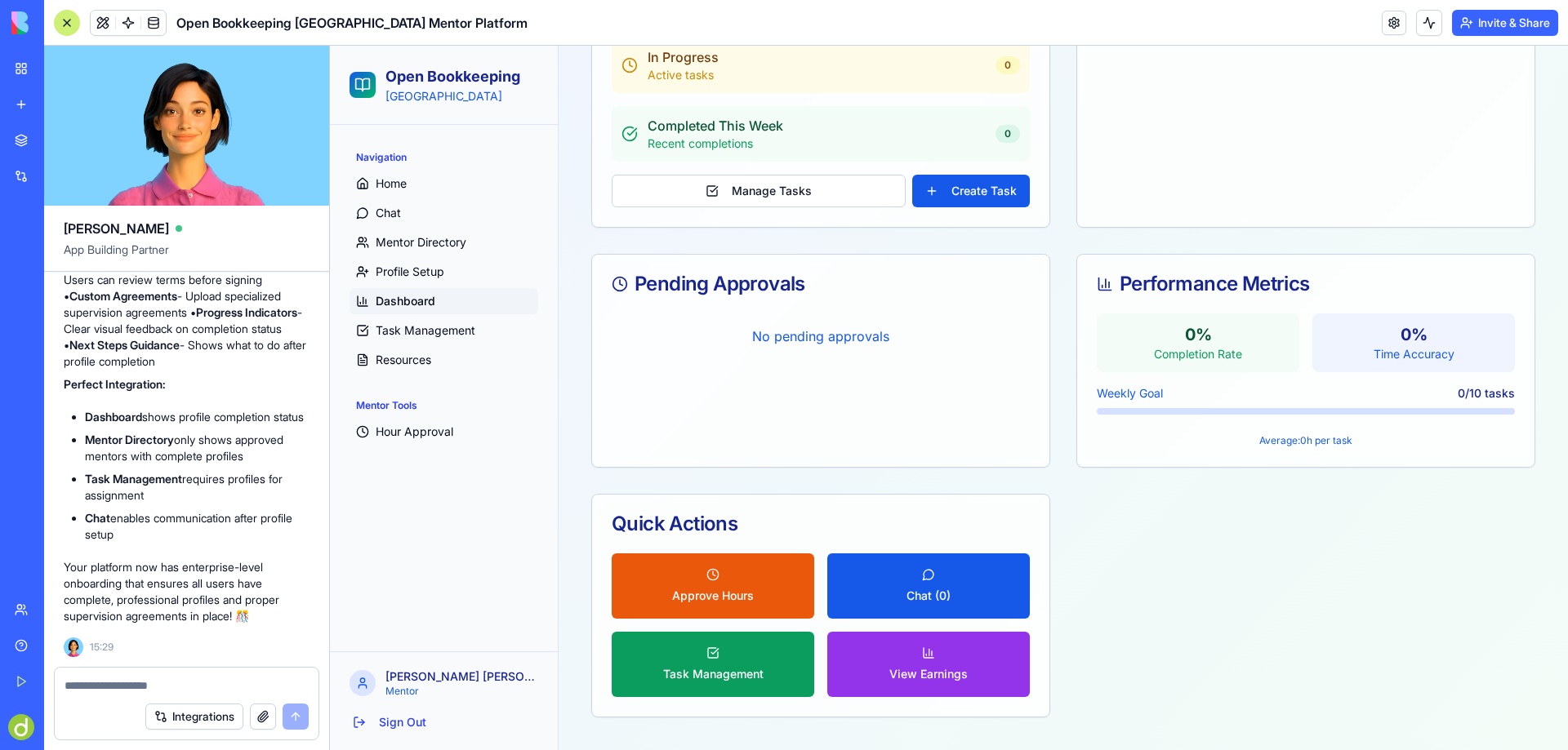
scroll to position [15530, 0]
click at [128, 680] on textarea at bounding box center [187, 686] width 244 height 17
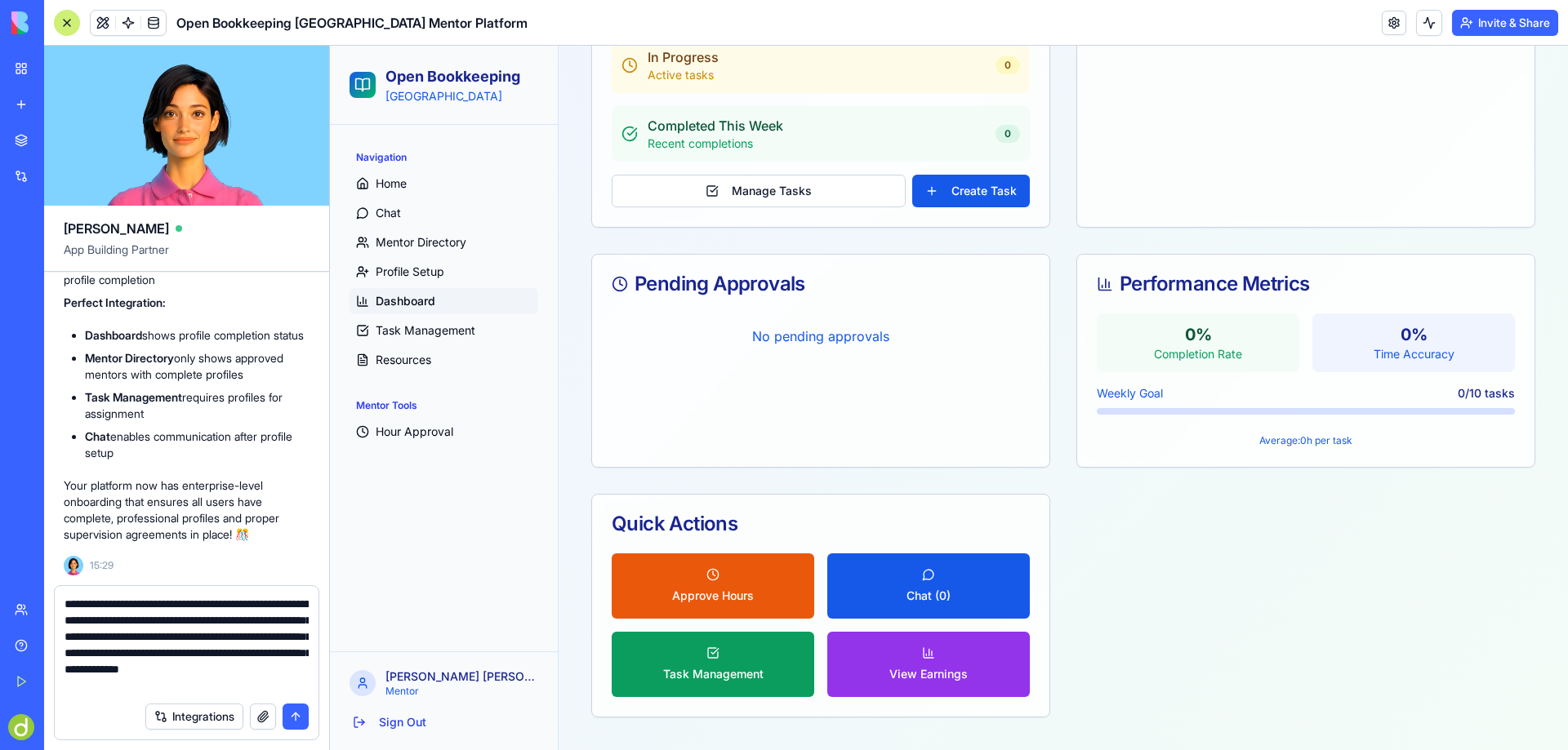
scroll to position [15, 0]
type textarea "**********"
click at [299, 717] on button "submit" at bounding box center [295, 717] width 26 height 26
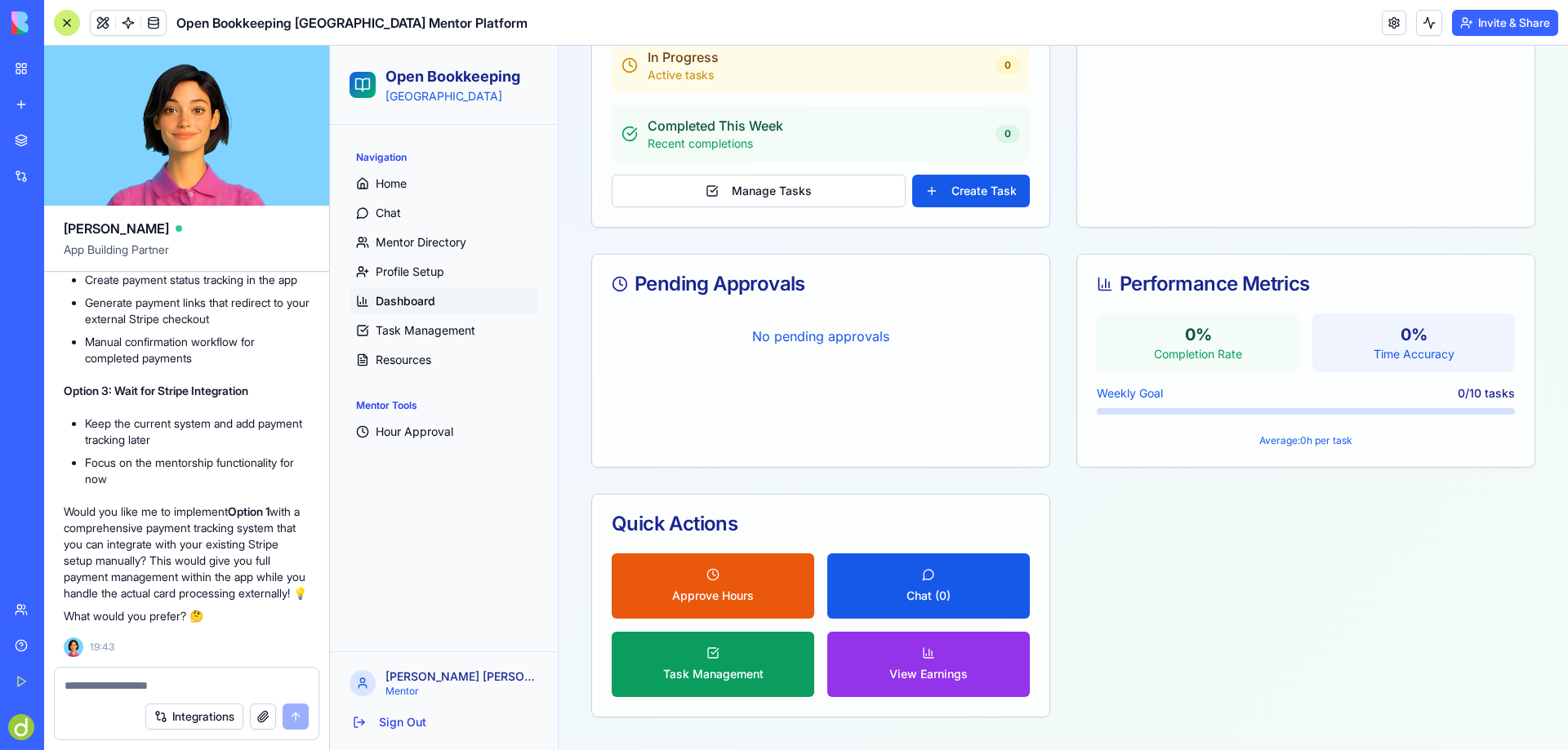
scroll to position [16705, 0]
click at [108, 681] on textarea at bounding box center [187, 686] width 244 height 17
type textarea "********"
click at [287, 715] on button "submit" at bounding box center [295, 717] width 26 height 26
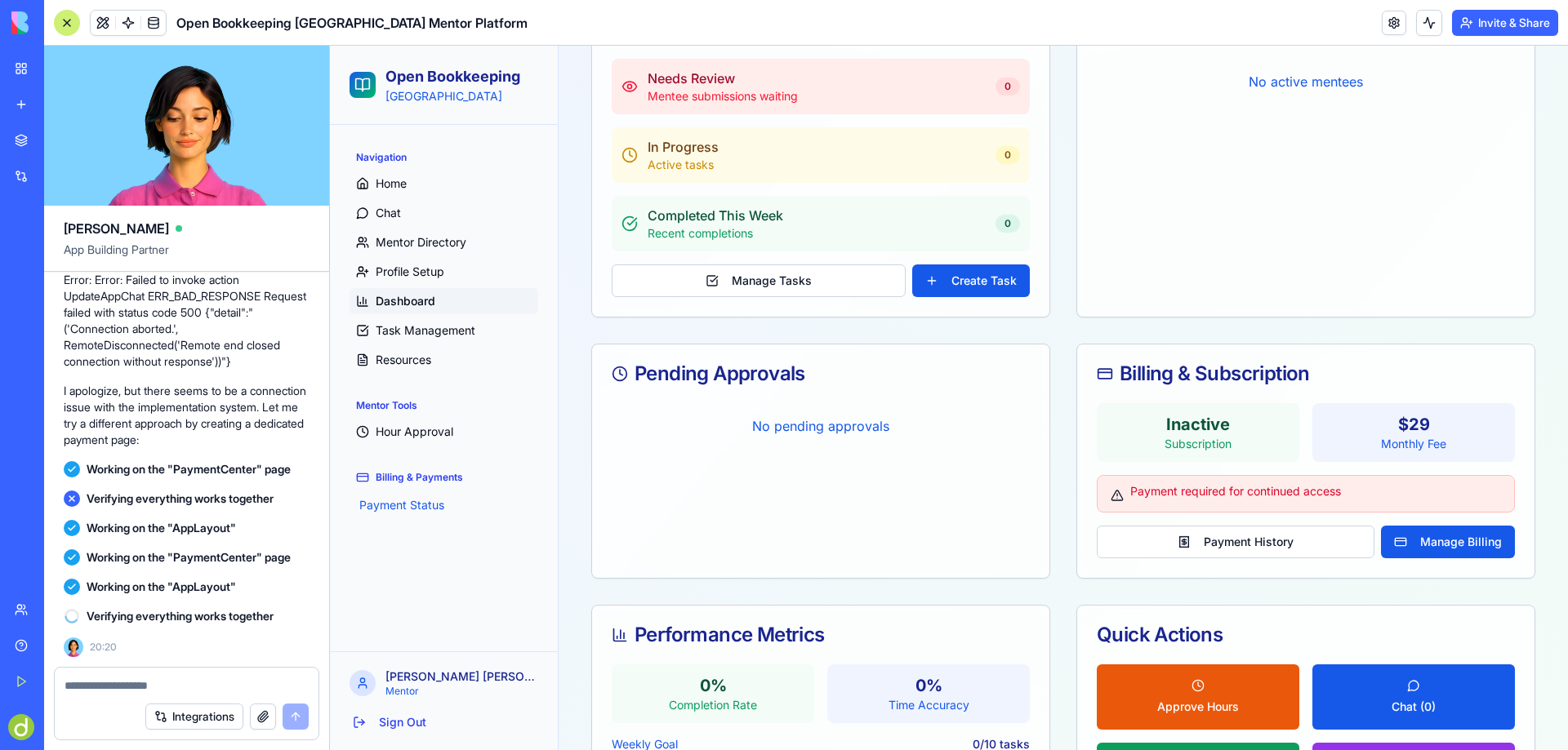
scroll to position [17771, 0]
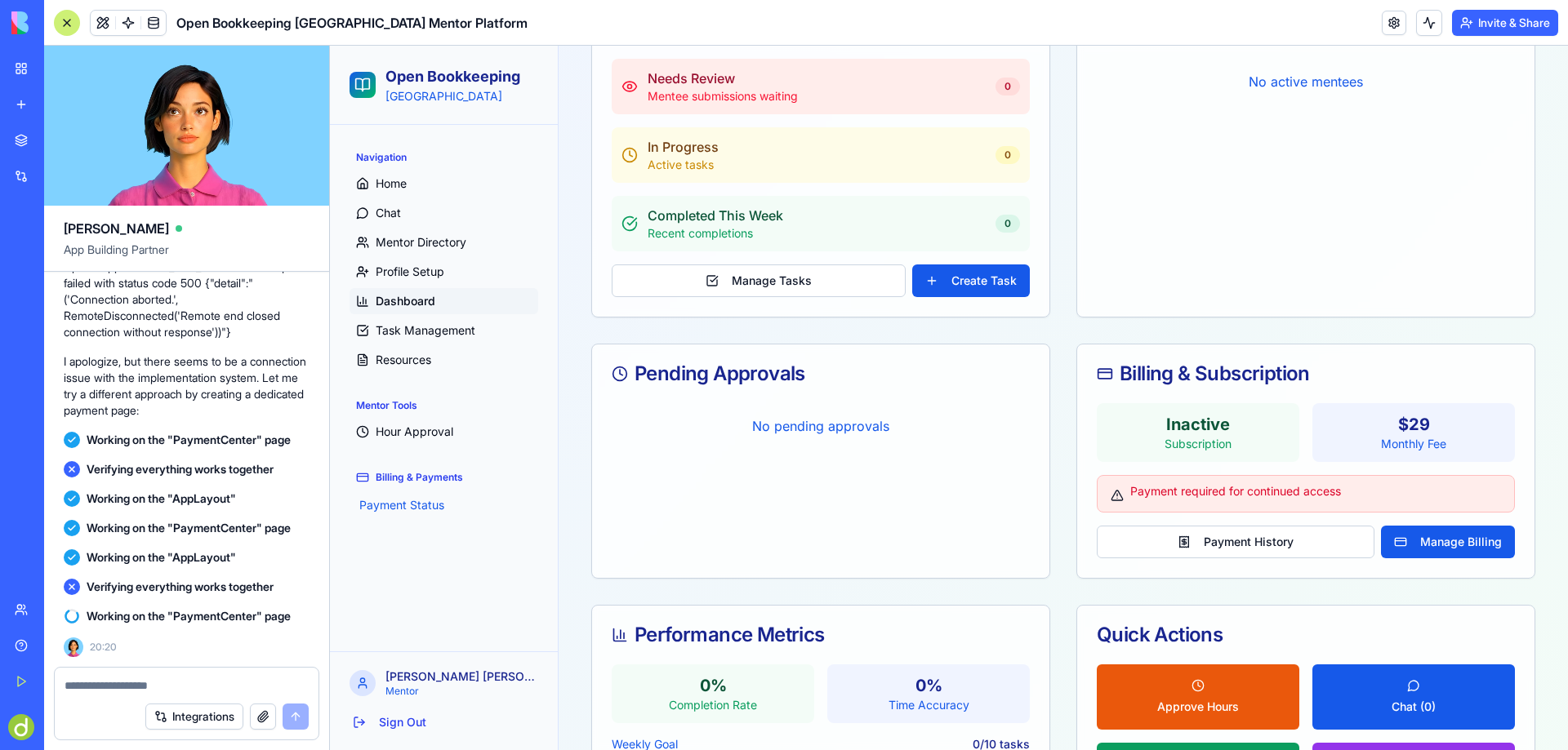
click at [637, 19] on header "Open Bookkeeping Australia Mentor Platform Invite & Share" at bounding box center [807, 22] width 1525 height 45
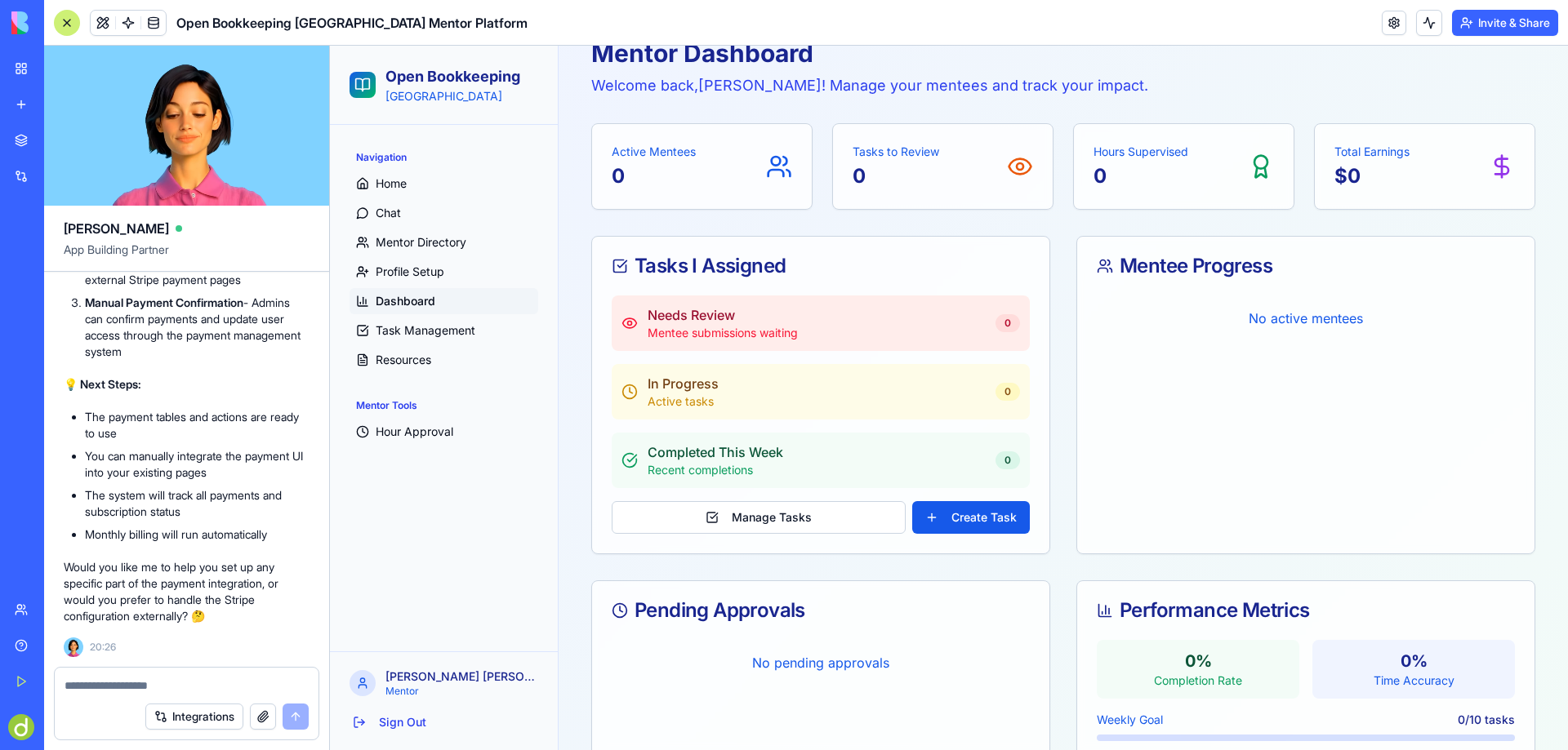
scroll to position [18917, 0]
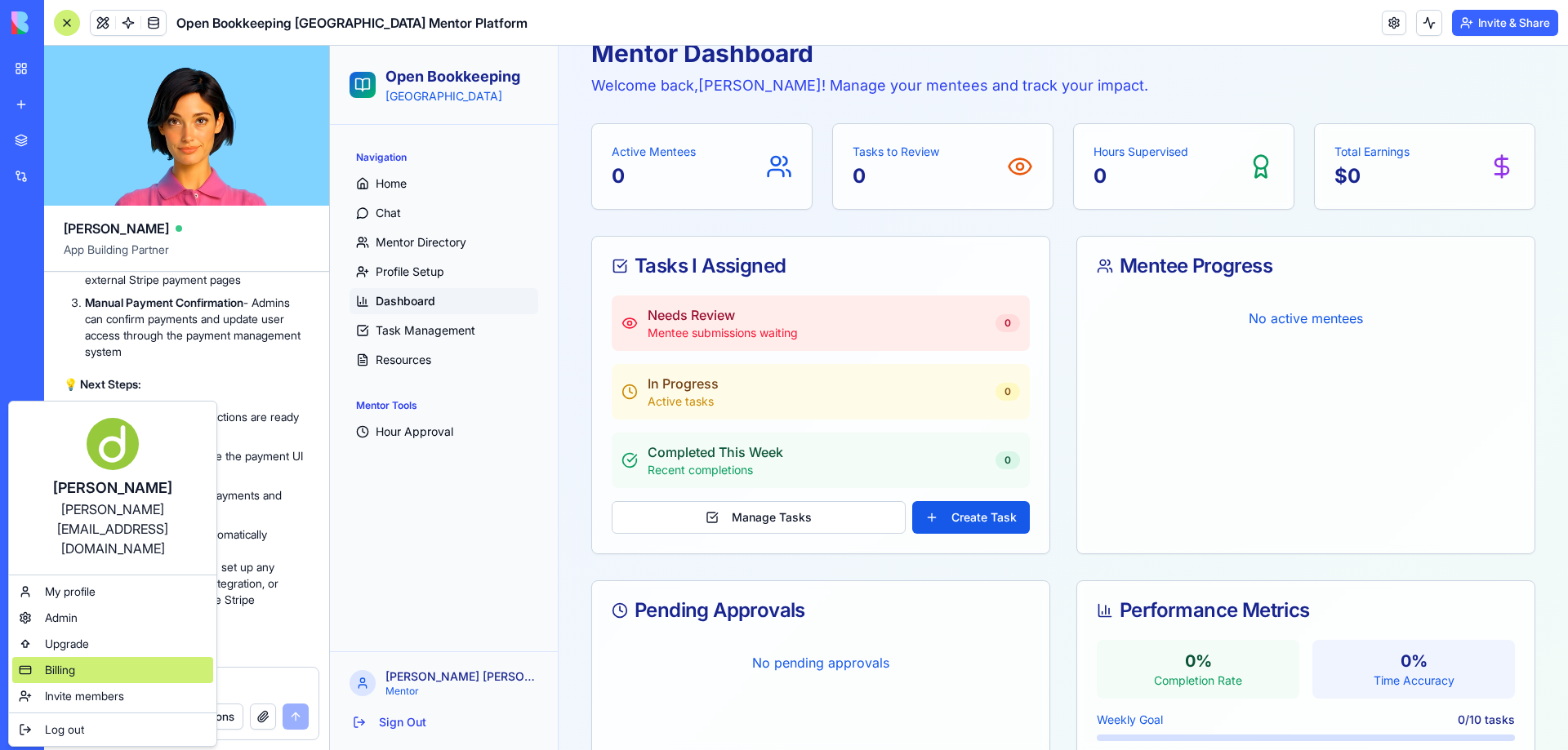
click at [66, 662] on span "Billing" at bounding box center [60, 670] width 31 height 17
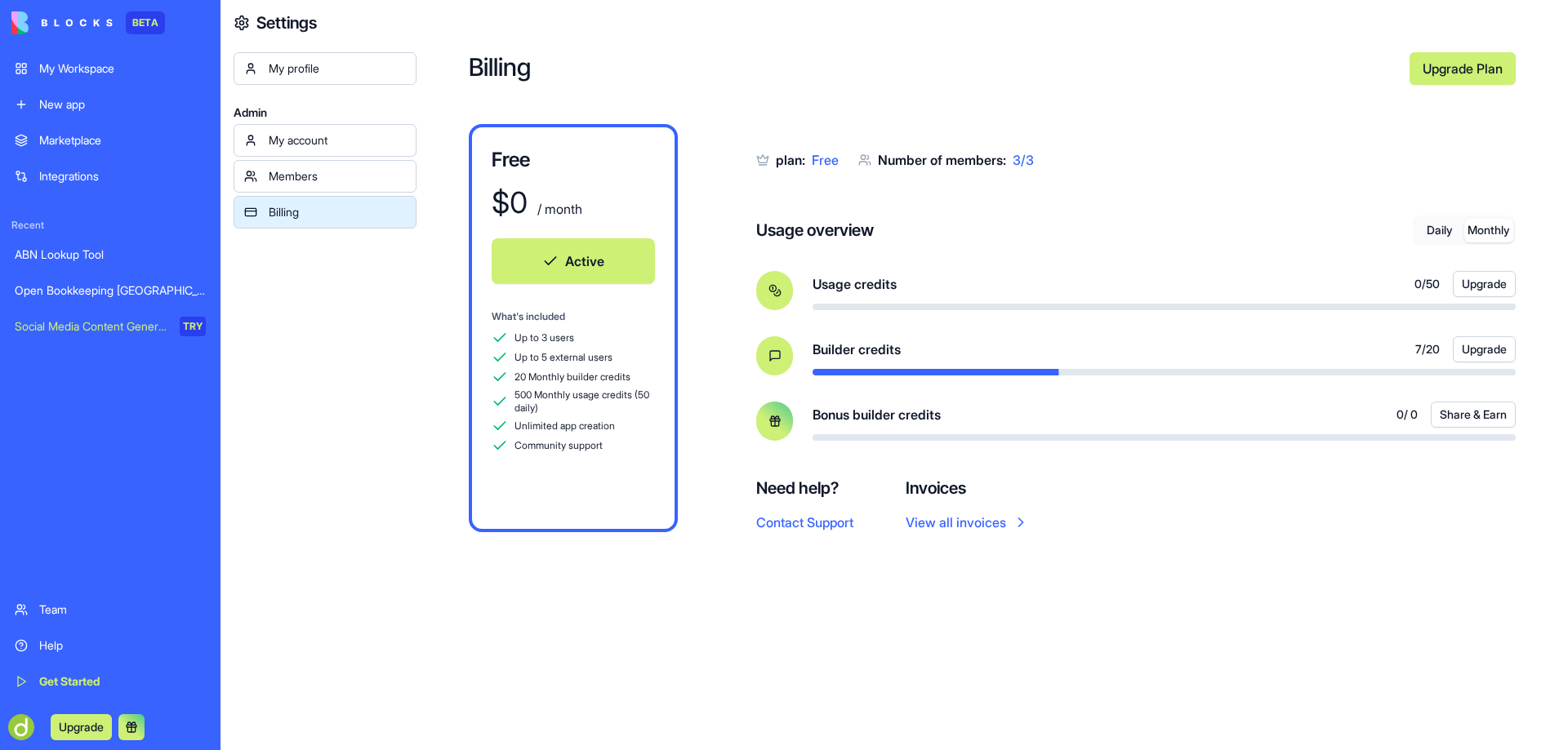
click at [1489, 229] on button "Monthly" at bounding box center [1488, 231] width 49 height 24
click at [1426, 226] on button "Daily" at bounding box center [1439, 231] width 49 height 24
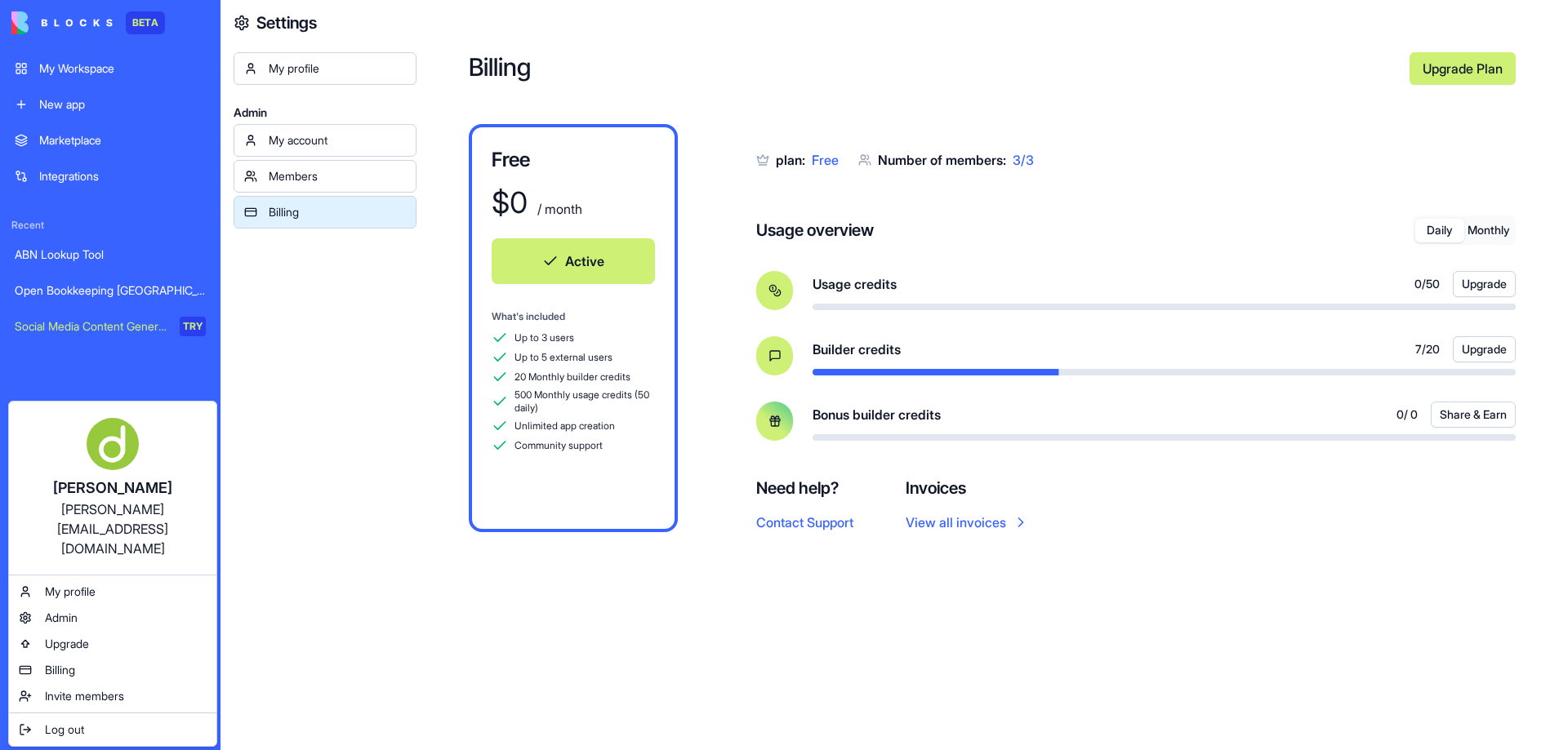
click at [18, 721] on html "BETA My Workspace New app Marketplace Integrations Recent ABN Lookup Tool Open …" at bounding box center [784, 375] width 1568 height 750
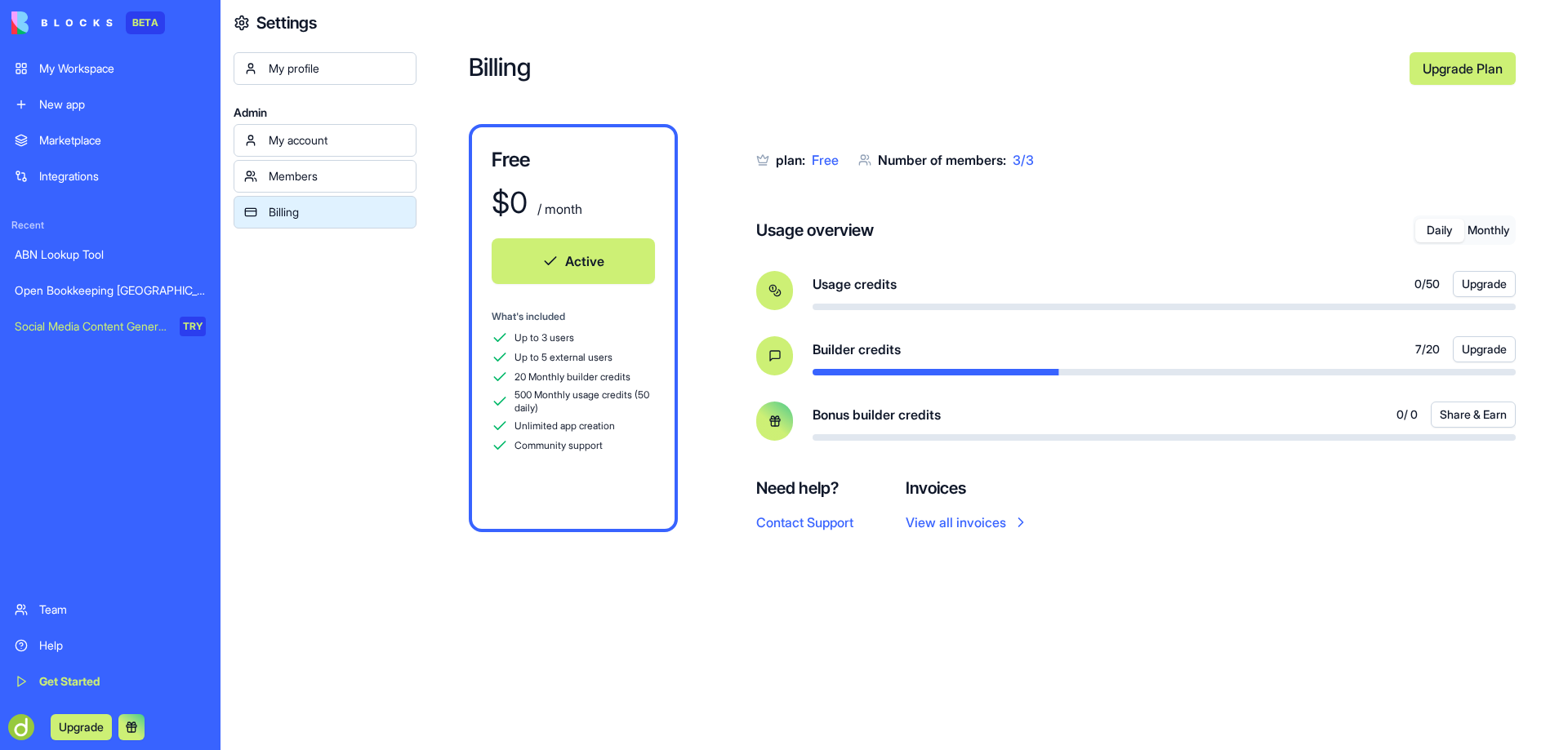
click at [345, 333] on div "My profile Admin My account Members Billing" at bounding box center [326, 427] width 183 height 750
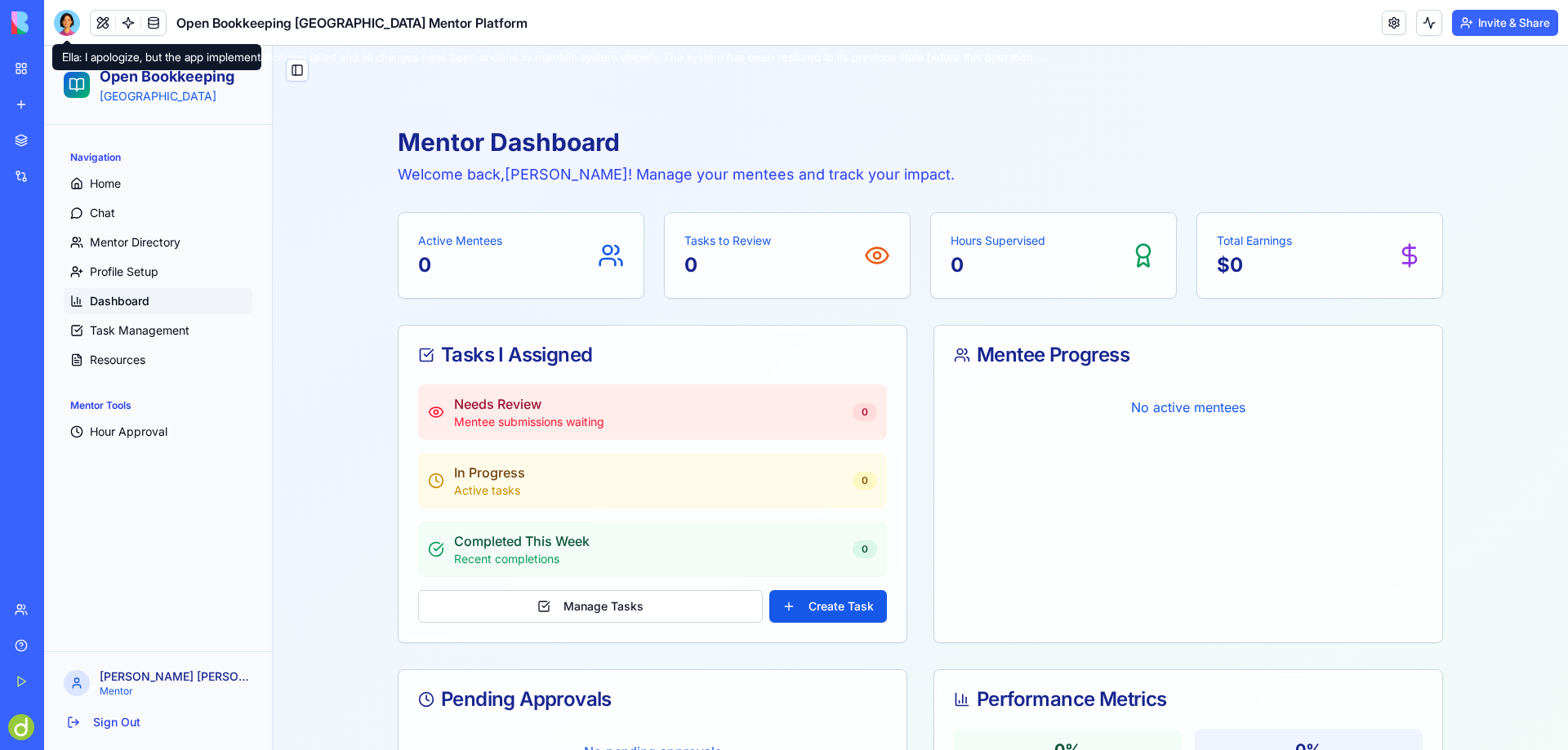
click at [63, 16] on div at bounding box center [67, 23] width 26 height 26
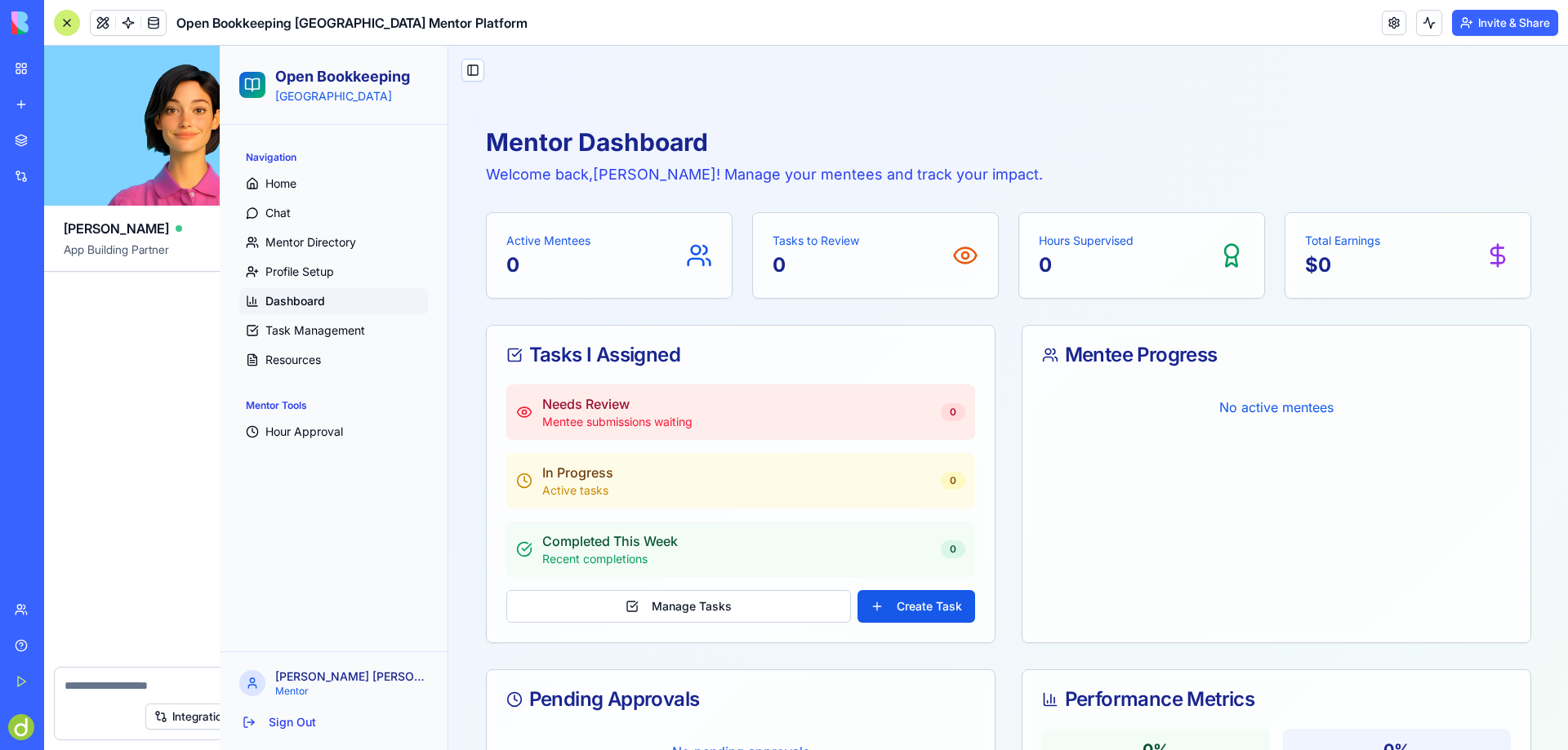
scroll to position [18917, 0]
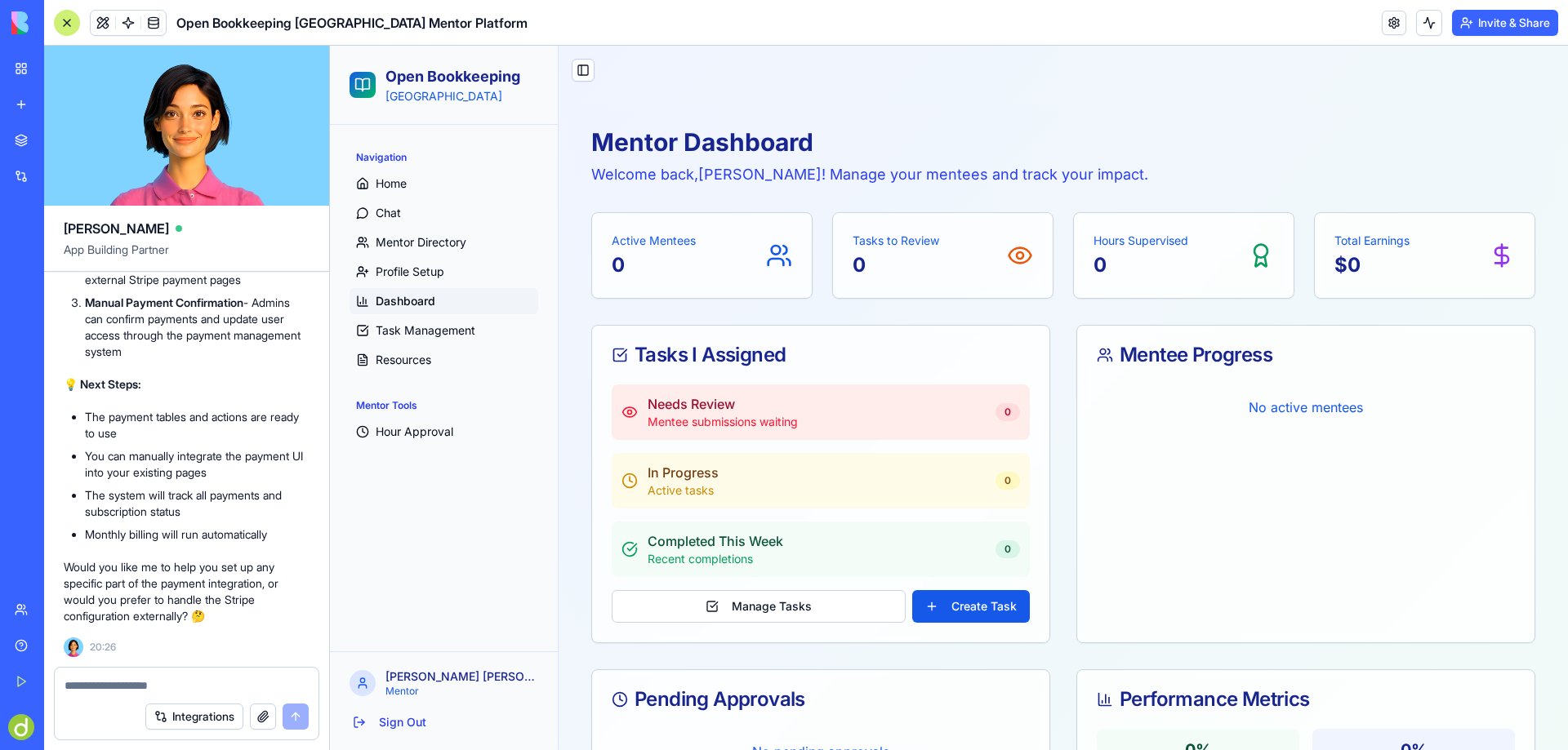
drag, startPoint x: 181, startPoint y: 568, endPoint x: 202, endPoint y: 579, distance: 23.7
click at [202, 579] on p "Would you like me to help you set up any specific part of the payment integrati…" at bounding box center [187, 592] width 246 height 66
click at [114, 674] on div at bounding box center [186, 681] width 264 height 26
click at [107, 691] on textarea at bounding box center [187, 686] width 244 height 17
type textarea "*"
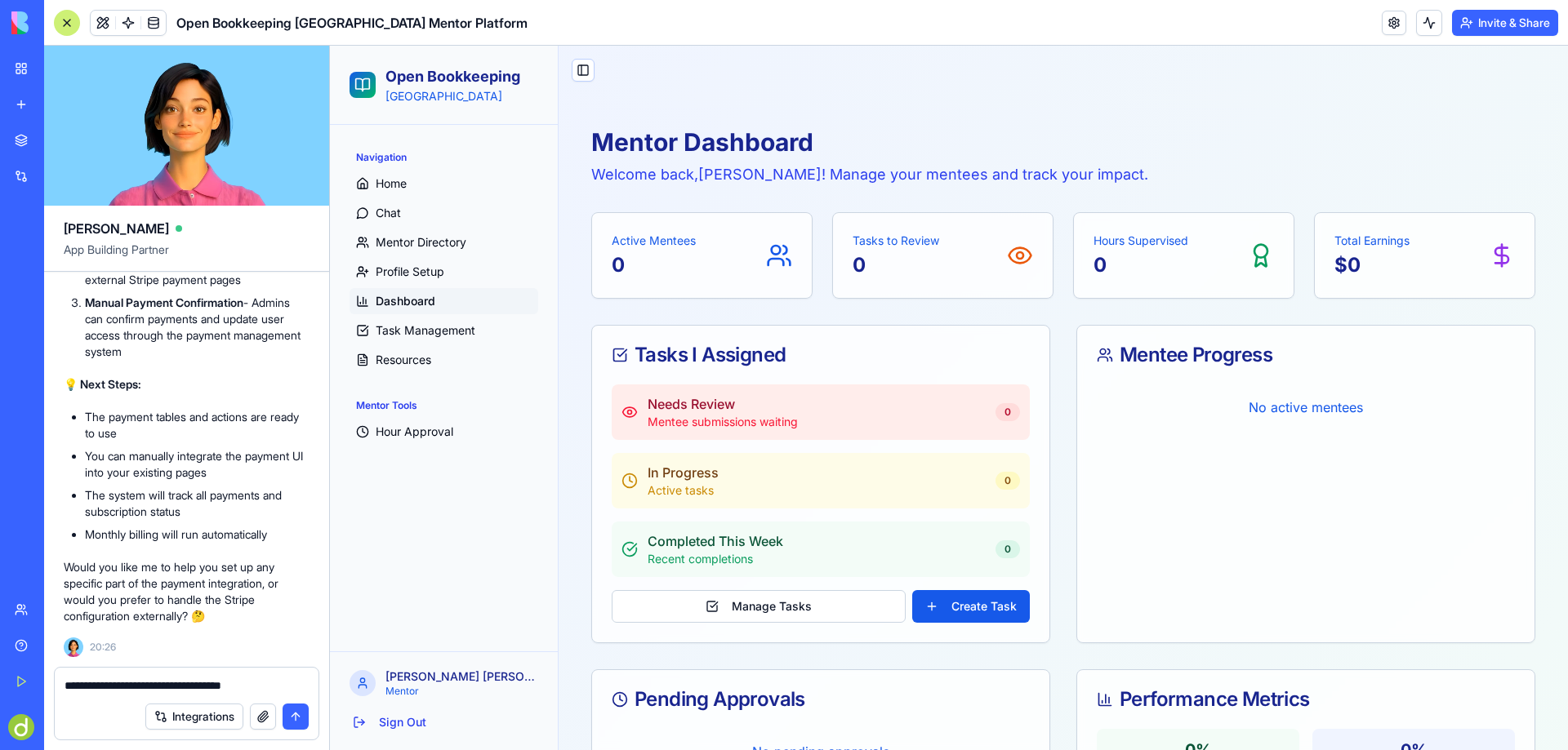
type textarea "**********"
click at [296, 715] on button "submit" at bounding box center [295, 717] width 26 height 26
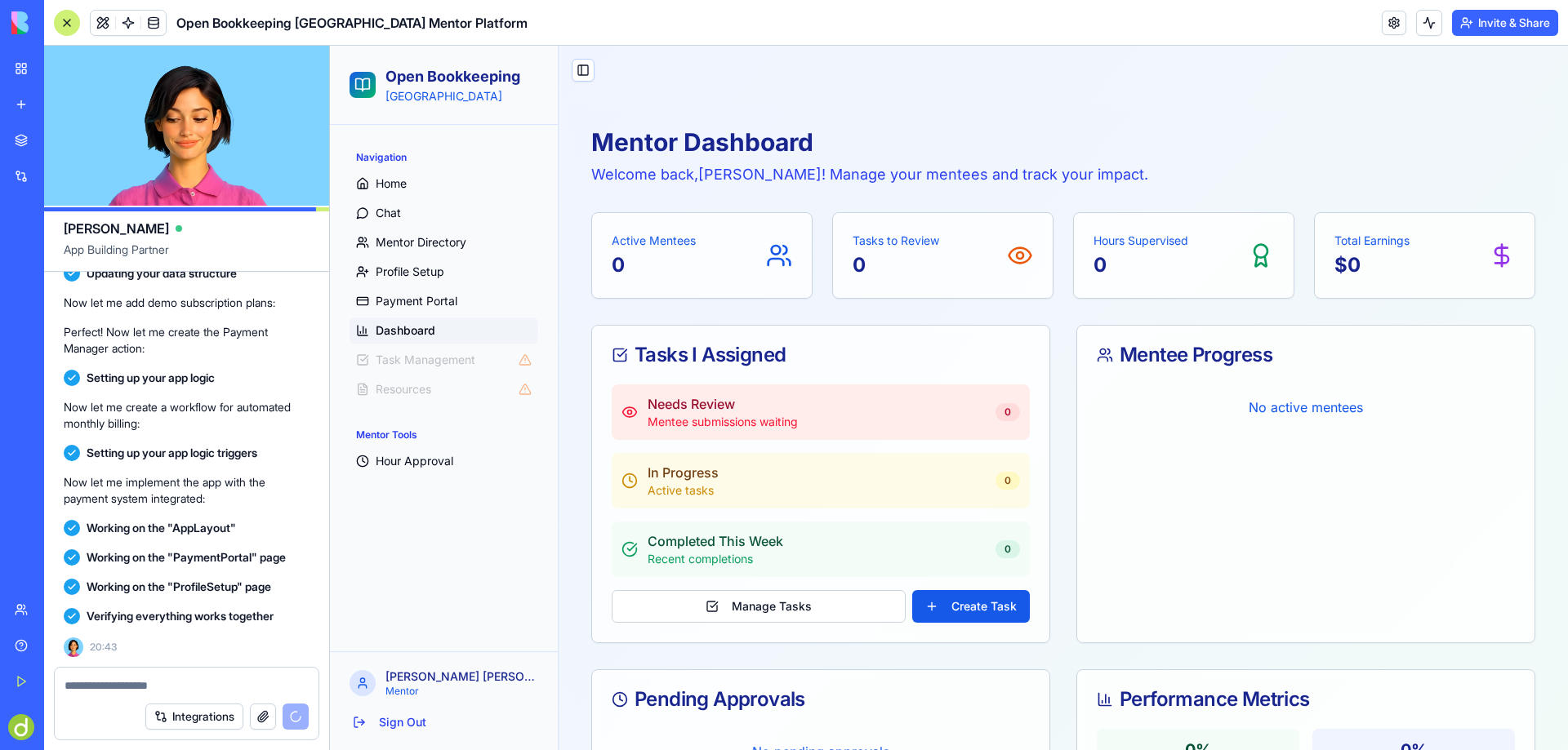
scroll to position [20846, 0]
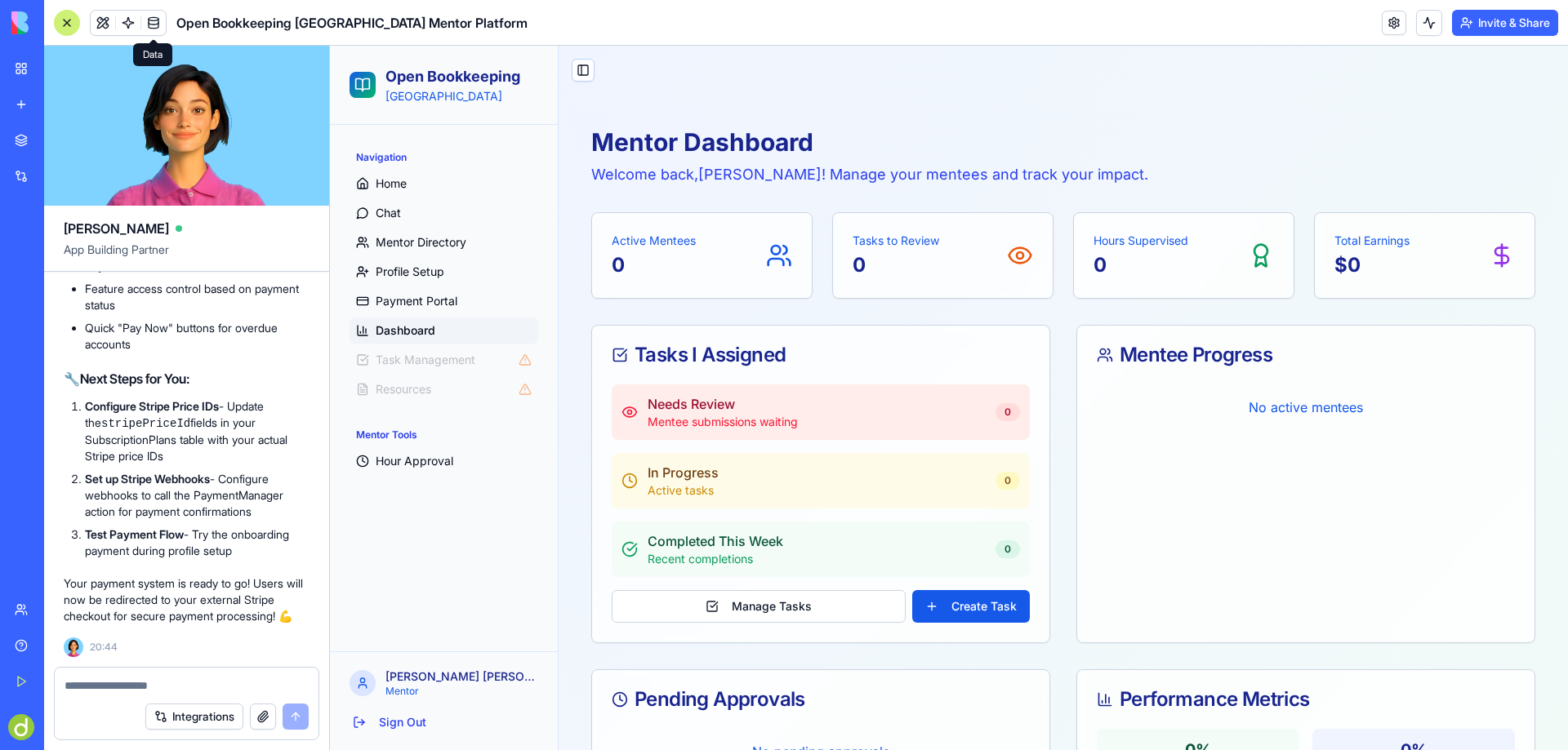
click at [153, 21] on span at bounding box center [153, 22] width 45 height 45
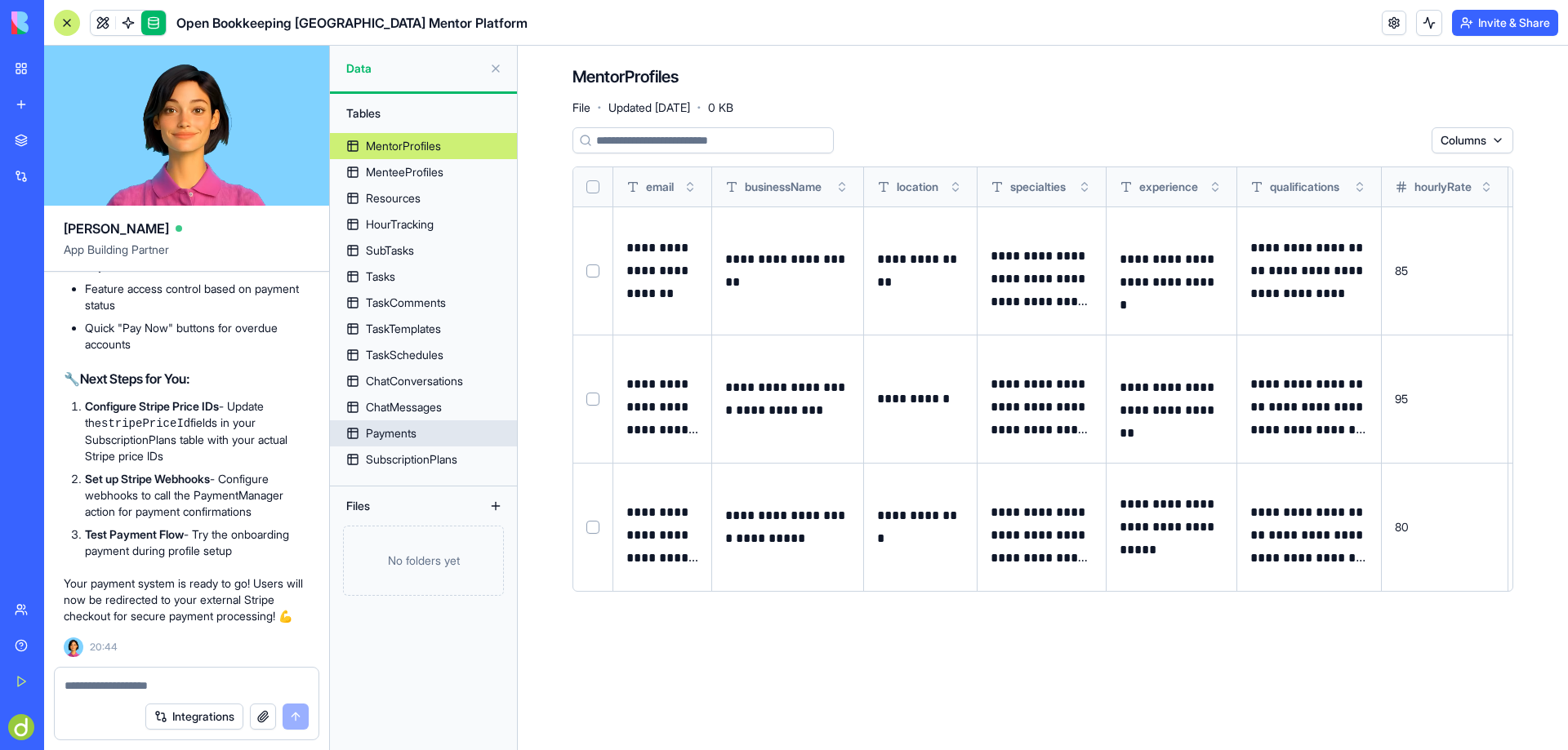
click at [413, 432] on div "Payments" at bounding box center [391, 434] width 51 height 17
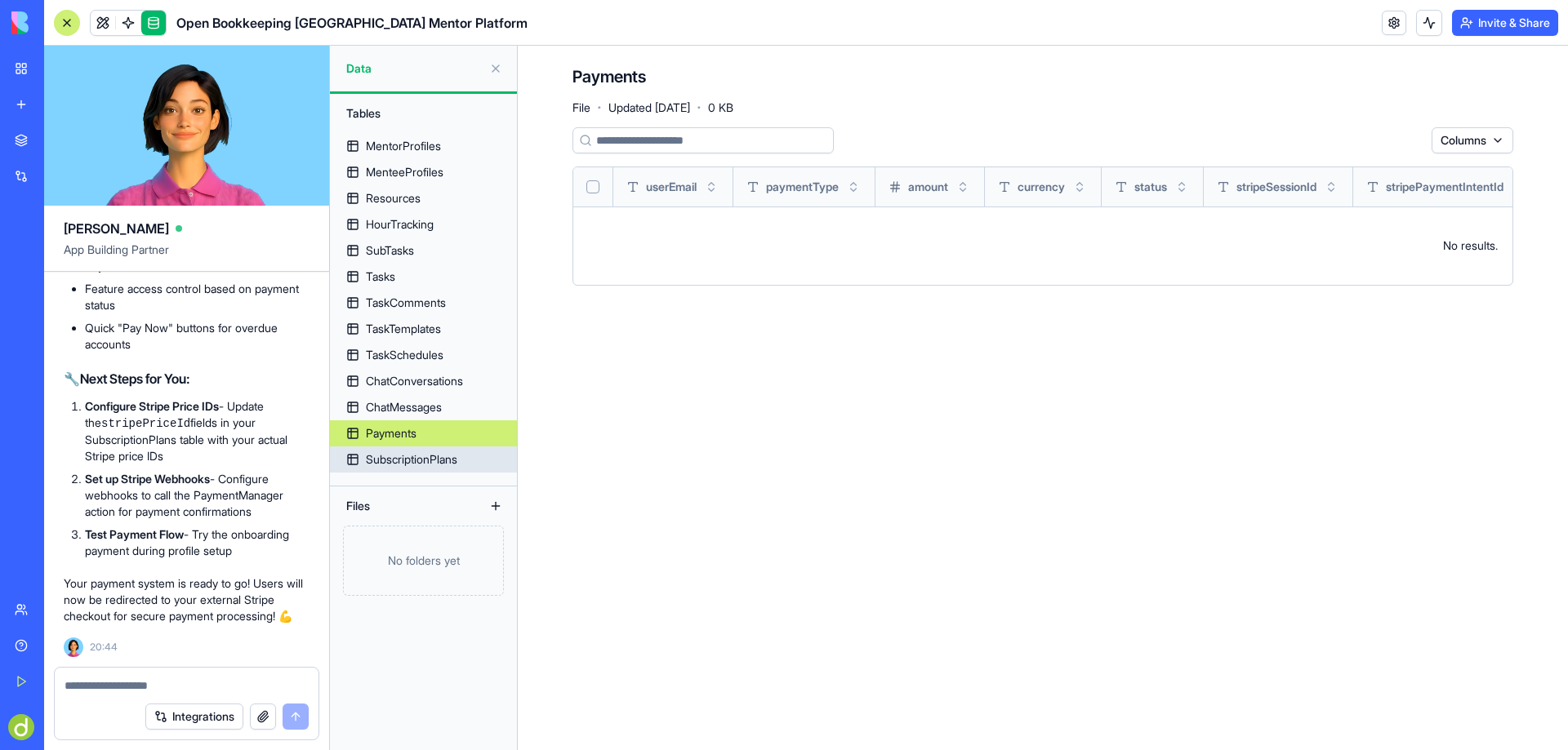
click at [432, 457] on div "SubscriptionPlans" at bounding box center [412, 460] width 92 height 17
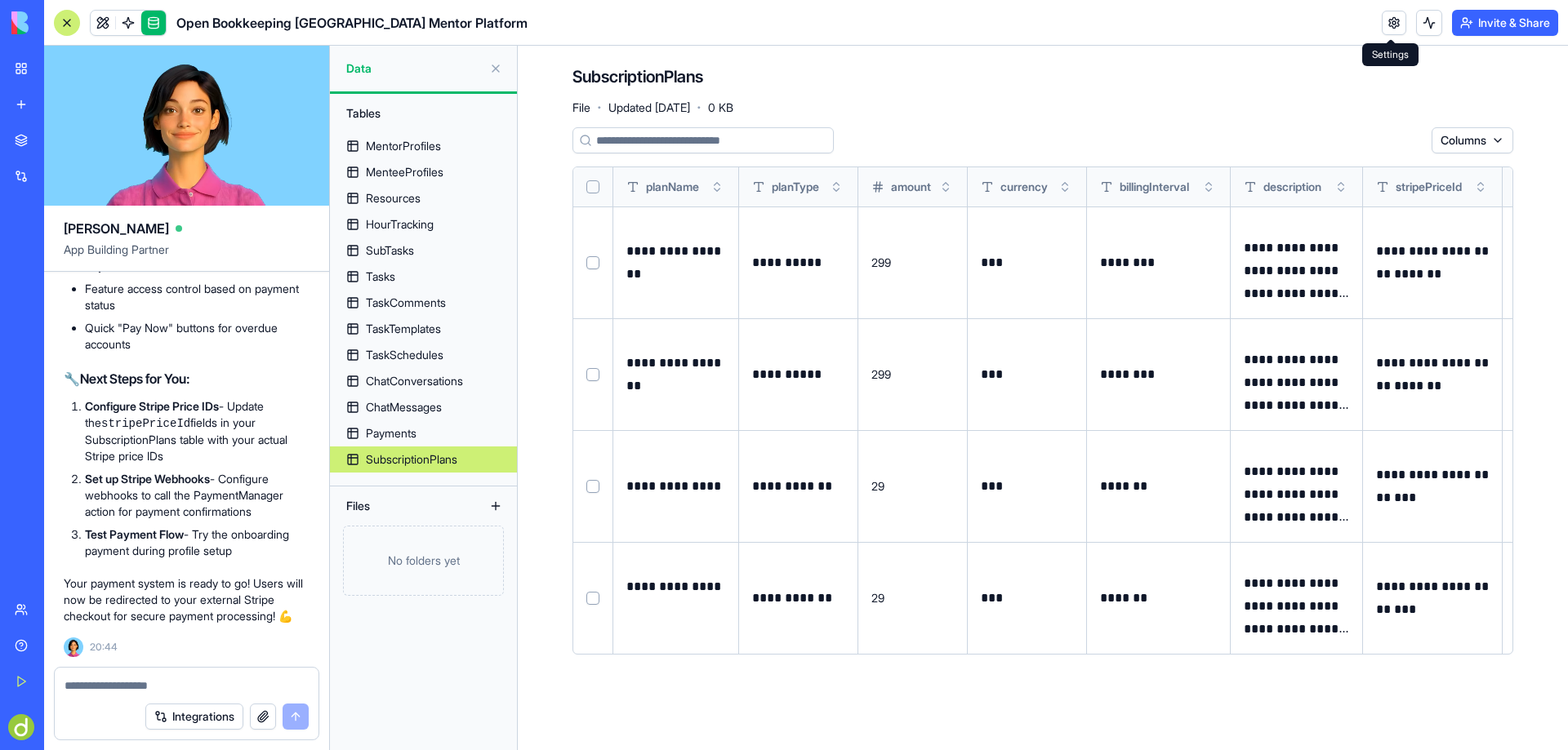
click at [1390, 18] on link at bounding box center [1394, 22] width 24 height 24
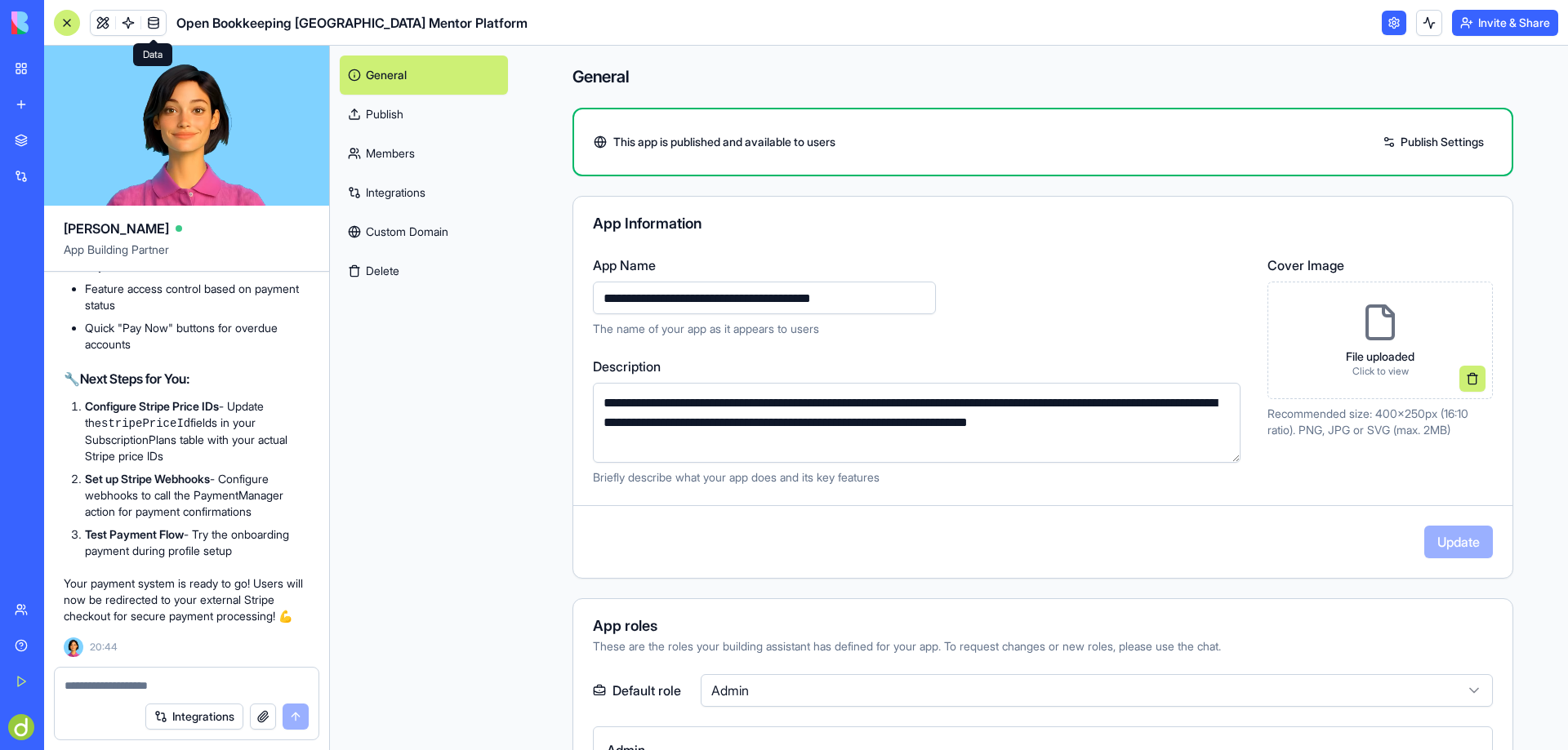
click at [401, 148] on link "Members" at bounding box center [424, 154] width 168 height 39
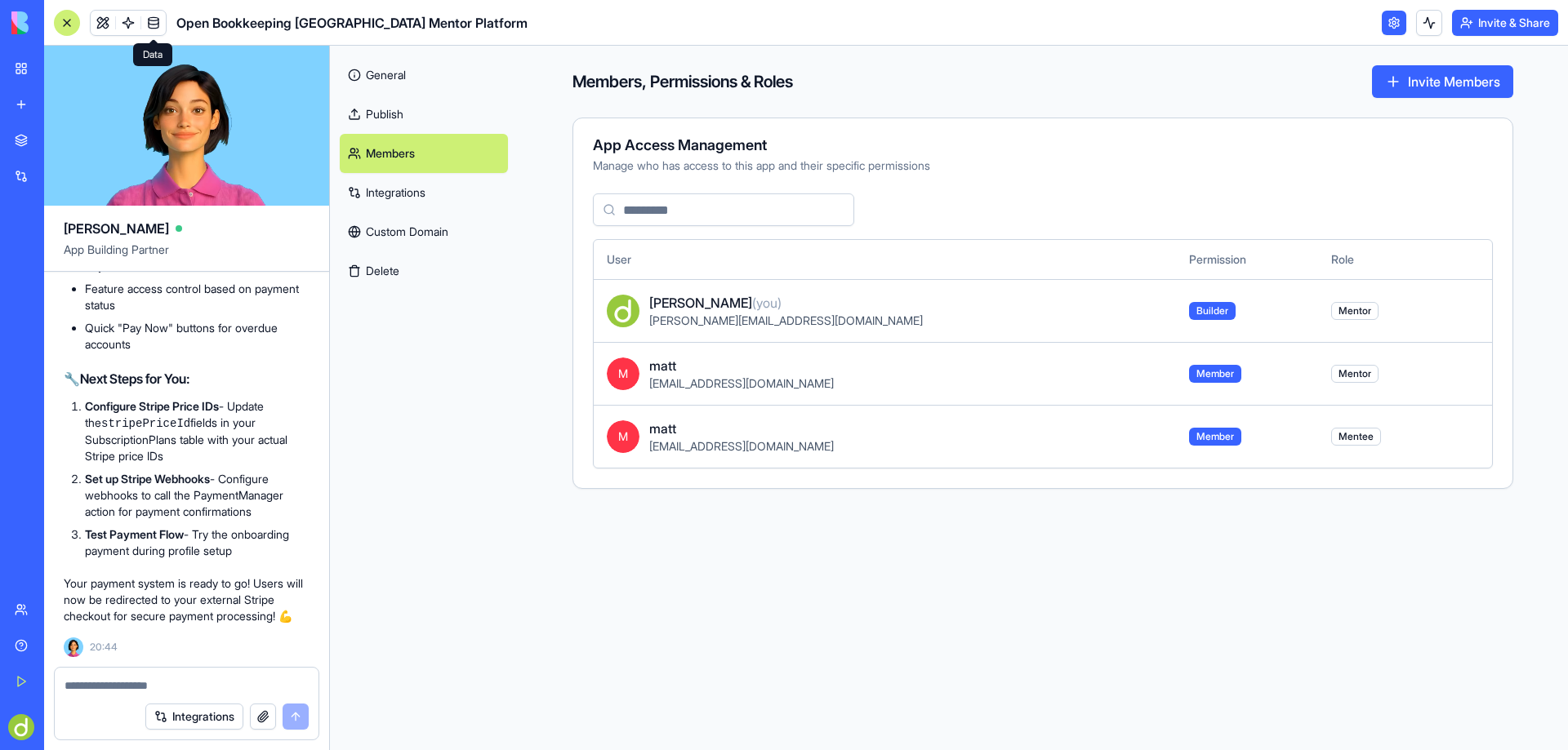
click at [151, 22] on link at bounding box center [154, 22] width 24 height 24
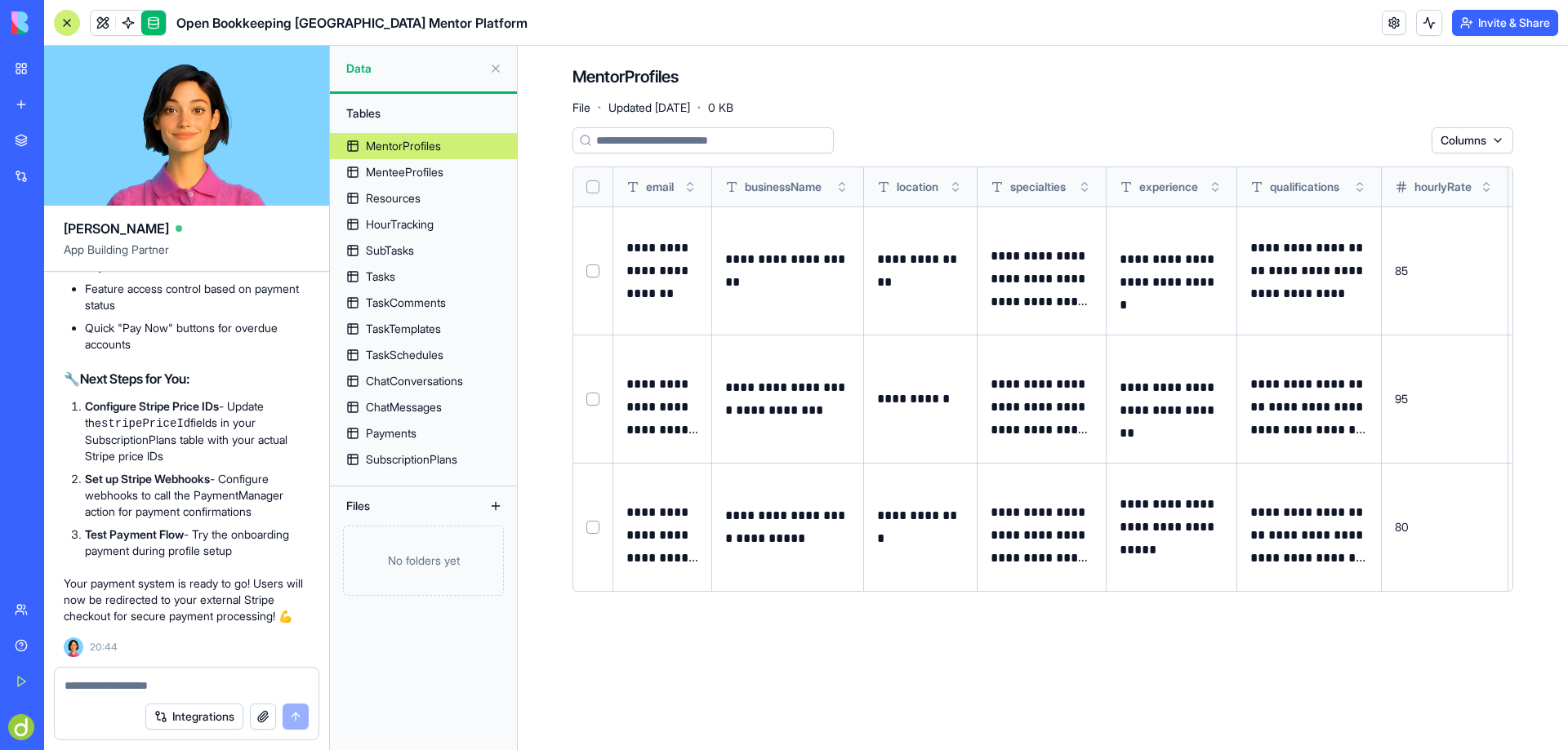
click at [50, 601] on link "Team" at bounding box center [37, 609] width 66 height 32
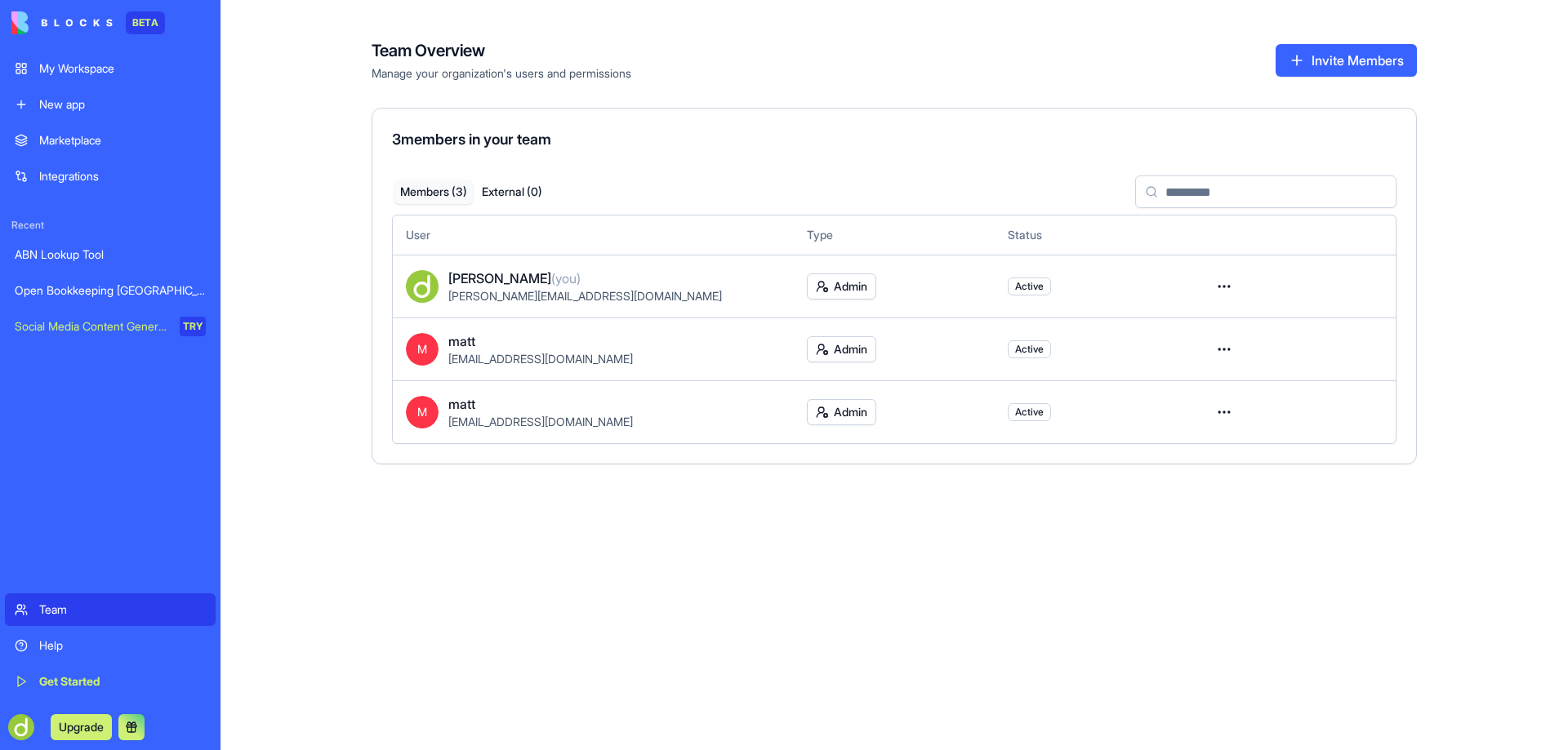
click at [1227, 289] on html "BETA My Workspace New app Marketplace Integrations Recent ABN Lookup Tool Open …" at bounding box center [784, 375] width 1568 height 750
click at [832, 570] on html "BETA My Workspace New app Marketplace Integrations Recent ABN Lookup Tool Open …" at bounding box center [784, 375] width 1568 height 750
click at [854, 281] on html "BETA My Workspace New app Marketplace Integrations Recent ABN Lookup Tool Open …" at bounding box center [784, 375] width 1568 height 750
click at [851, 136] on html "BETA My Workspace New app Marketplace Integrations Recent ABN Lookup Tool Open …" at bounding box center [784, 375] width 1568 height 750
click at [90, 289] on div "Open Bookkeeping [GEOGRAPHIC_DATA] Mentor Platform" at bounding box center [110, 290] width 191 height 17
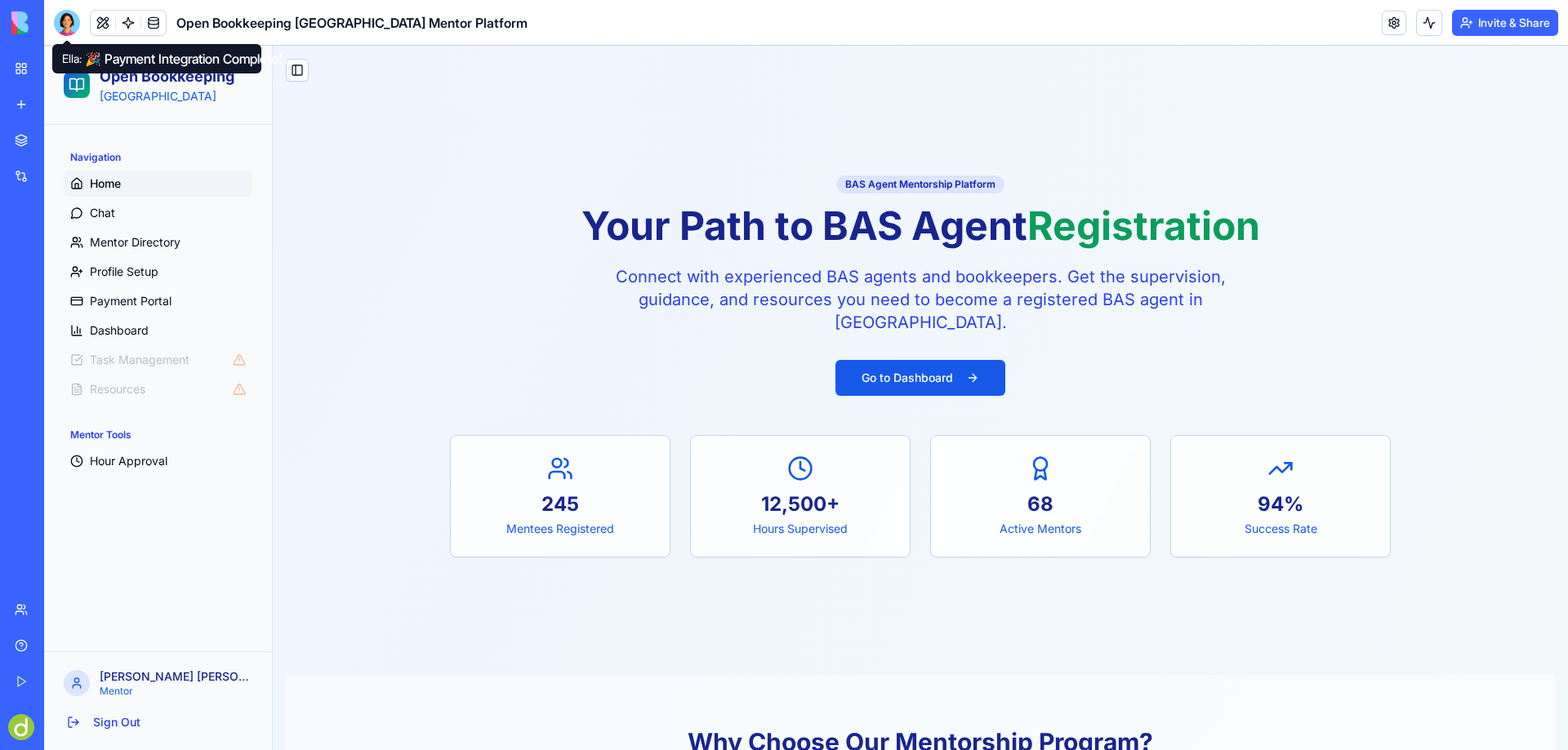
click at [65, 15] on div at bounding box center [67, 23] width 26 height 26
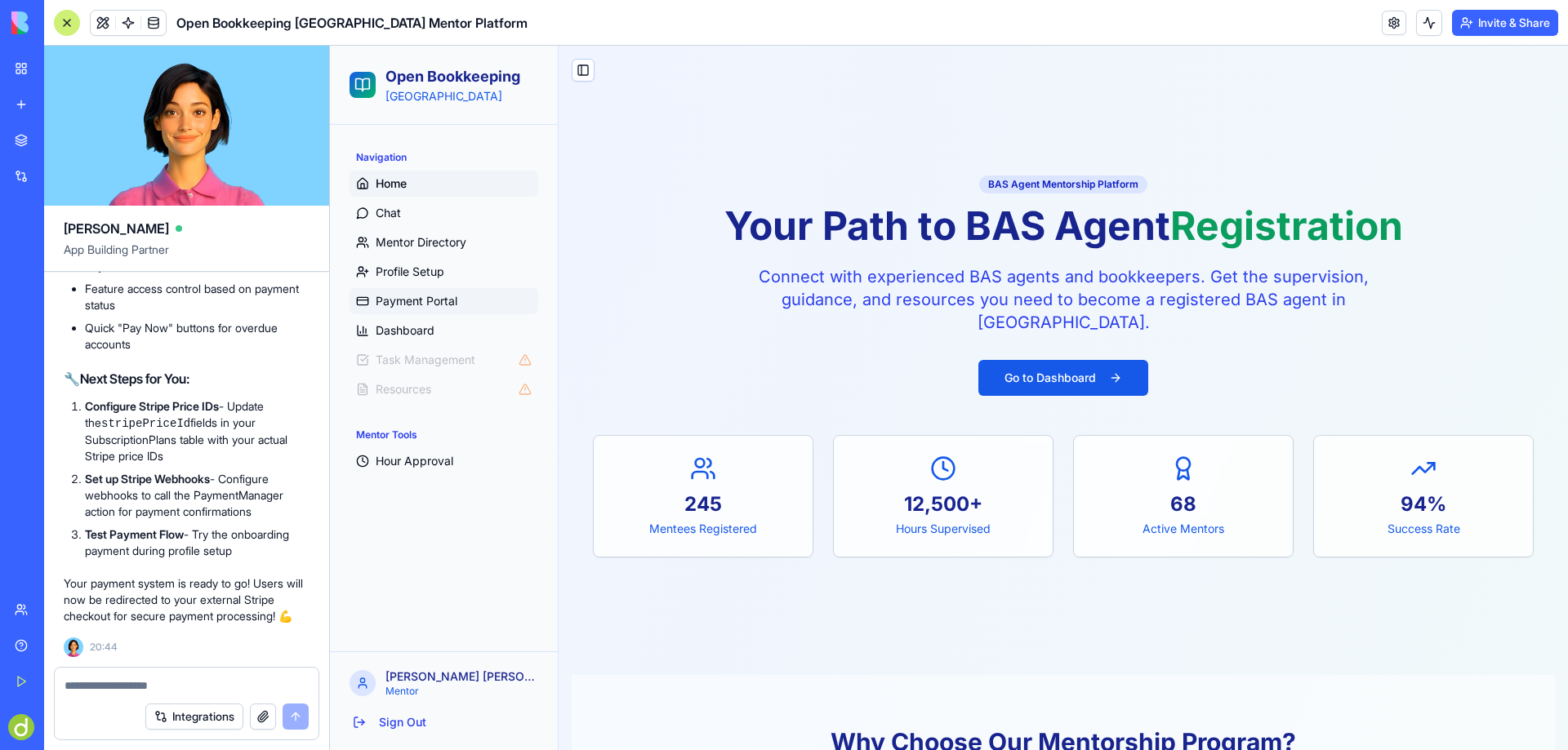
click at [414, 299] on span "Payment Portal" at bounding box center [416, 301] width 81 height 17
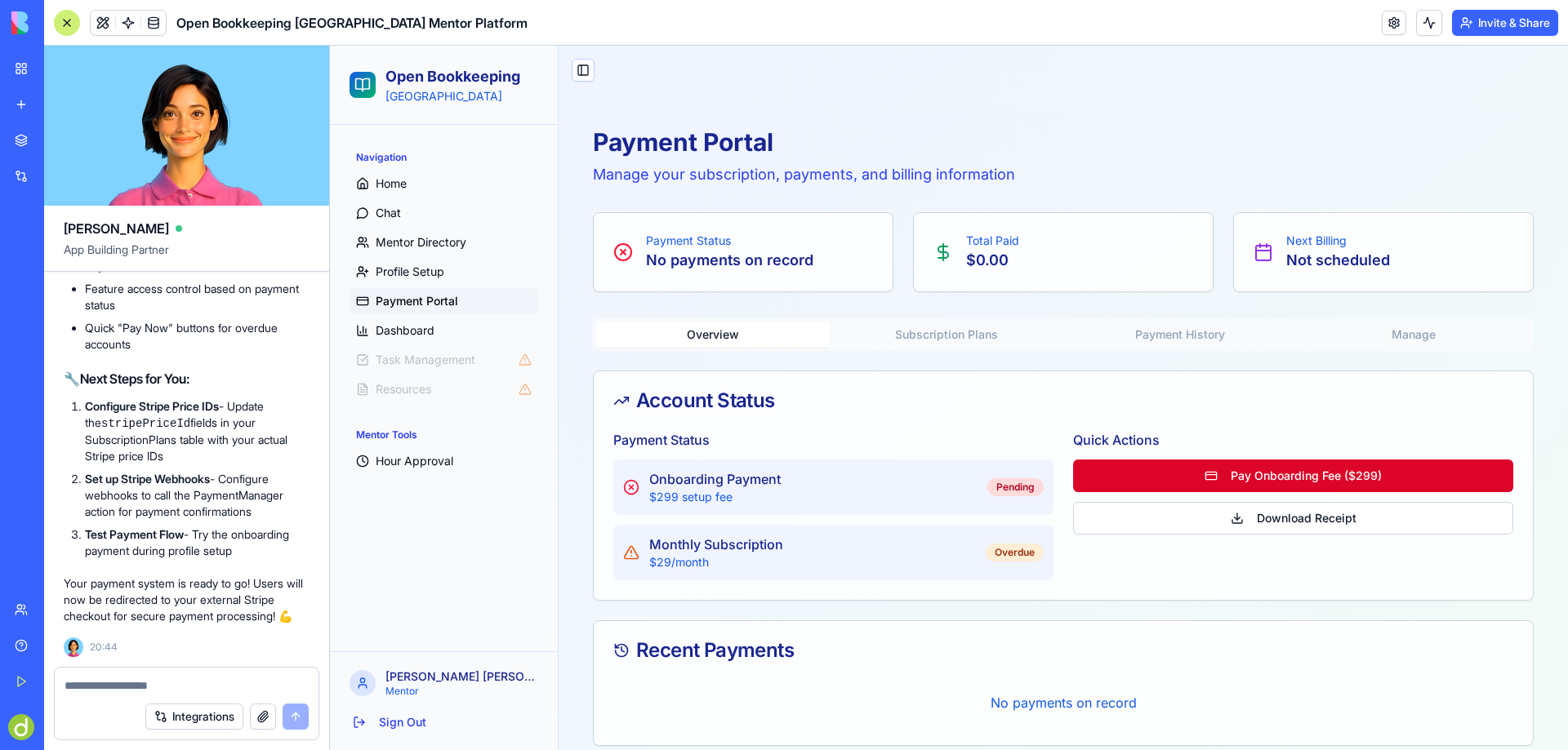
click at [1300, 472] on button "Pay Onboarding Fee ($299)" at bounding box center [1293, 475] width 440 height 32
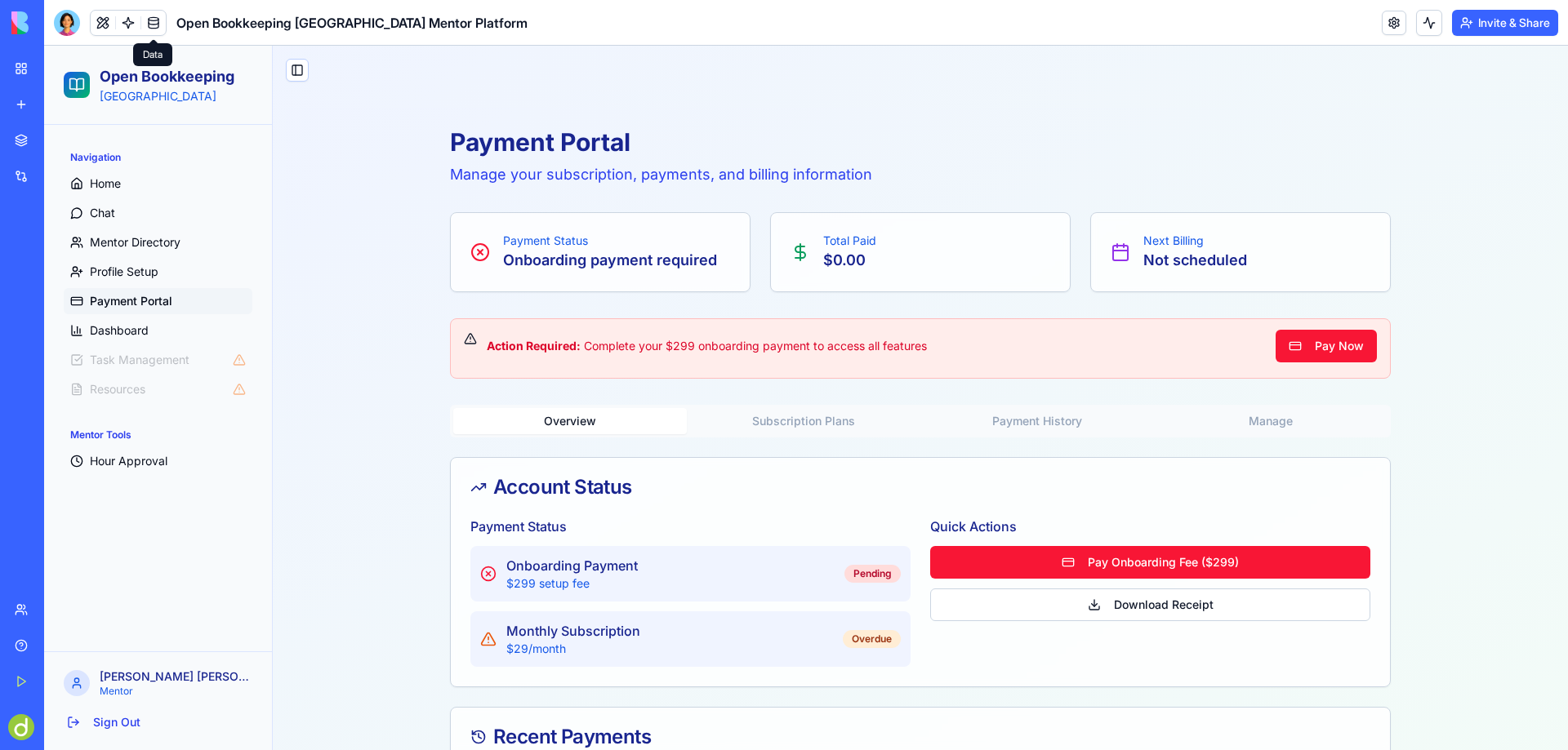
click at [156, 20] on link at bounding box center [154, 22] width 24 height 24
click at [65, 24] on div at bounding box center [67, 23] width 26 height 26
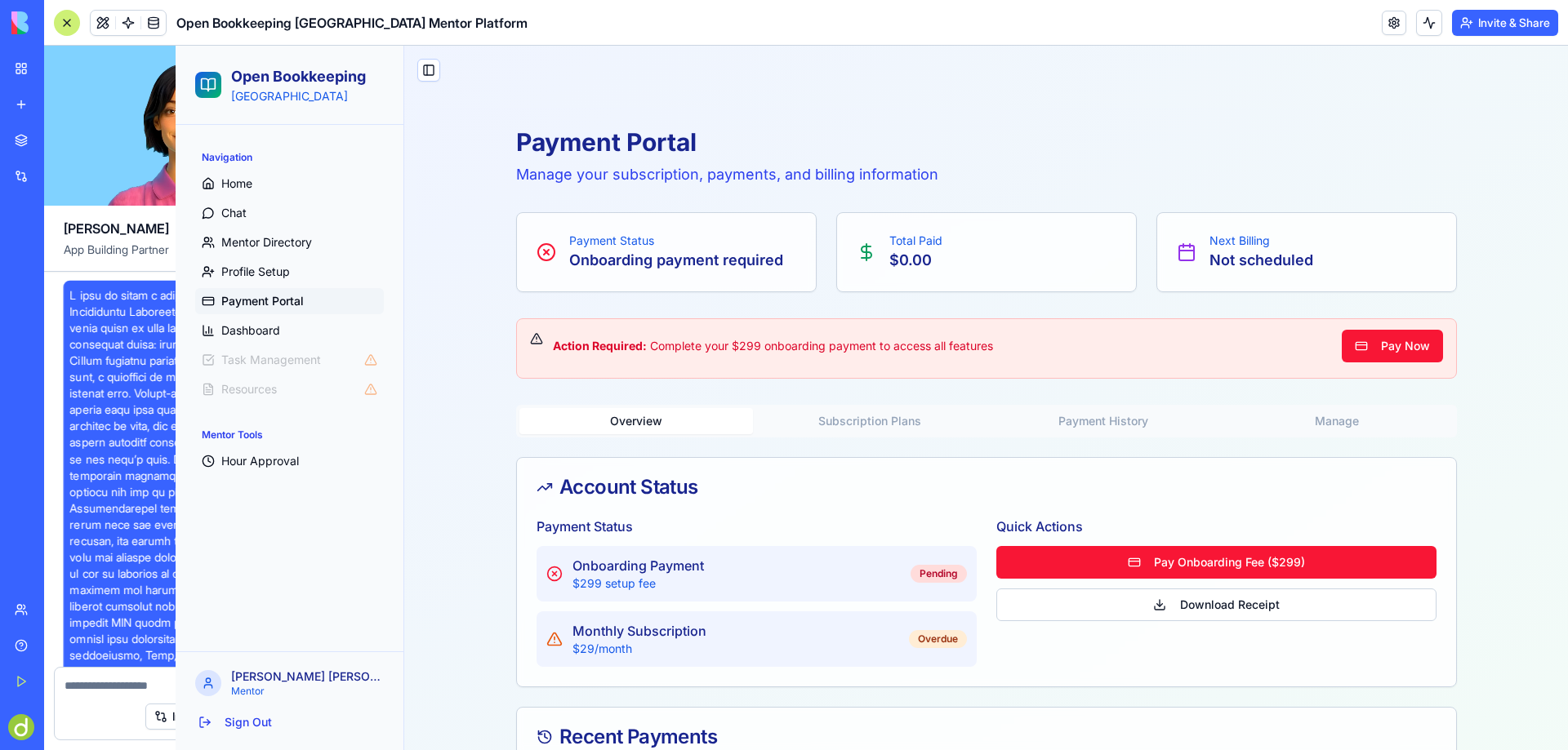
scroll to position [20735, 0]
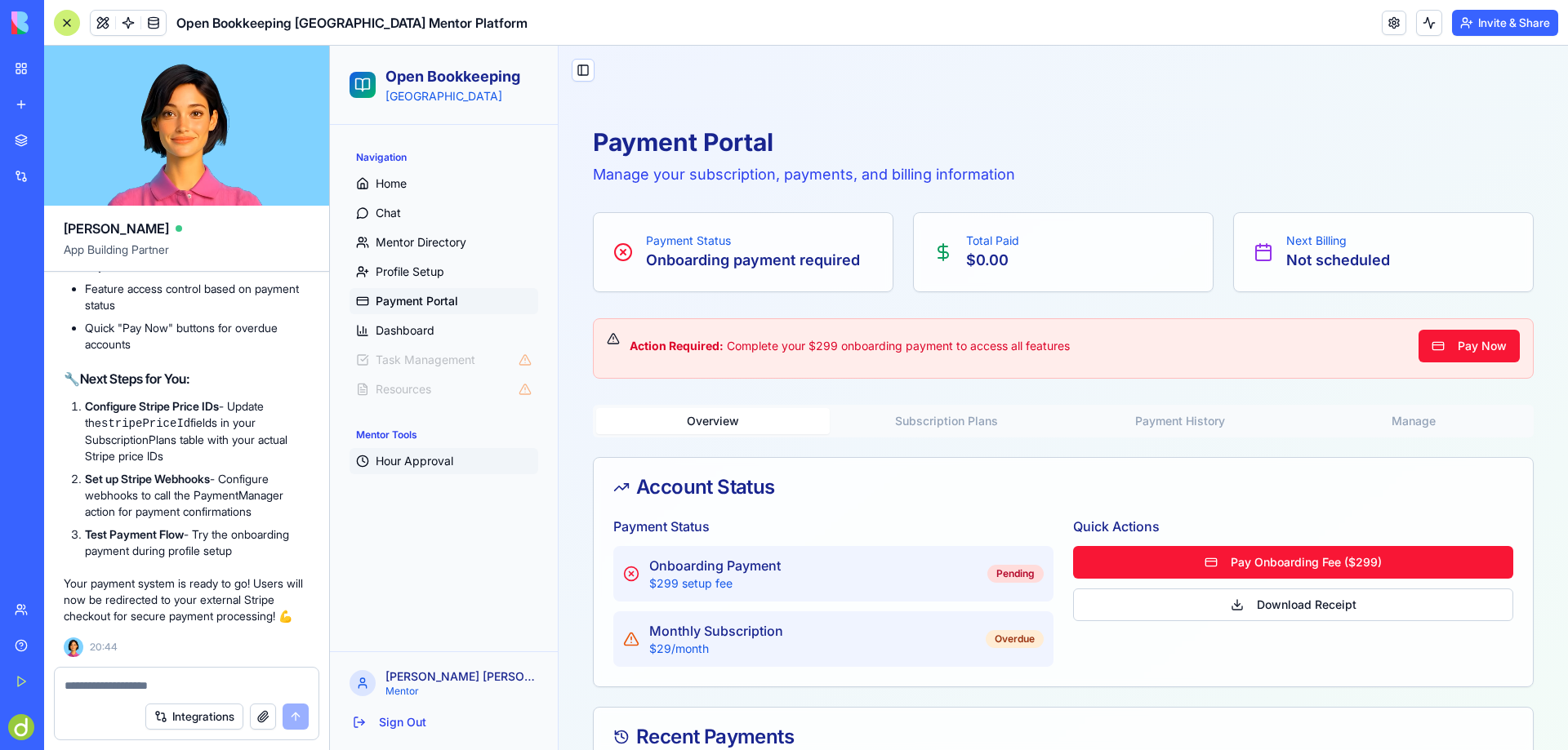
click at [424, 461] on span "Hour Approval" at bounding box center [414, 461] width 78 height 17
click at [419, 463] on span "Hour Approval" at bounding box center [414, 461] width 78 height 17
click at [412, 328] on span "Dashboard" at bounding box center [405, 331] width 59 height 17
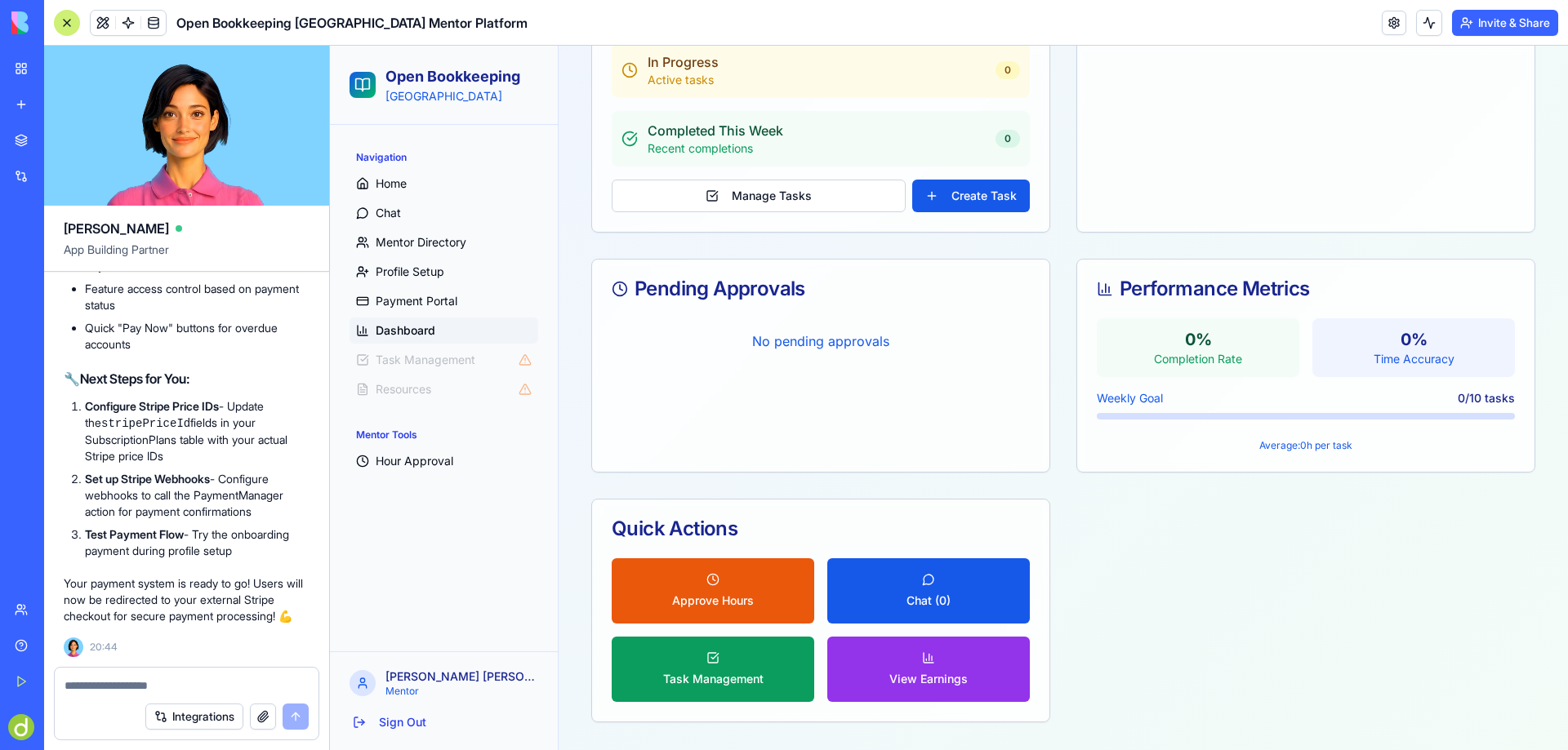
scroll to position [415, 0]
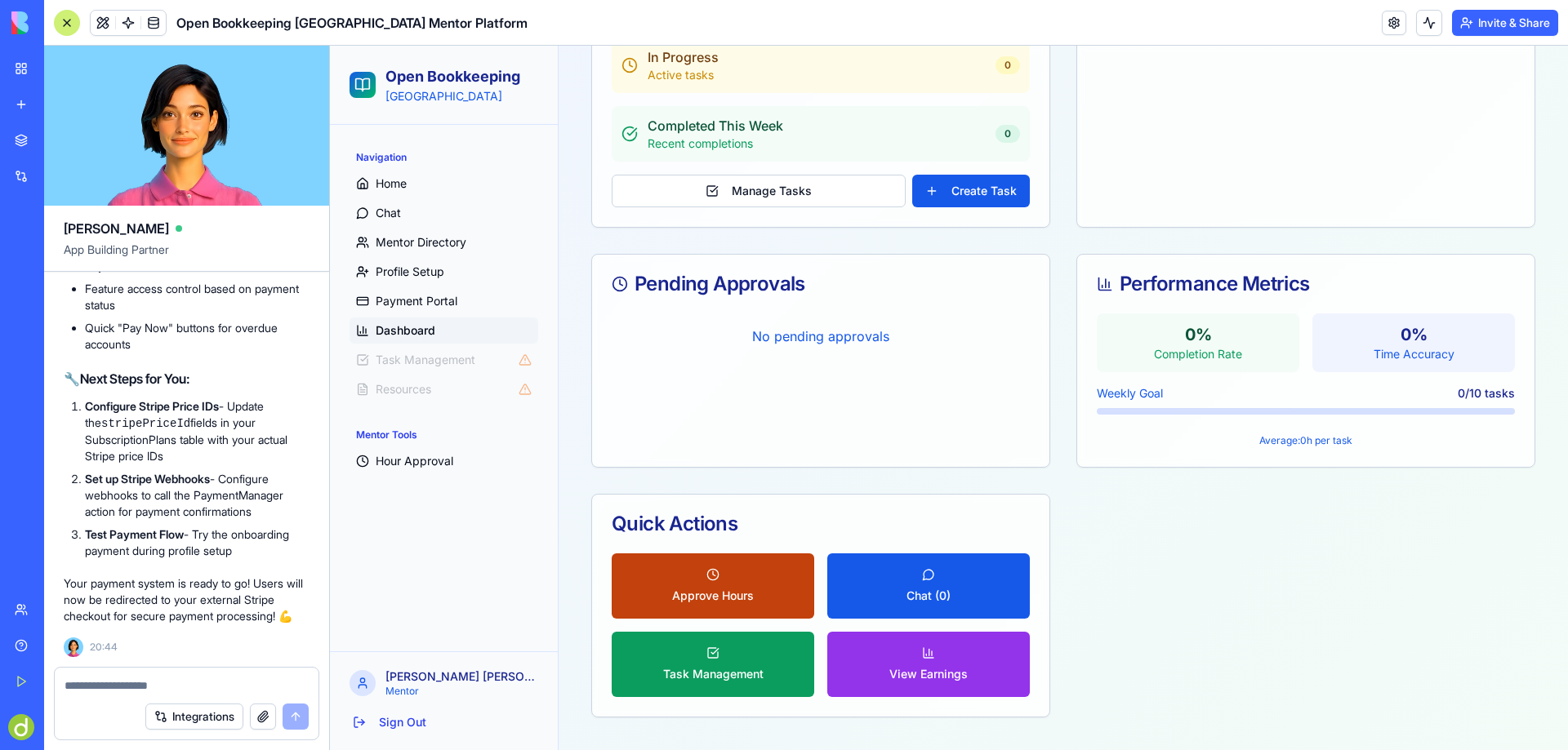
click at [714, 583] on button "Approve Hours" at bounding box center [712, 586] width 203 height 66
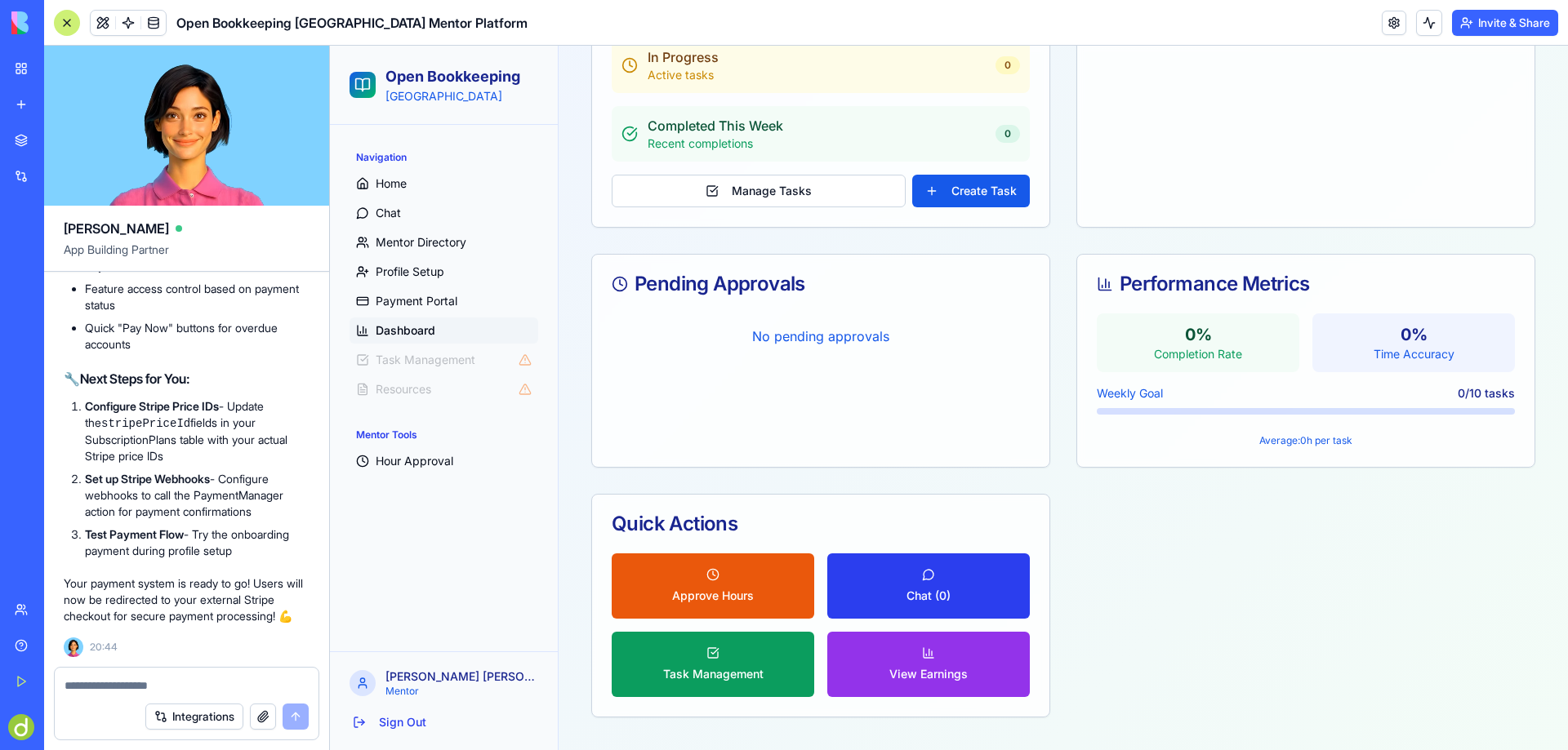
click at [939, 586] on button "Chat ( 0 )" at bounding box center [928, 586] width 203 height 66
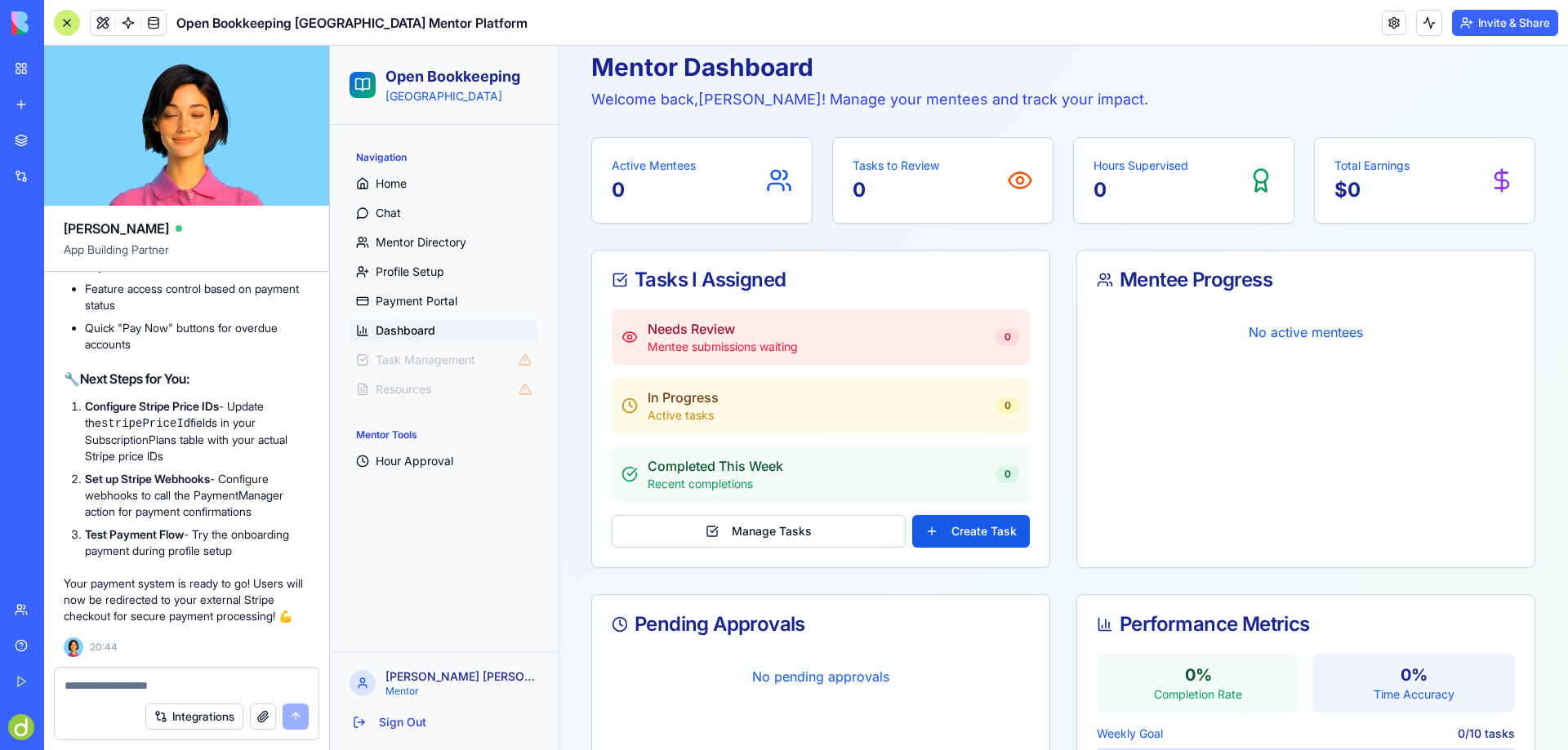
scroll to position [415, 0]
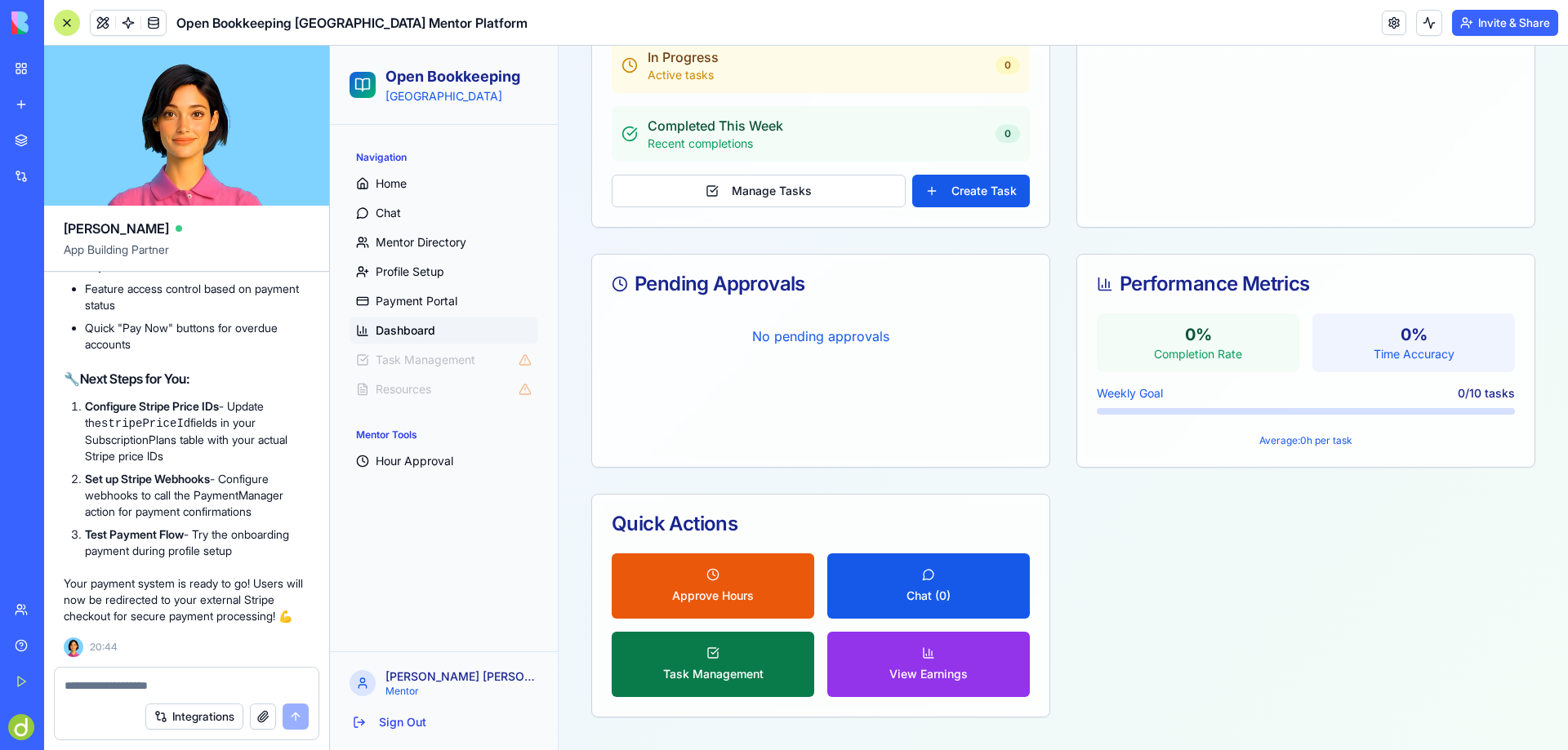
click at [700, 657] on button "Task Management" at bounding box center [712, 664] width 203 height 66
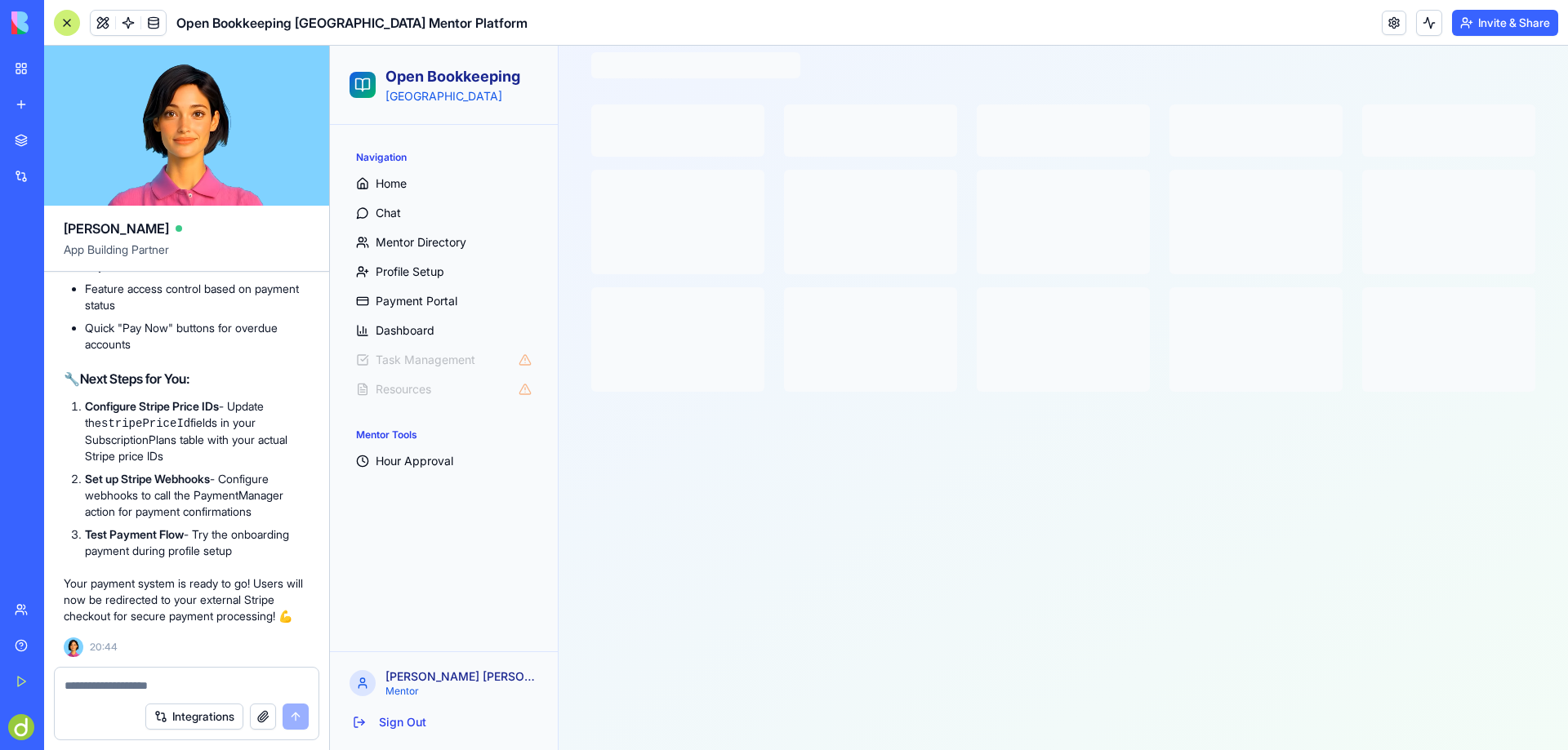
scroll to position [75, 0]
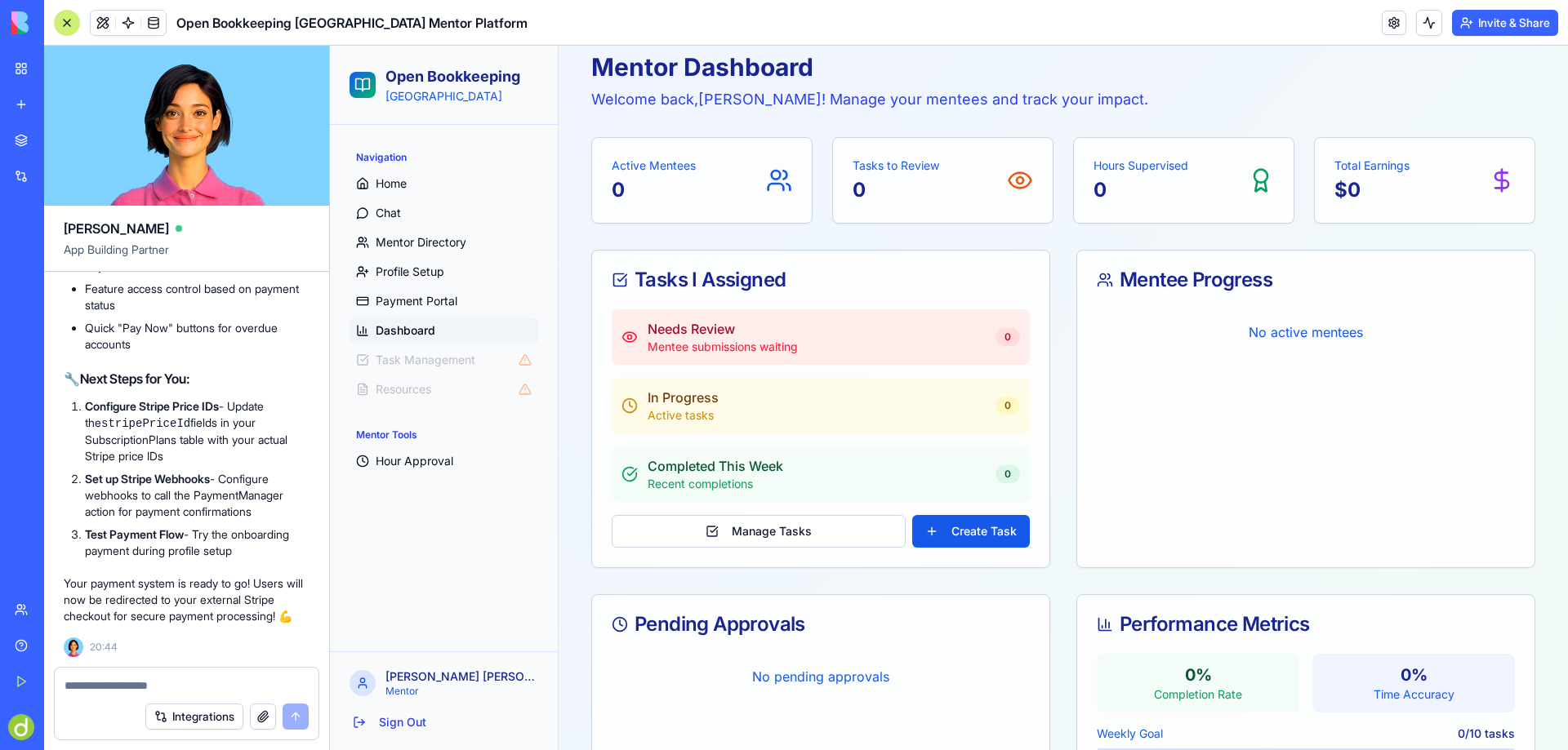
scroll to position [415, 0]
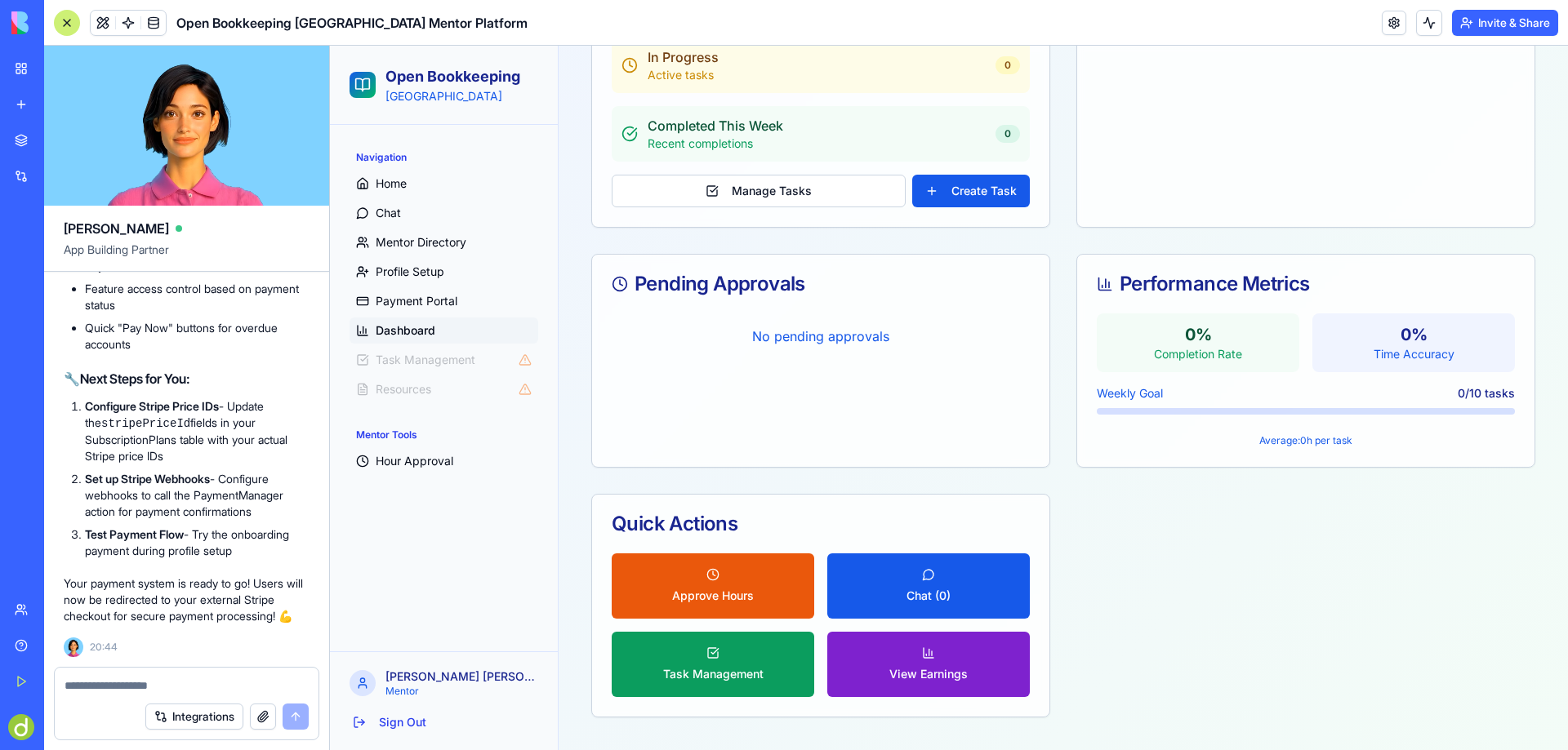
click at [929, 659] on button "View Earnings" at bounding box center [928, 664] width 203 height 66
click at [926, 657] on button "View Earnings" at bounding box center [928, 664] width 203 height 66
click at [920, 652] on button "View Earnings" at bounding box center [928, 664] width 203 height 66
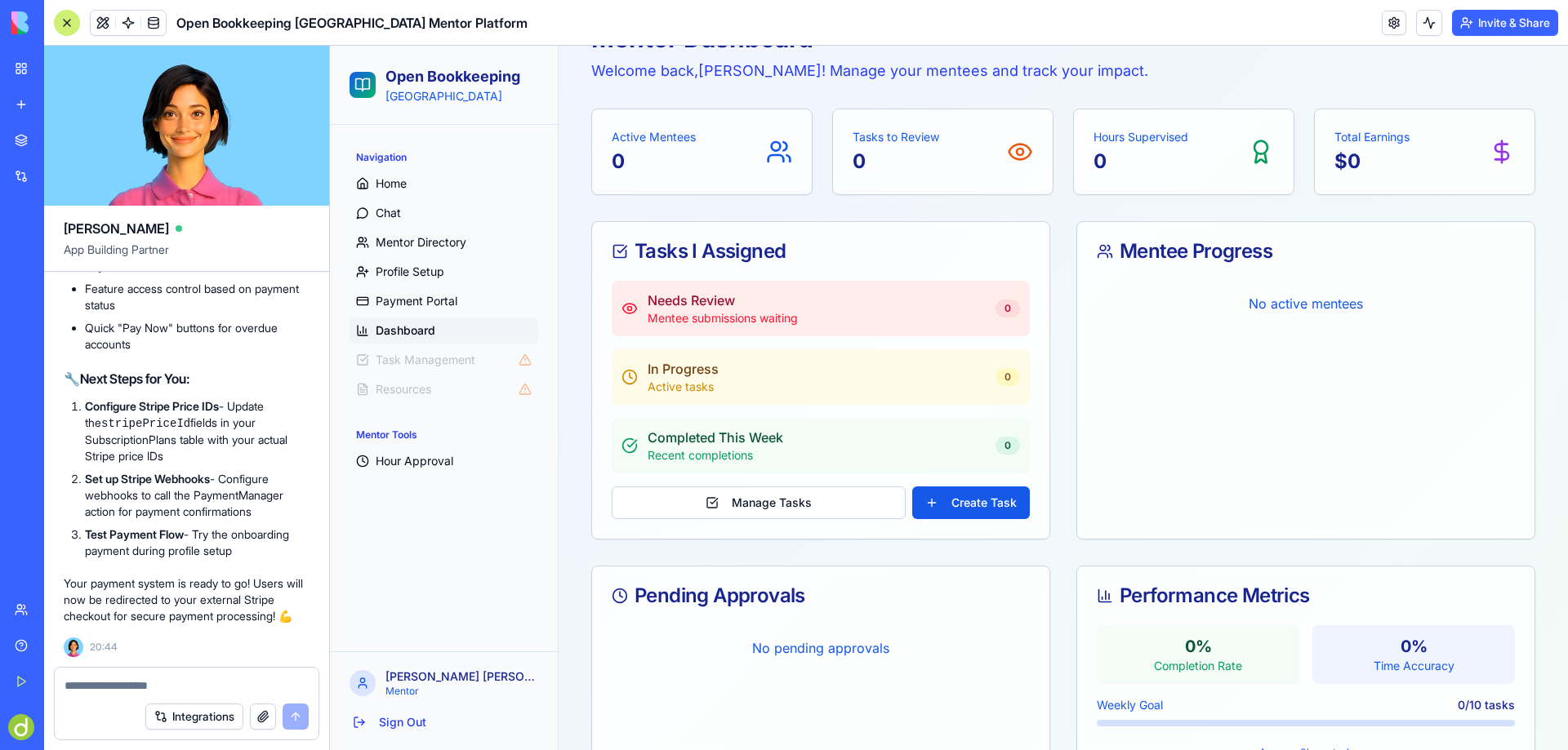
scroll to position [89, 0]
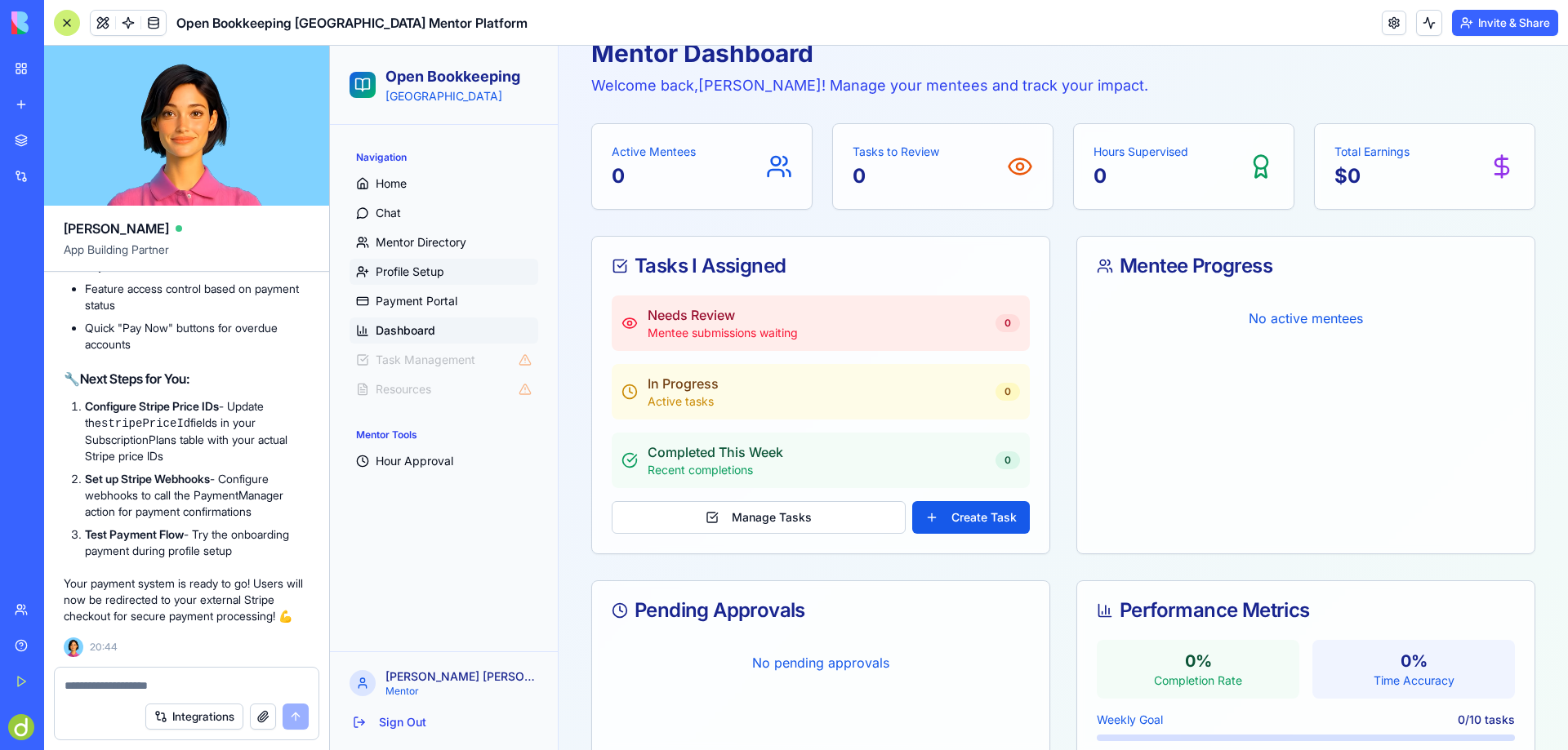
click at [417, 268] on span "Profile Setup" at bounding box center [410, 272] width 68 height 17
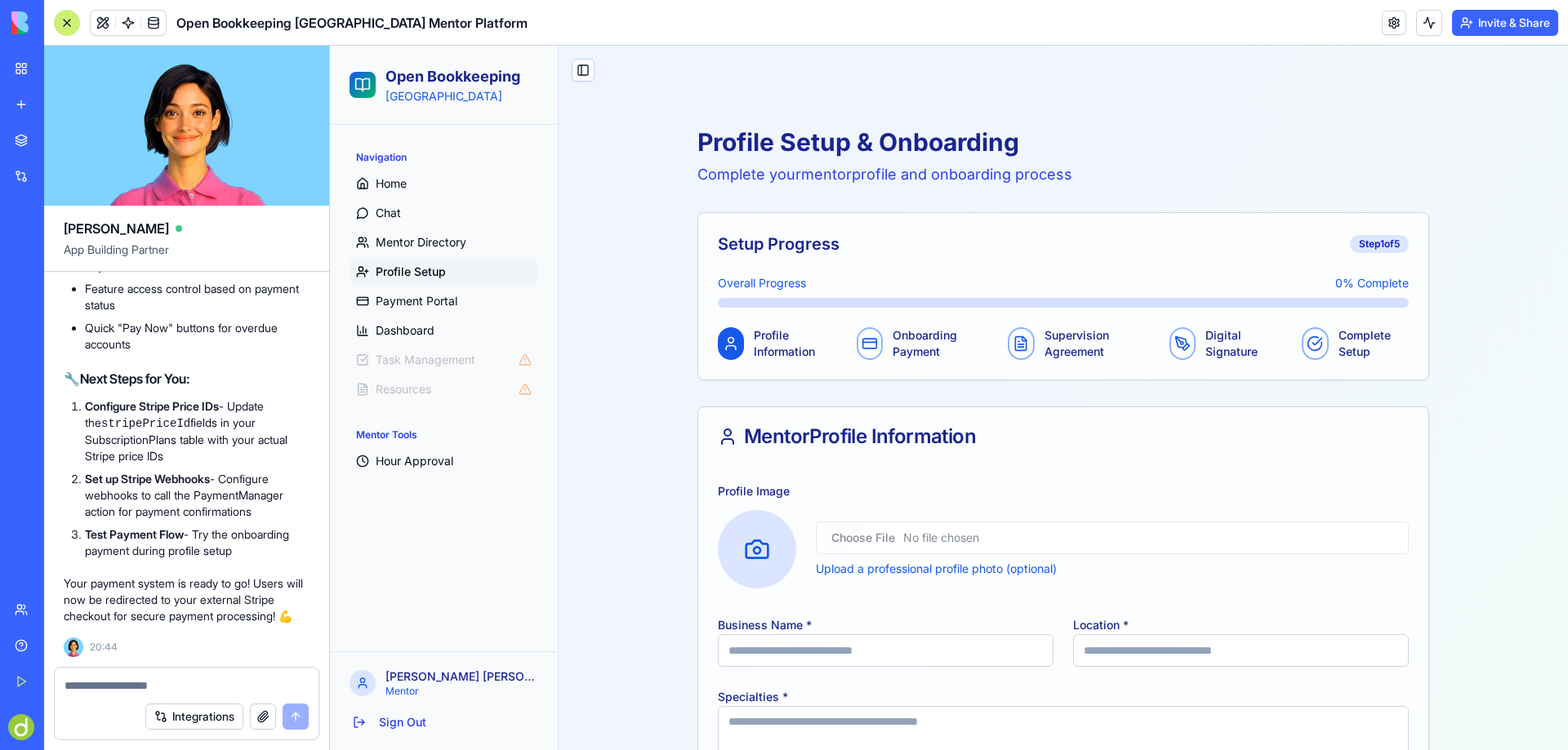
click at [1512, 20] on button "Invite & Share" at bounding box center [1505, 23] width 106 height 26
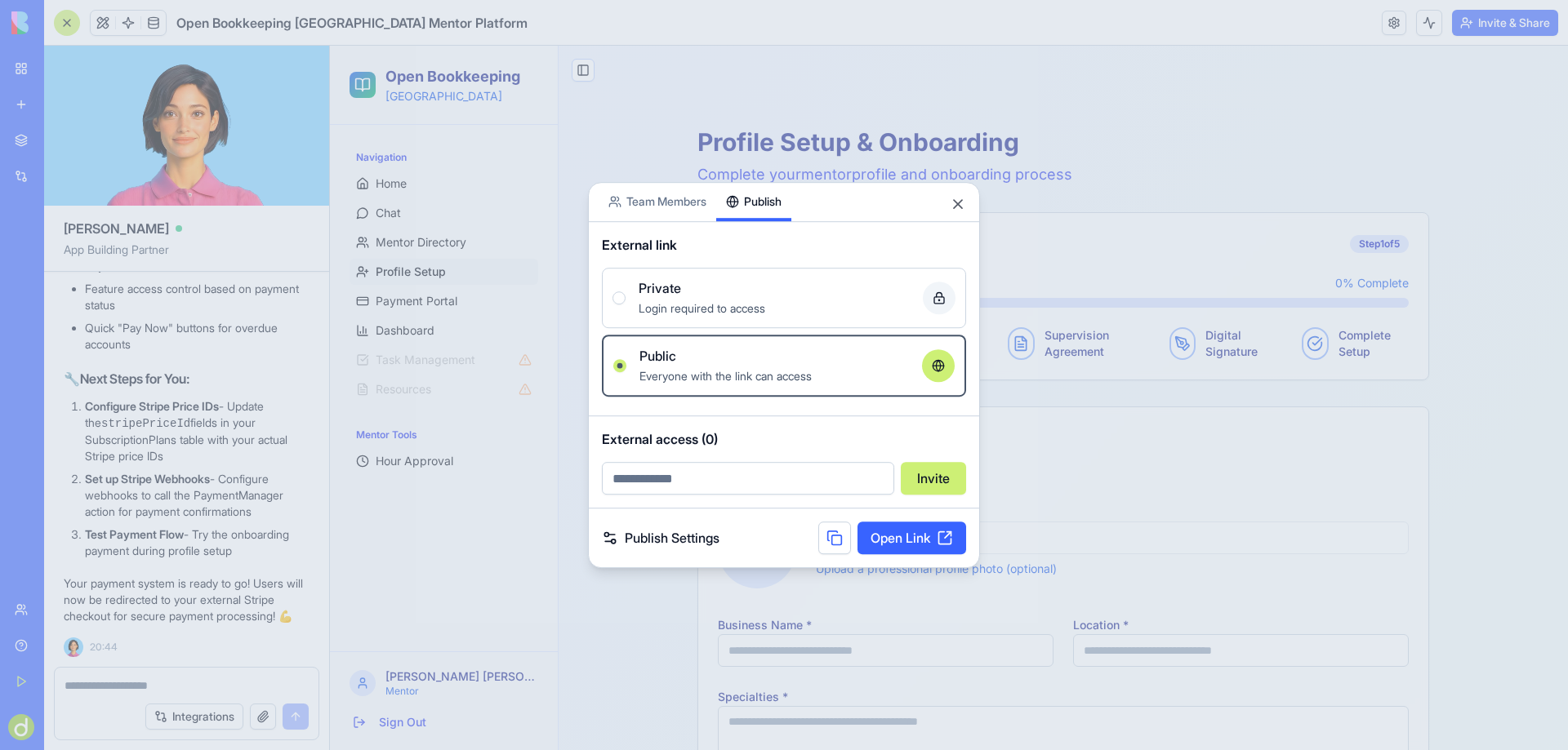
click at [766, 183] on button "Publish" at bounding box center [753, 202] width 75 height 38
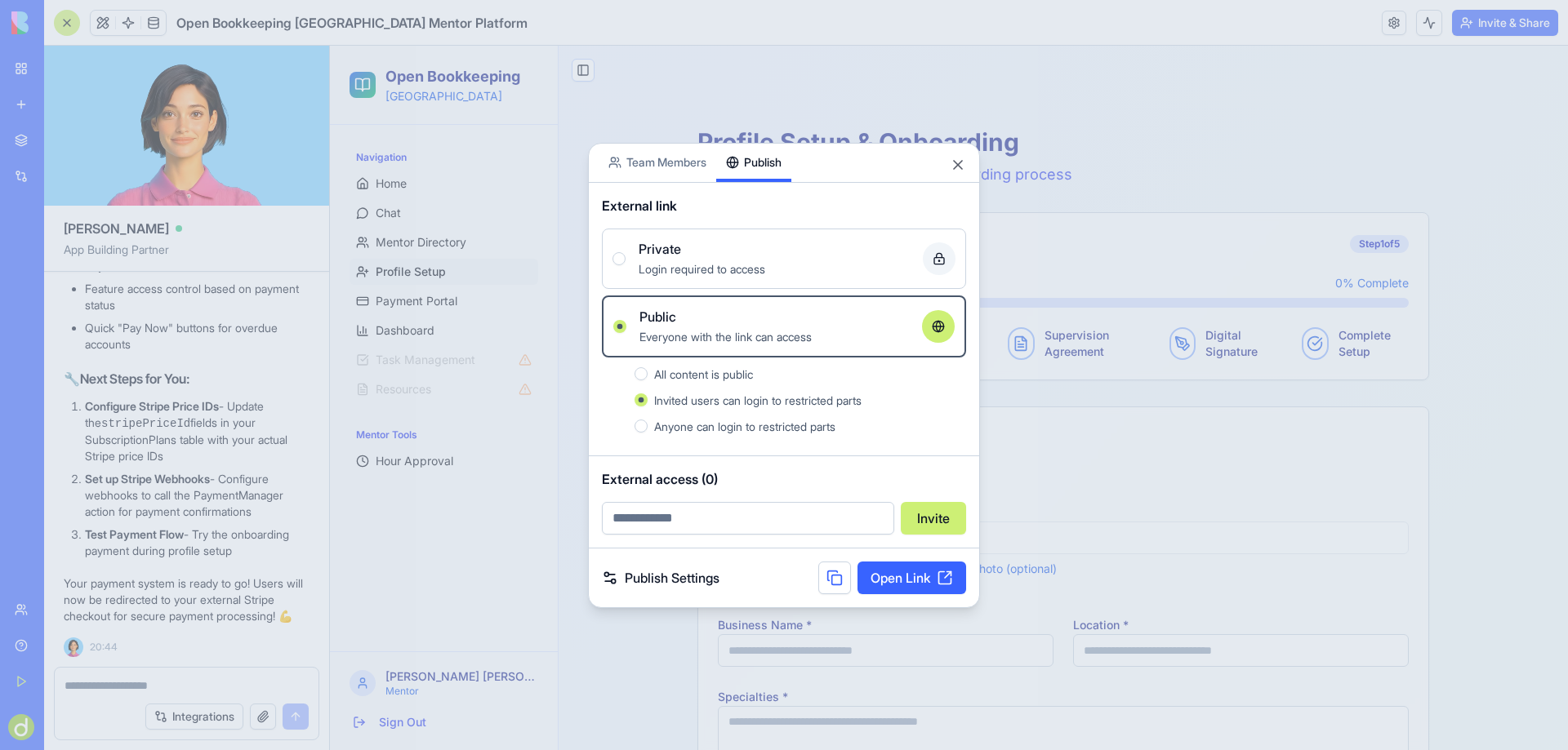
click at [673, 576] on link "Publish Settings" at bounding box center [661, 578] width 117 height 19
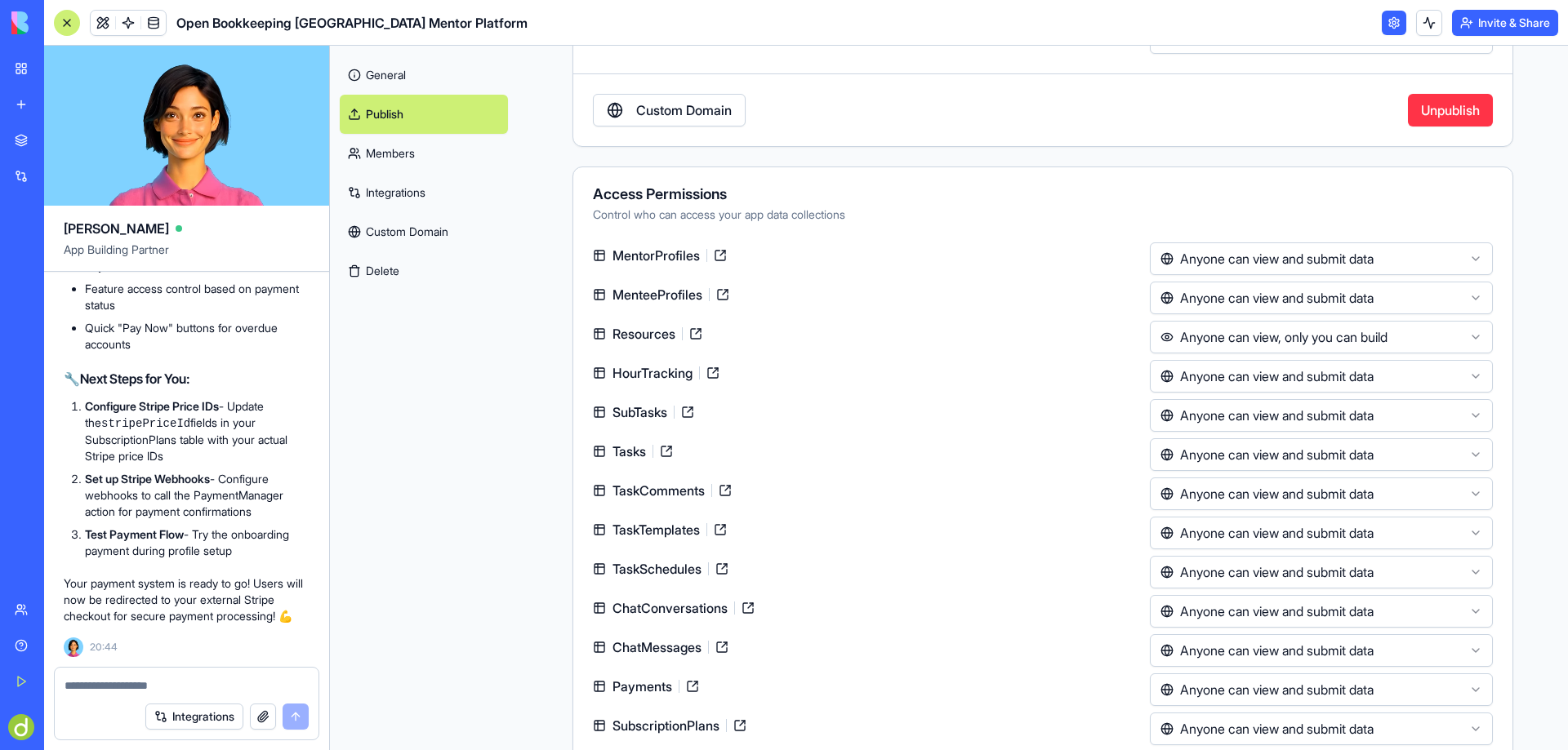
scroll to position [178, 0]
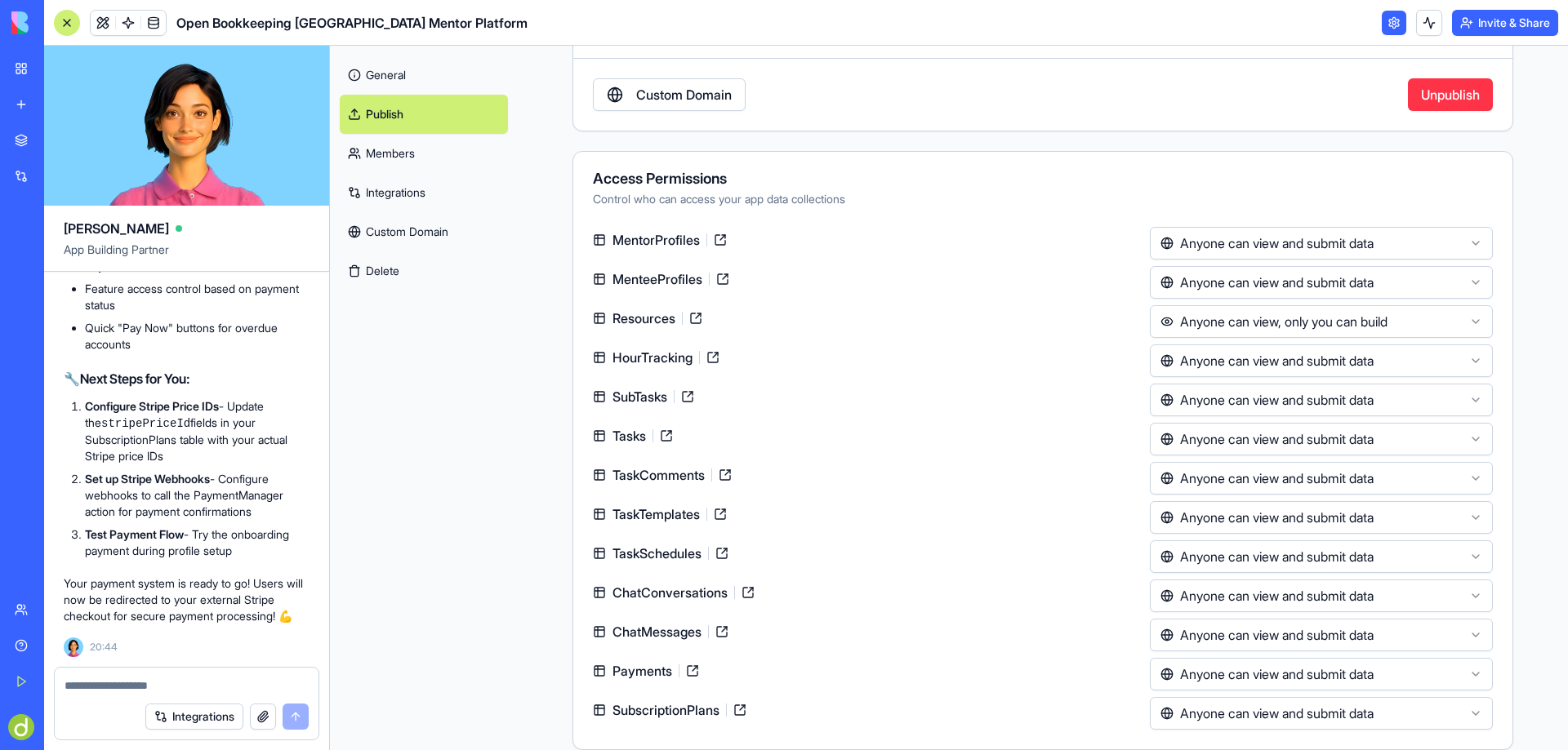
click at [1279, 243] on html "BETA My Workspace New app Marketplace Integrations Recent ABN Lookup Tool Open …" at bounding box center [784, 375] width 1568 height 750
click at [1253, 281] on html "BETA My Workspace New app Marketplace Integrations Recent ABN Lookup Tool Open …" at bounding box center [784, 375] width 1568 height 750
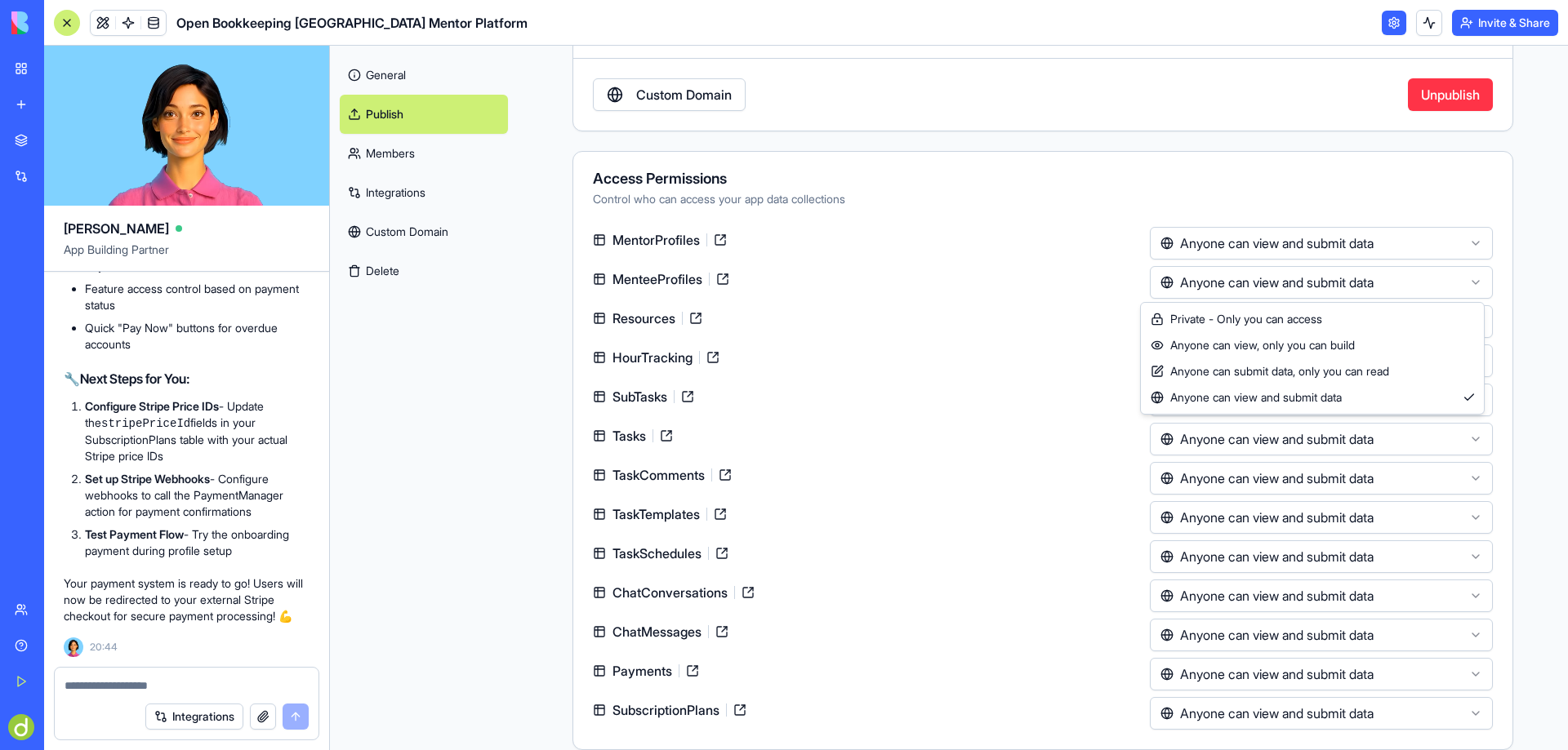
click at [1092, 274] on html "BETA My Workspace New app Marketplace Integrations Recent ABN Lookup Tool Open …" at bounding box center [784, 375] width 1568 height 750
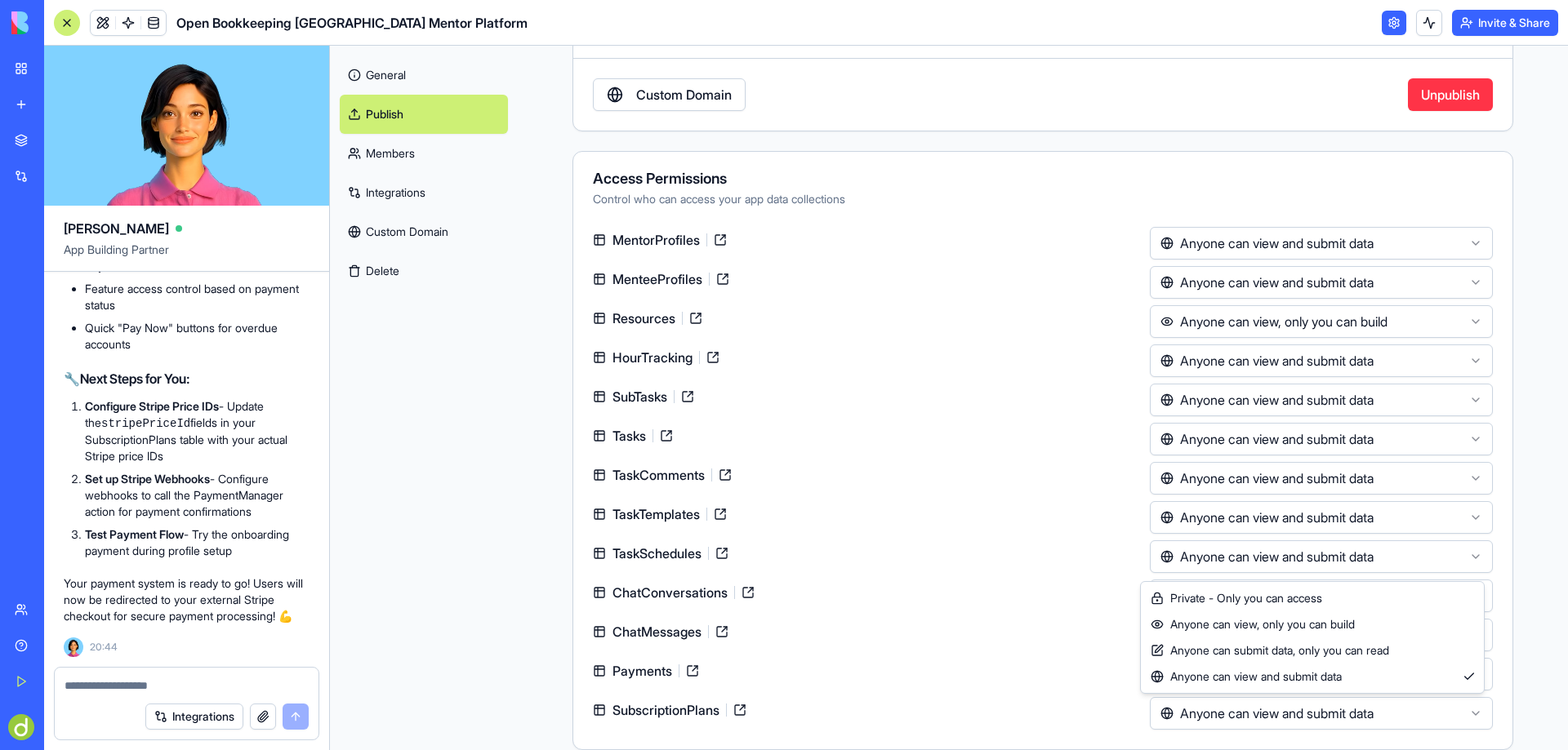
click at [1287, 715] on html "BETA My Workspace New app Marketplace Integrations Recent ABN Lookup Tool Open …" at bounding box center [784, 375] width 1568 height 750
click at [977, 547] on html "BETA My Workspace New app Marketplace Integrations Recent ABN Lookup Tool Open …" at bounding box center [784, 375] width 1568 height 750
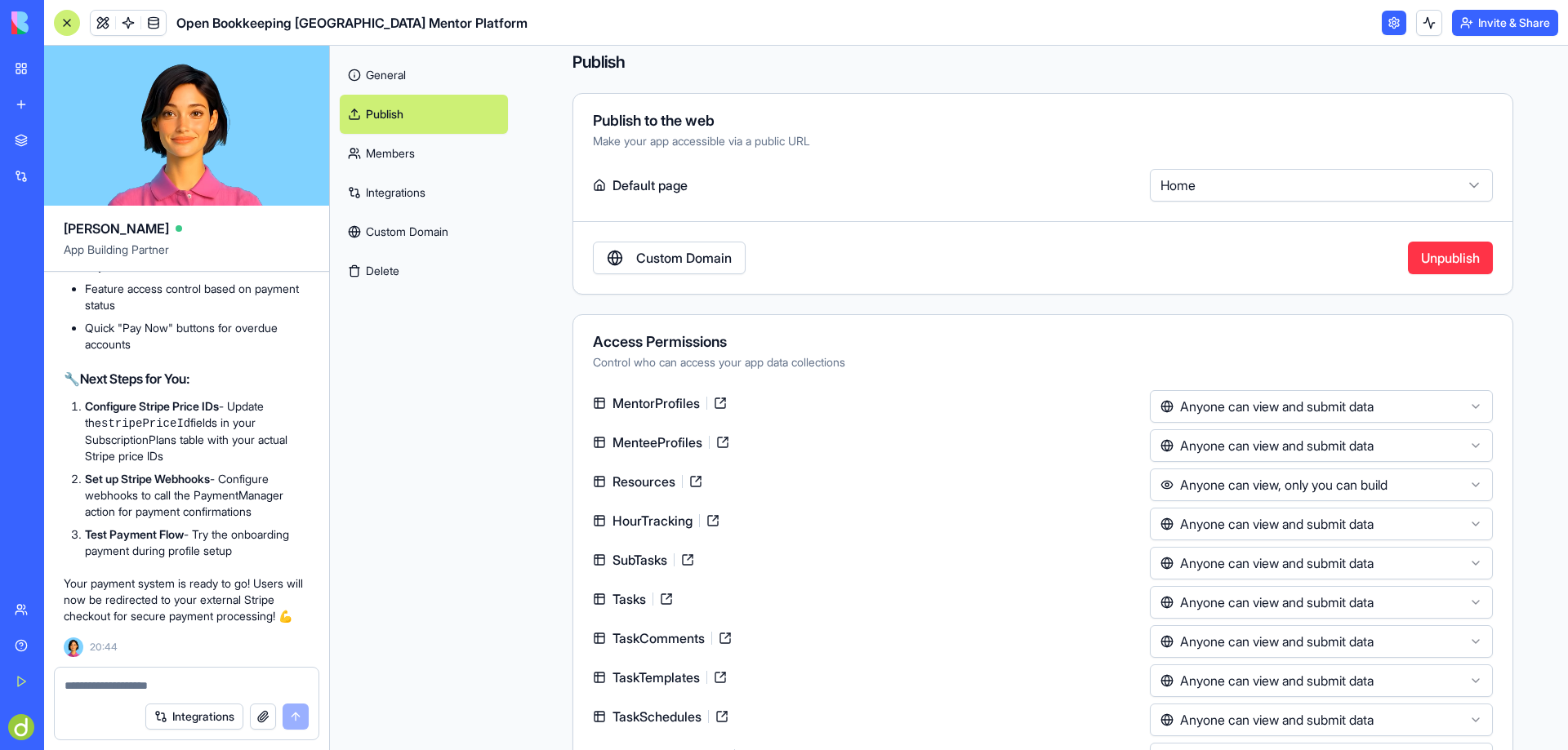
scroll to position [0, 0]
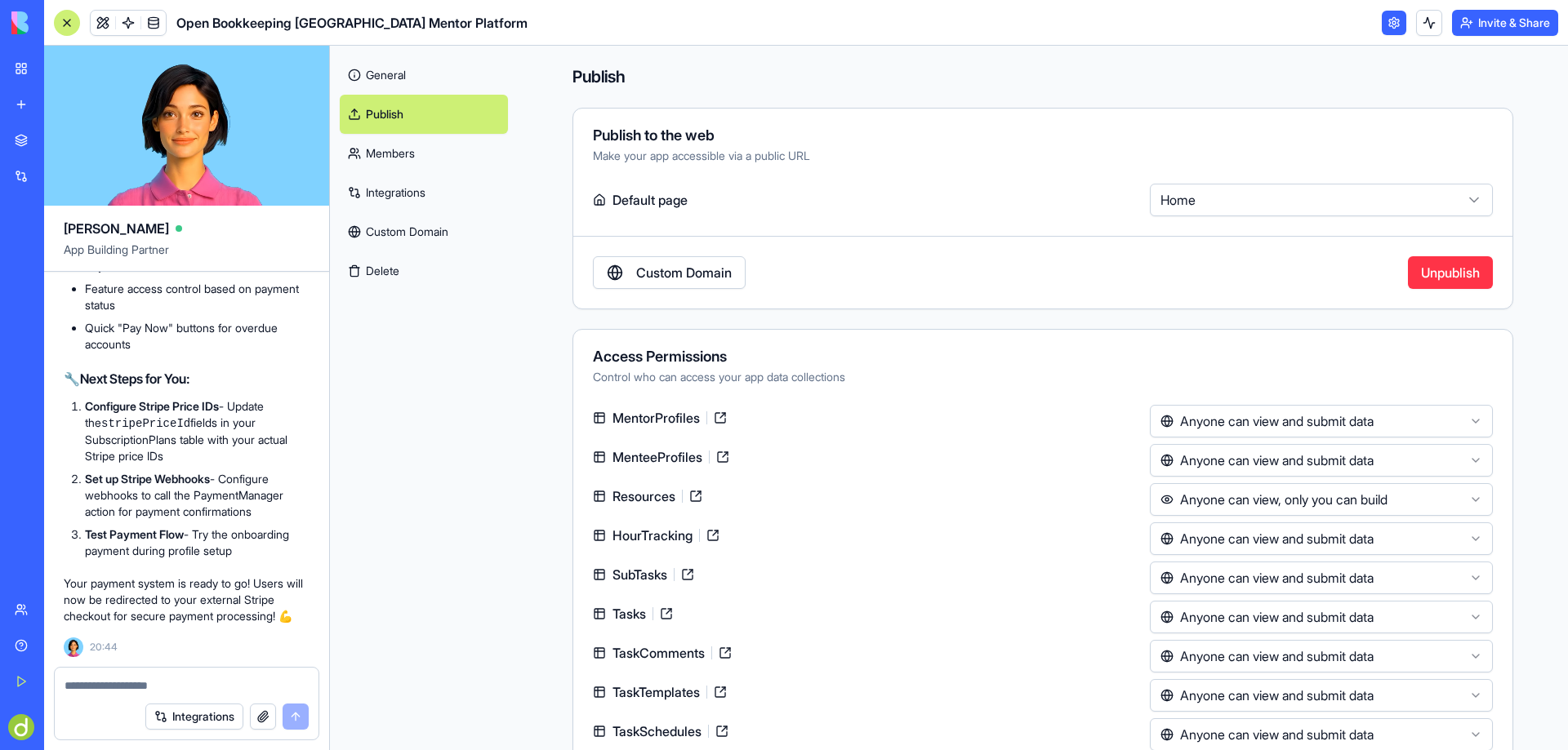
click at [1500, 19] on button "Invite & Share" at bounding box center [1505, 23] width 106 height 26
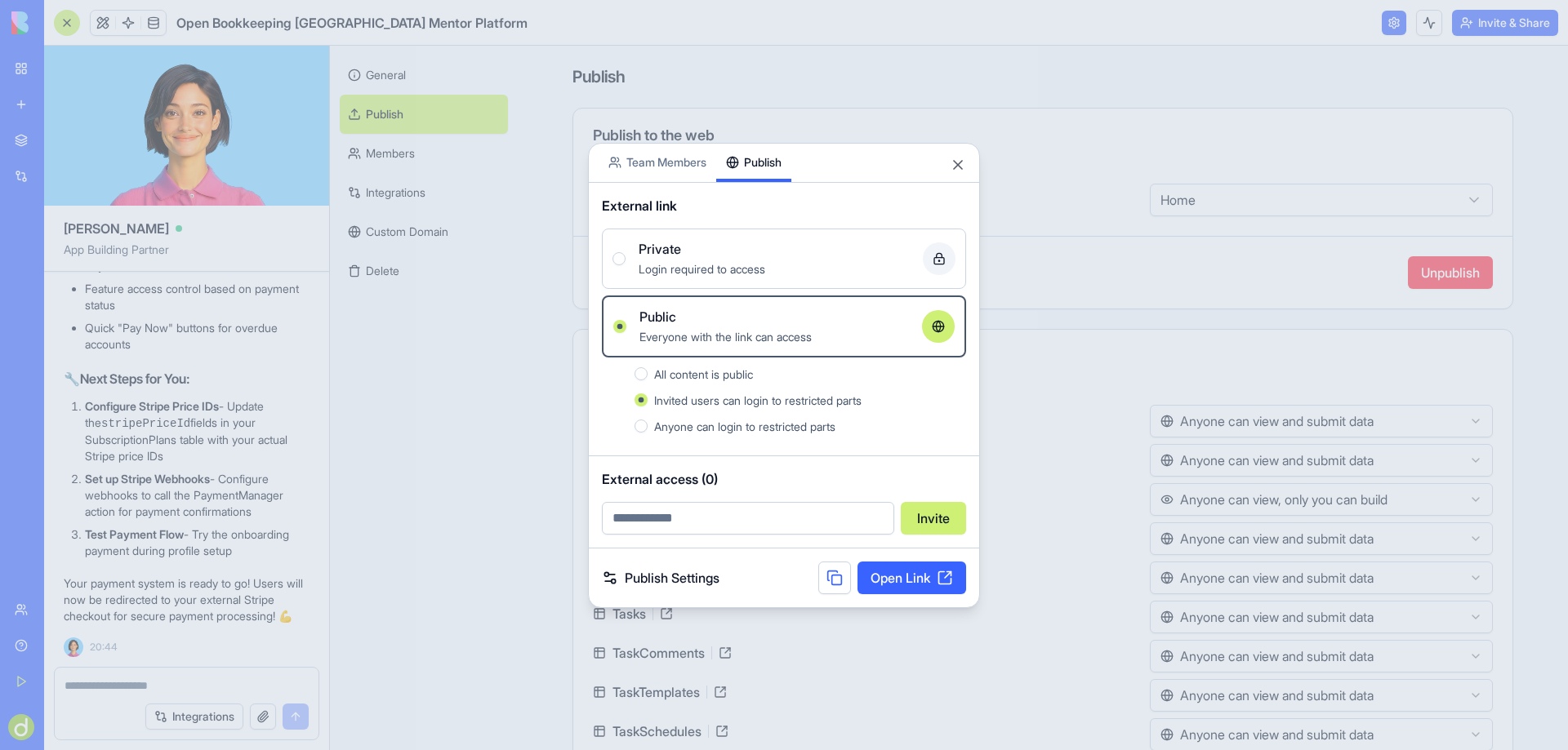
click at [829, 575] on button at bounding box center [834, 577] width 32 height 32
click at [903, 577] on link "Open Link" at bounding box center [911, 577] width 108 height 32
